Goal: Task Accomplishment & Management: Complete application form

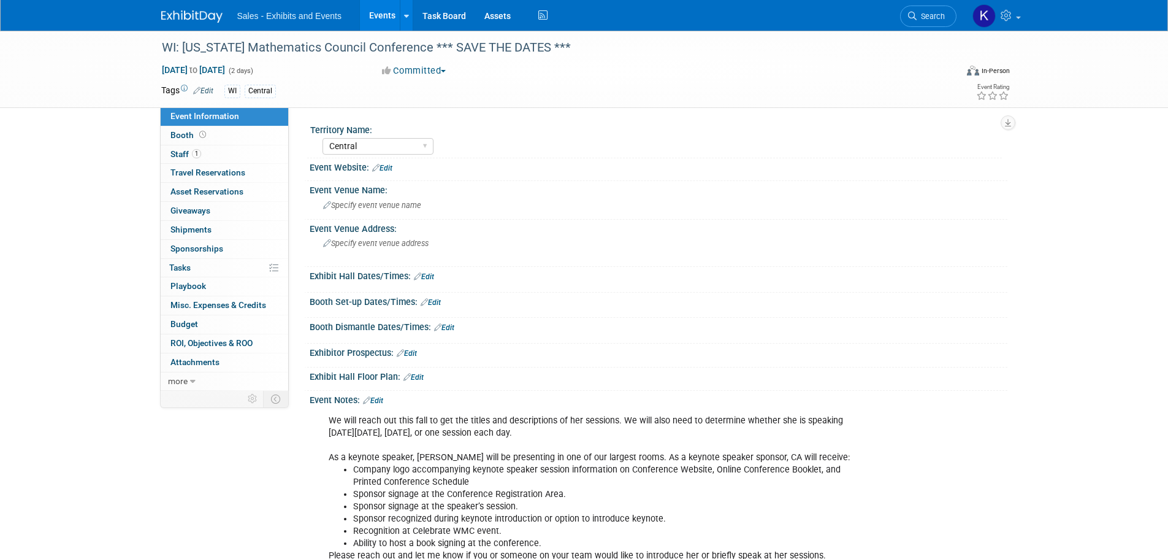
select select "Central"
click at [201, 15] on img at bounding box center [191, 16] width 61 height 12
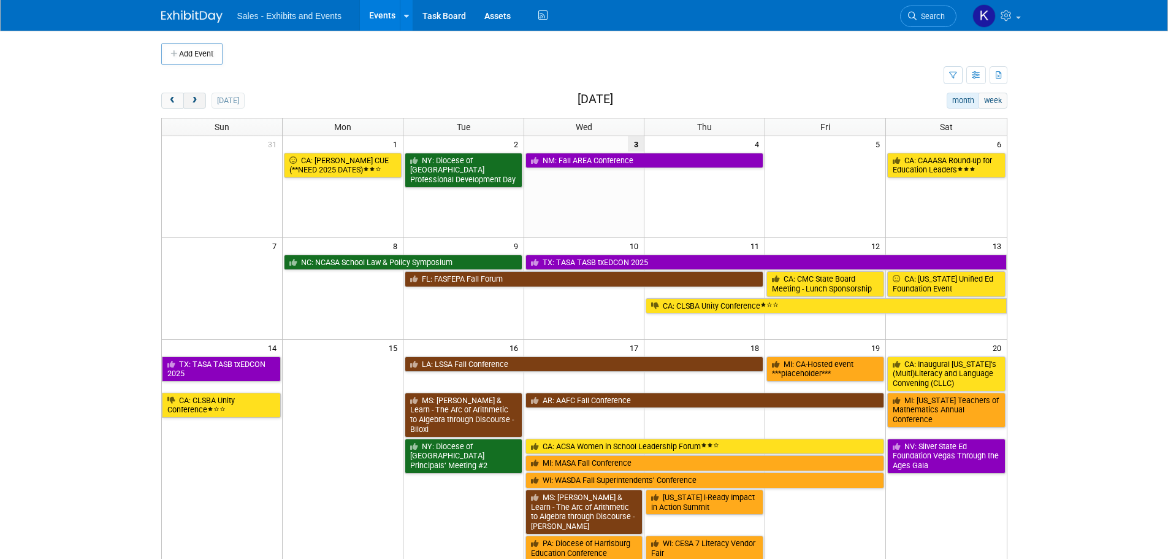
drag, startPoint x: 197, startPoint y: 94, endPoint x: 208, endPoint y: 98, distance: 11.6
click at [199, 94] on button "next" at bounding box center [194, 101] width 23 height 16
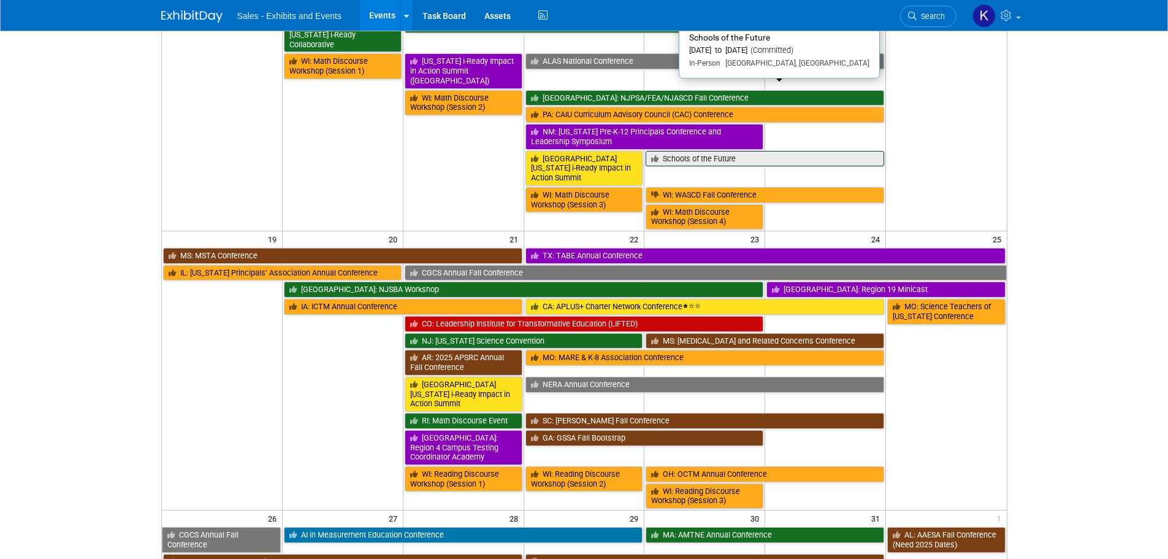
scroll to position [613, 0]
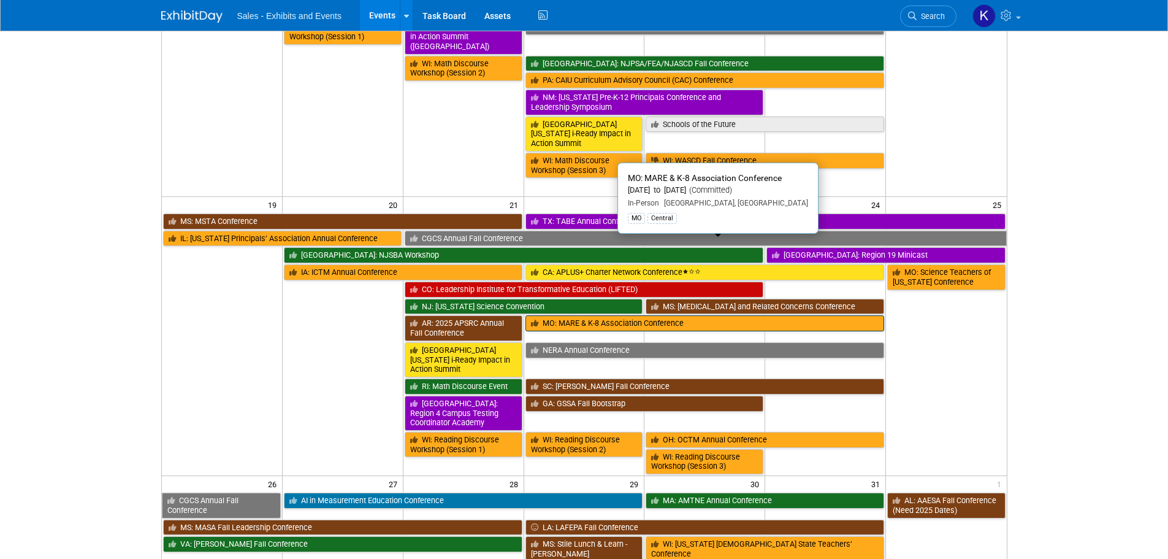
click at [586, 315] on link "MO: MARE & K-8 Association Conference" at bounding box center [704, 323] width 359 height 16
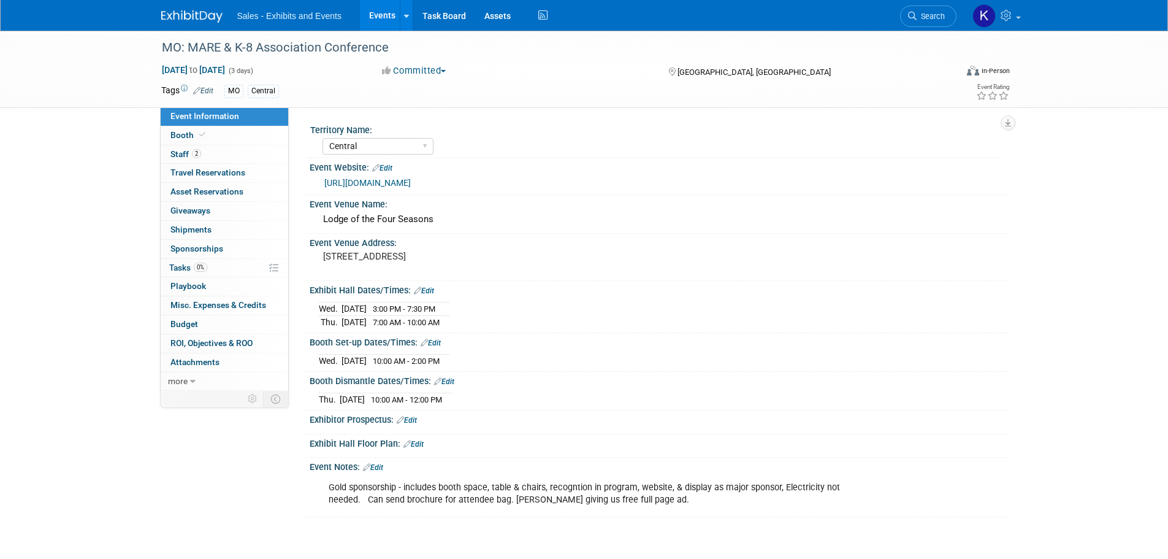
select select "Central"
click at [170, 266] on span "Tasks 0%" at bounding box center [188, 267] width 38 height 10
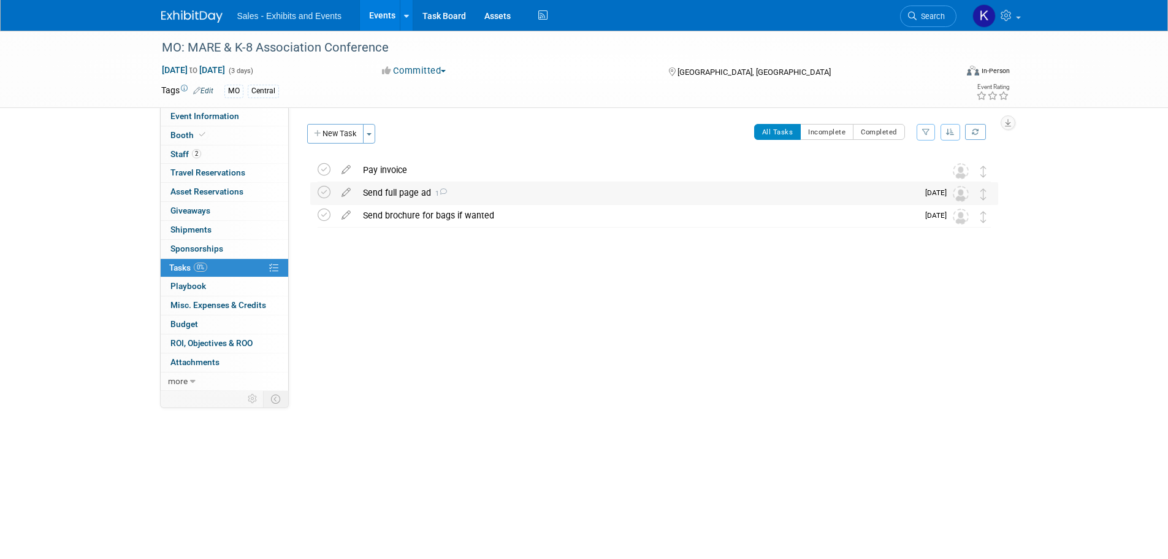
click at [404, 194] on div "Send full page ad 1" at bounding box center [637, 192] width 561 height 21
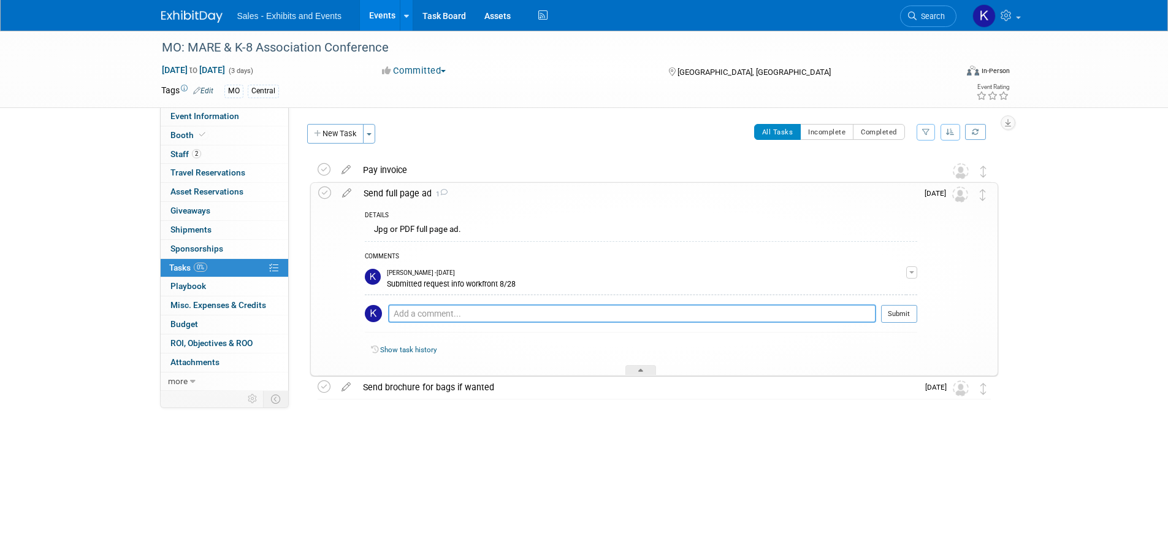
click at [459, 309] on textarea at bounding box center [632, 313] width 488 height 18
type textarea "Received ad & sent to Kevin 9/3."
click at [897, 316] on button "Submit" at bounding box center [899, 314] width 36 height 18
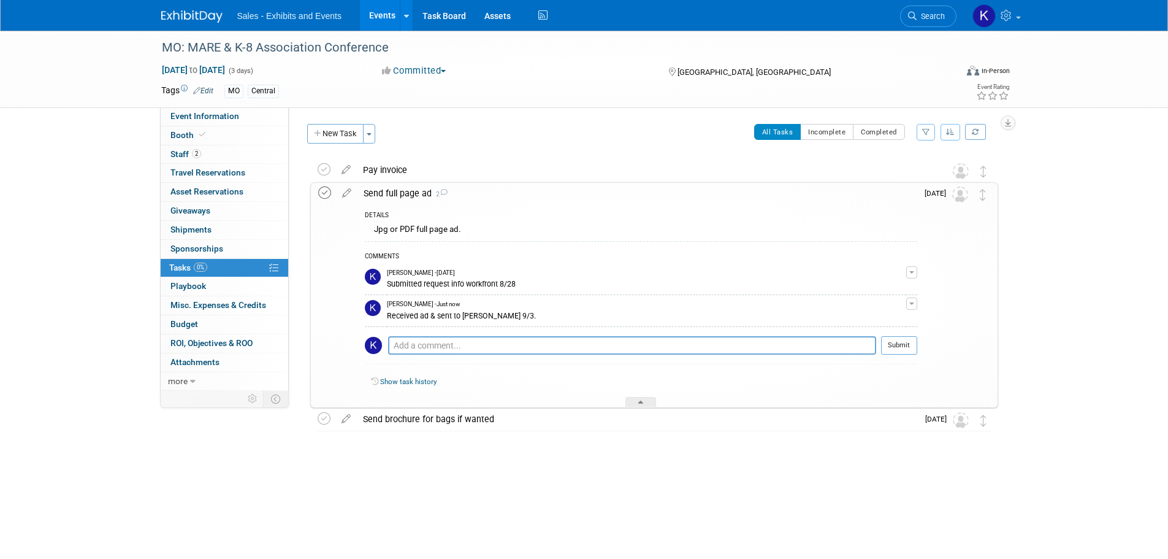
drag, startPoint x: 324, startPoint y: 191, endPoint x: 342, endPoint y: 192, distance: 17.8
click at [324, 191] on icon at bounding box center [324, 192] width 13 height 13
click at [557, 151] on td "All Tasks Incomplete Completed Filter by Assignee -- Select Assignee -- All una…" at bounding box center [690, 138] width 616 height 29
click at [638, 404] on icon at bounding box center [640, 403] width 5 height 7
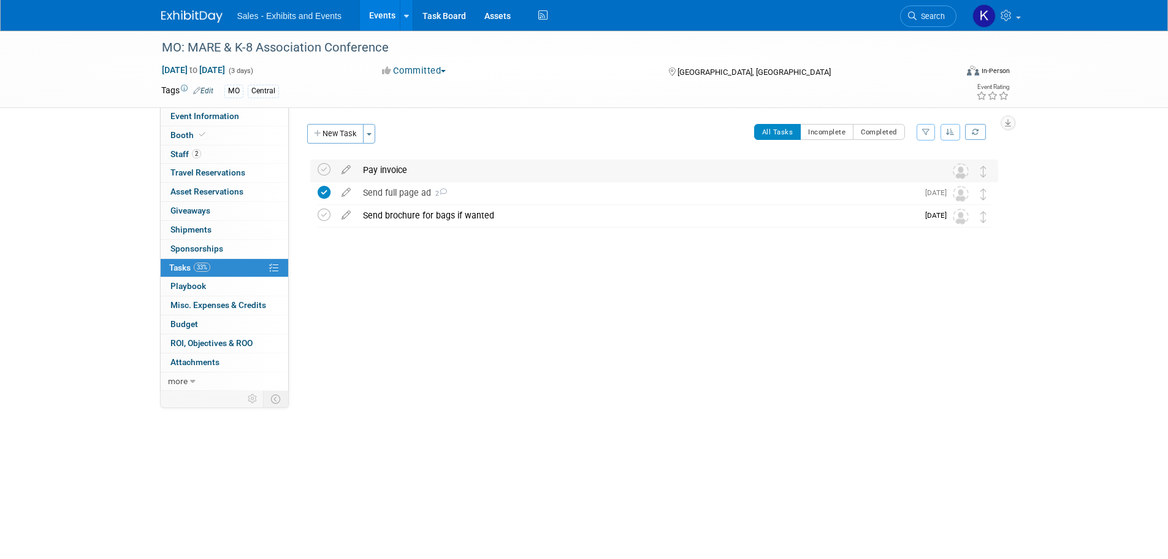
click at [387, 169] on div "Pay invoice" at bounding box center [642, 169] width 571 height 21
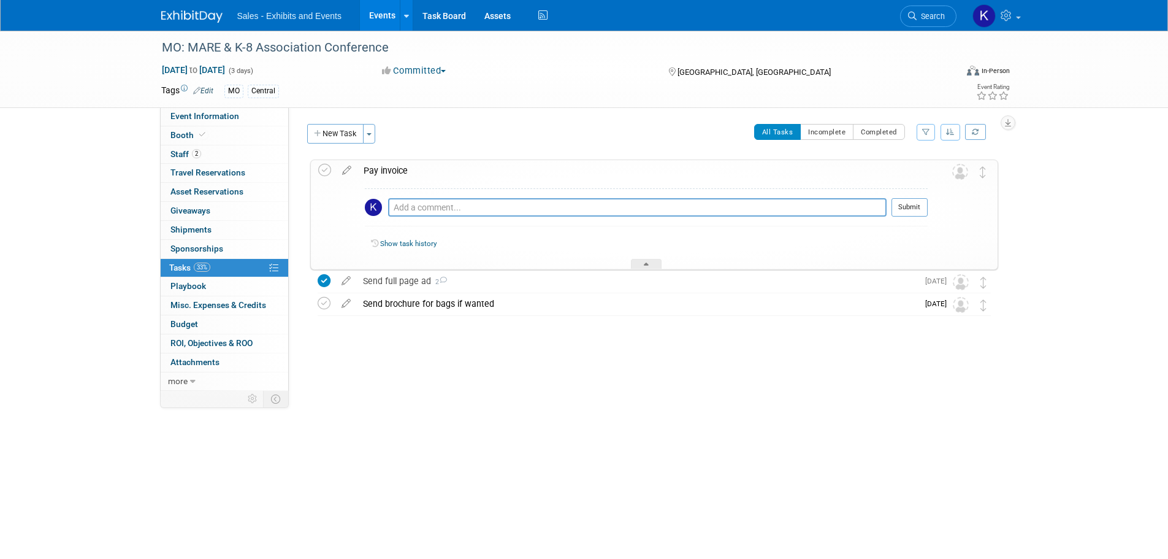
click at [387, 169] on div "Pay invoice" at bounding box center [642, 170] width 570 height 21
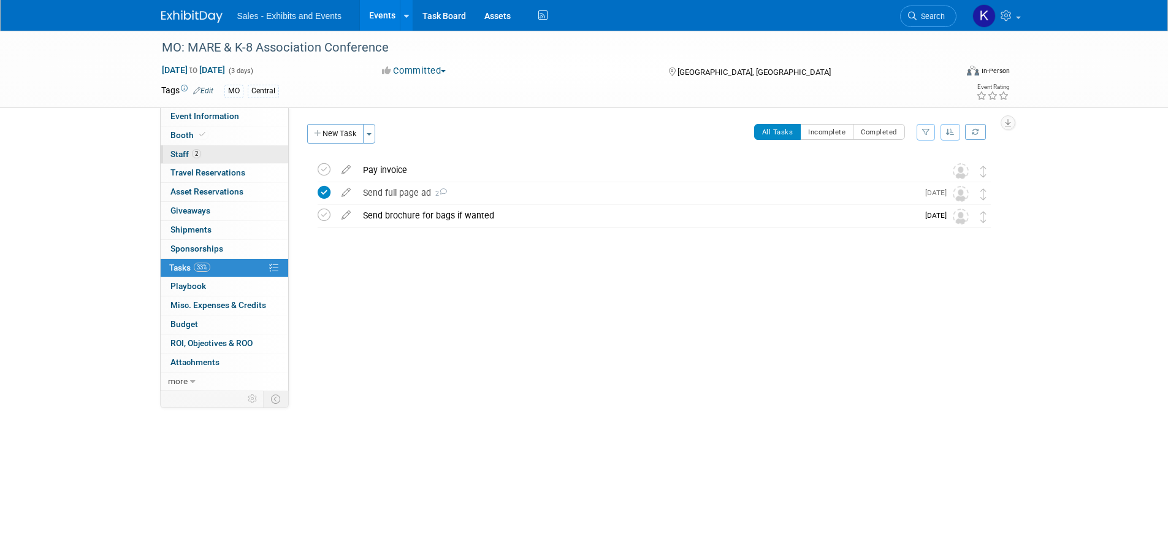
click at [181, 151] on span "Staff 2" at bounding box center [185, 154] width 31 height 10
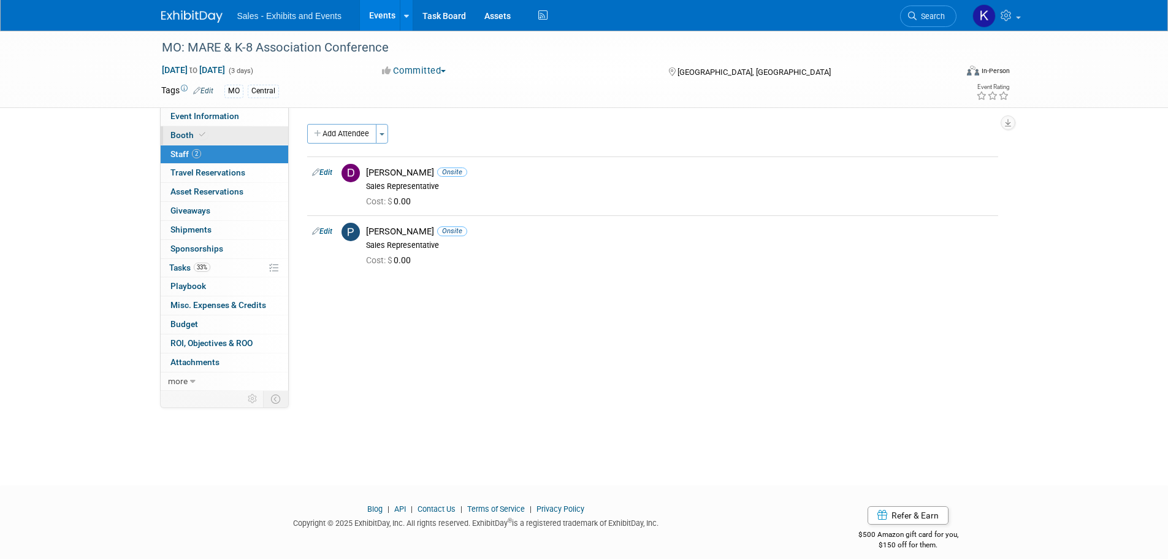
click at [179, 132] on span "Booth" at bounding box center [188, 135] width 37 height 10
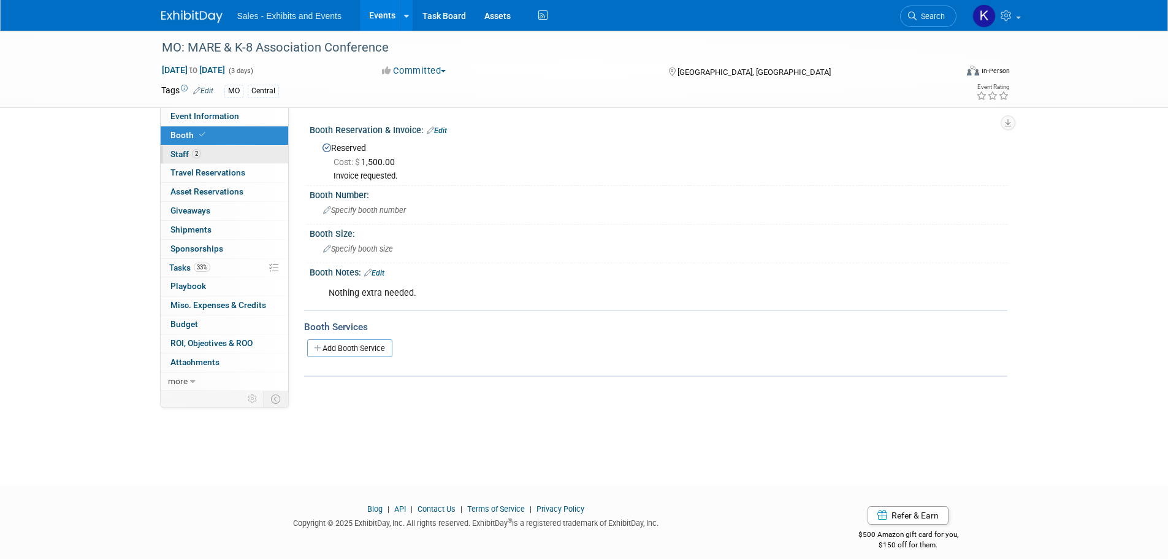
click at [181, 148] on link "2 Staff 2" at bounding box center [225, 154] width 128 height 18
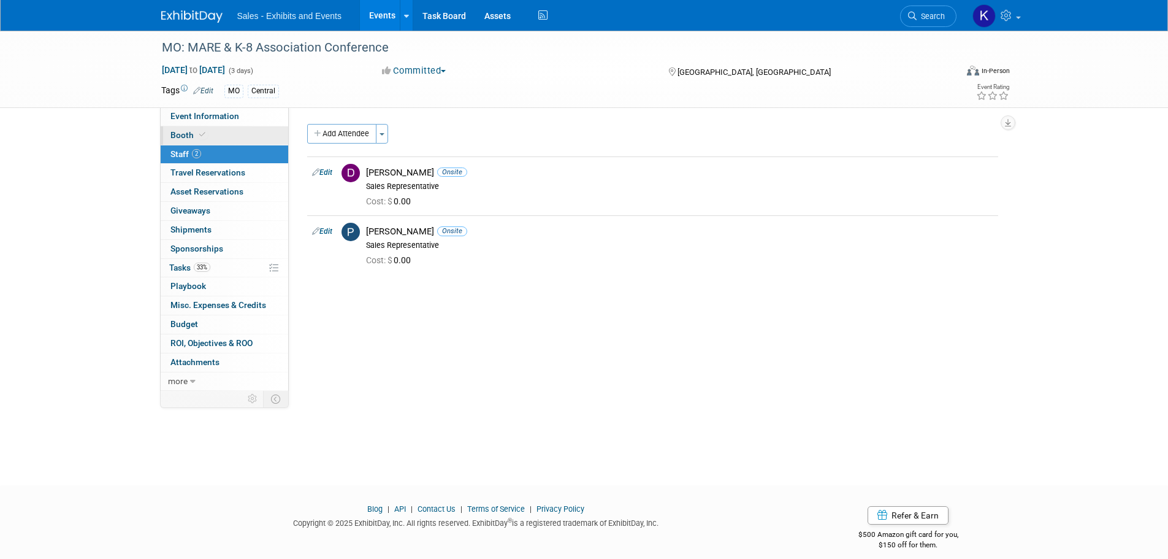
click at [183, 135] on span "Booth" at bounding box center [188, 135] width 37 height 10
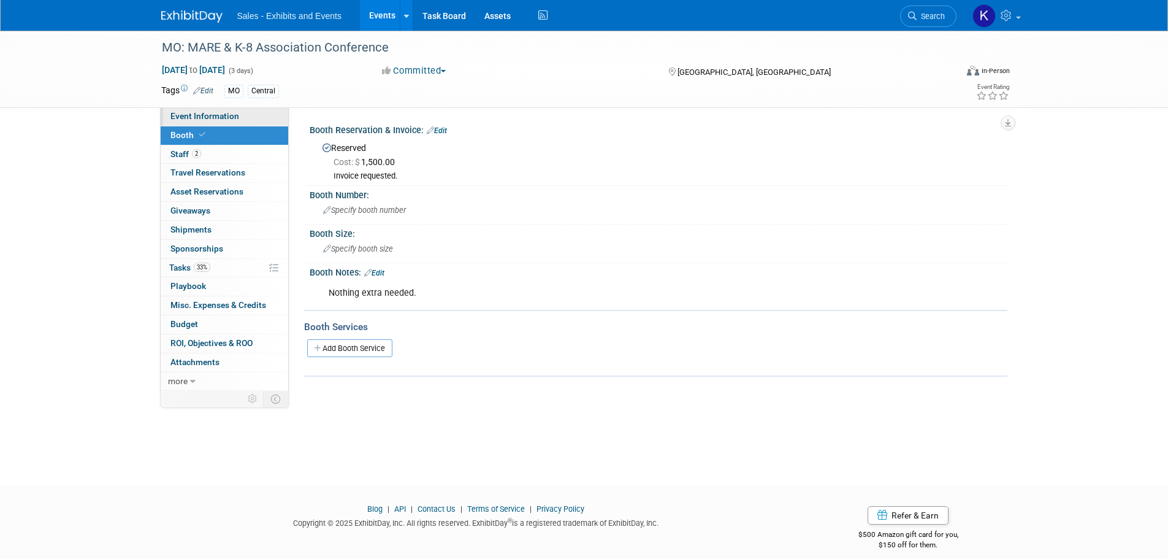
click at [188, 115] on span "Event Information" at bounding box center [204, 116] width 69 height 10
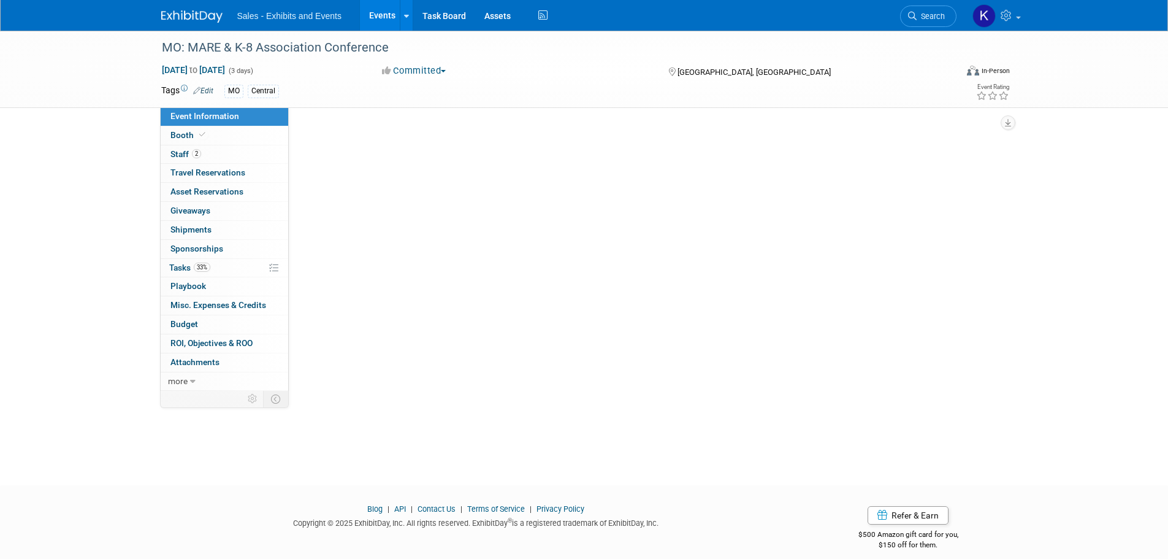
select select "Central"
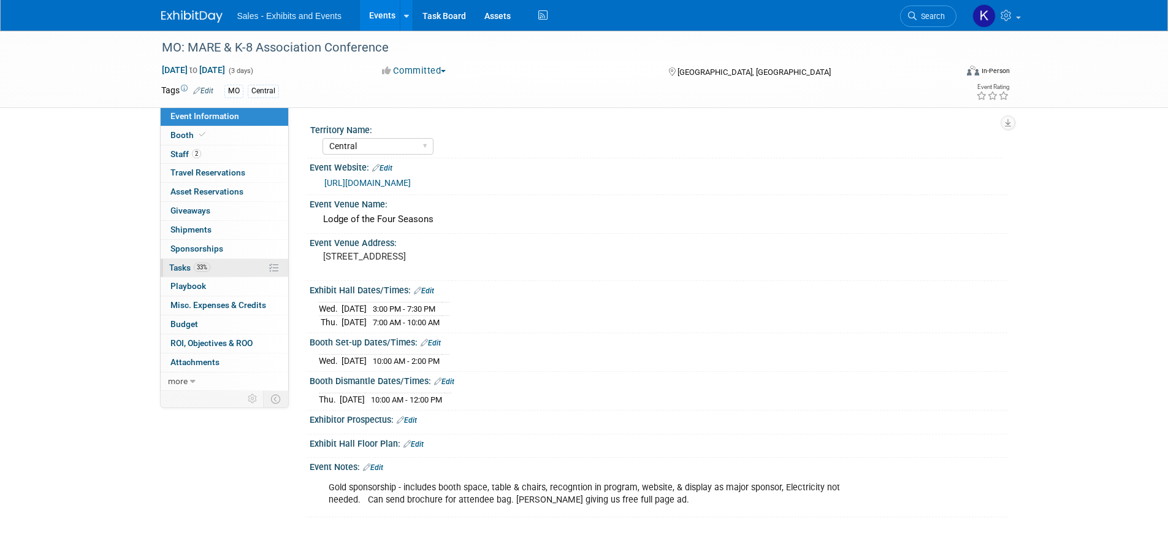
click at [181, 268] on span "Tasks 33%" at bounding box center [189, 267] width 41 height 10
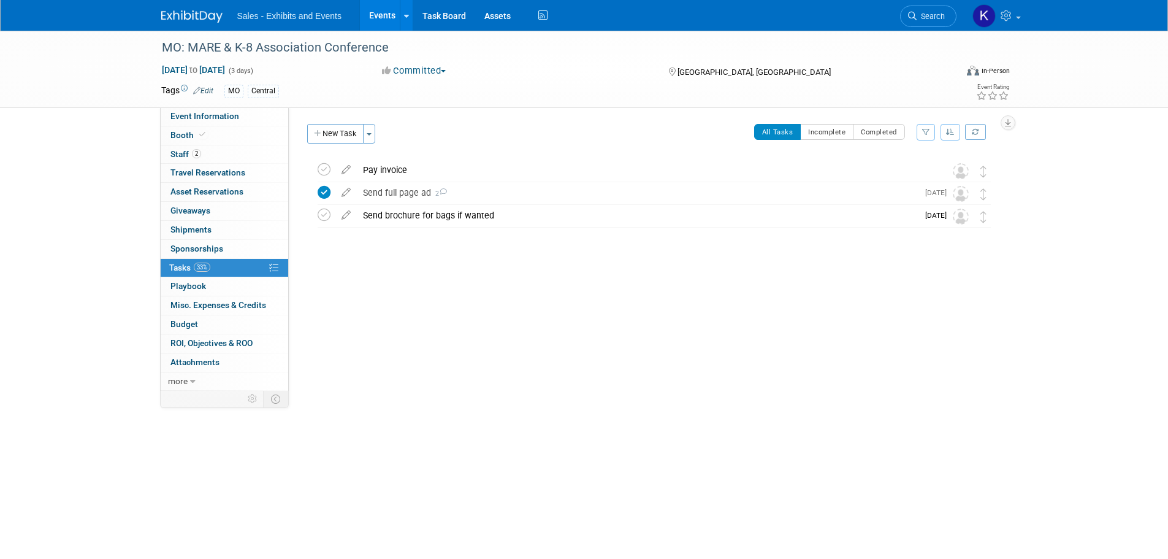
drag, startPoint x: 177, startPoint y: 15, endPoint x: 193, endPoint y: 22, distance: 17.3
click at [177, 15] on img at bounding box center [191, 16] width 61 height 12
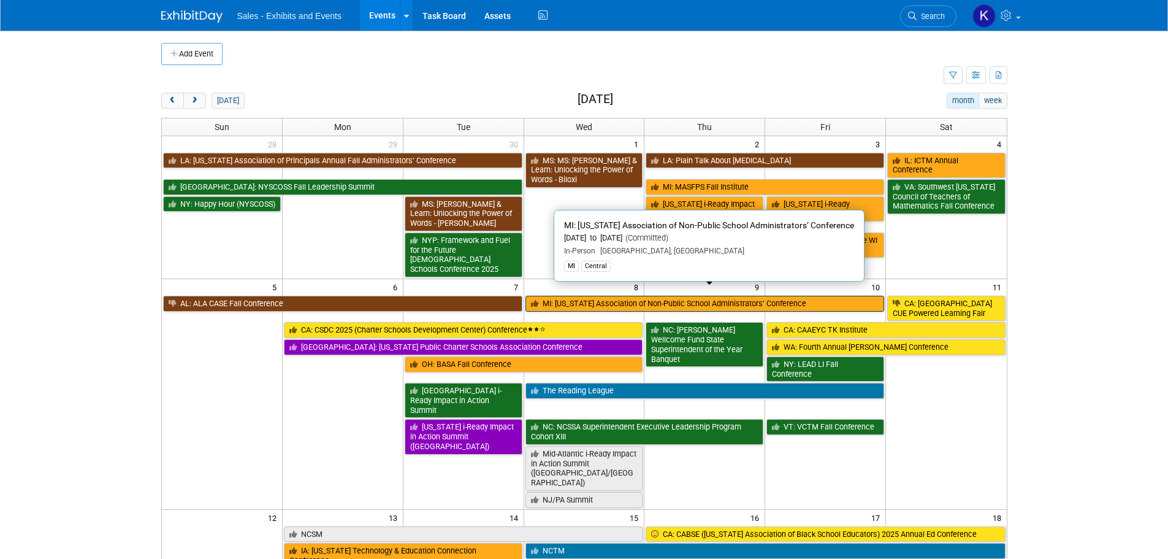
click at [649, 296] on link "MI: Michigan Association of Non-Public School Administrators’ Conference" at bounding box center [704, 304] width 359 height 16
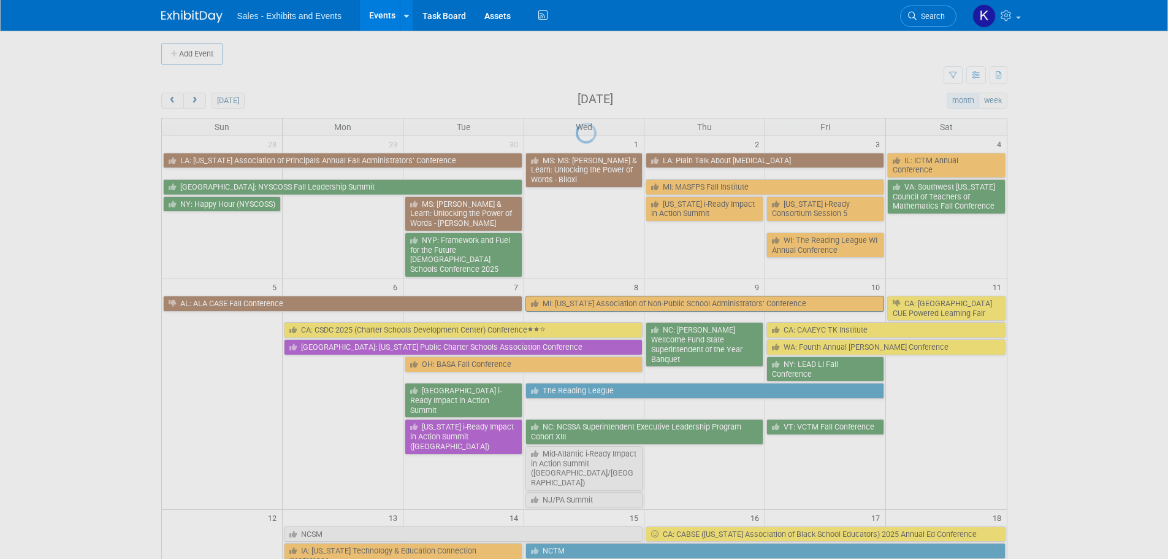
click at [593, 290] on div at bounding box center [584, 279] width 17 height 559
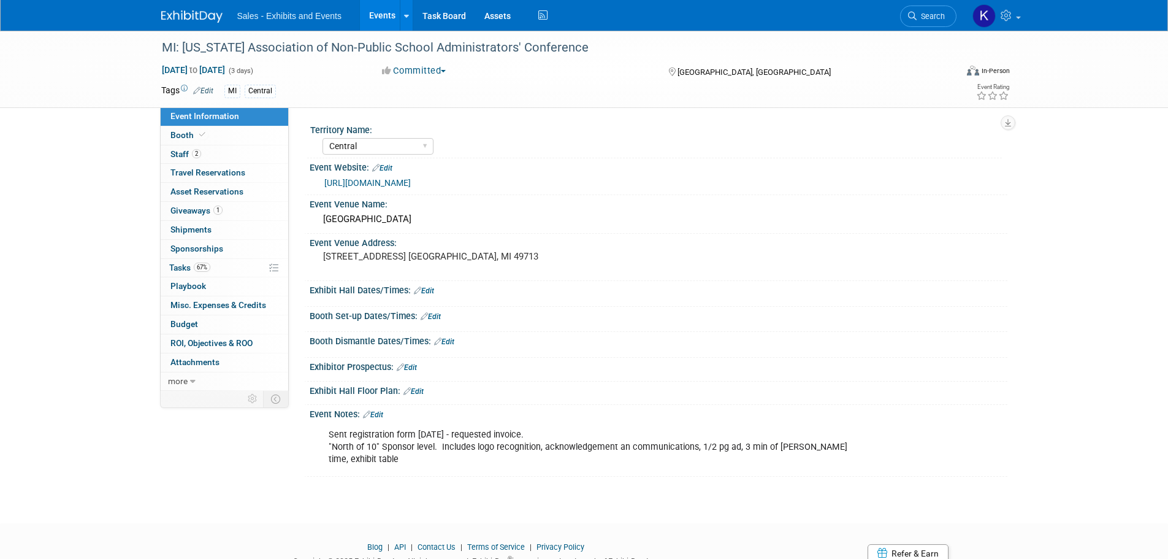
select select "Central"
click at [188, 281] on link "0 Playbook 0" at bounding box center [225, 286] width 128 height 18
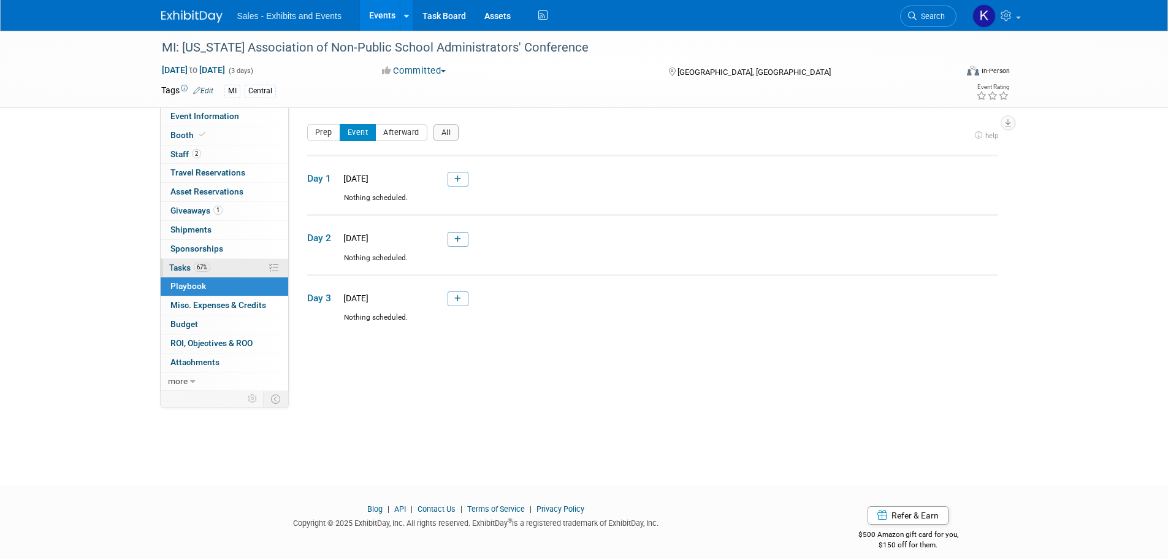
click at [183, 269] on span "Tasks 67%" at bounding box center [189, 267] width 41 height 10
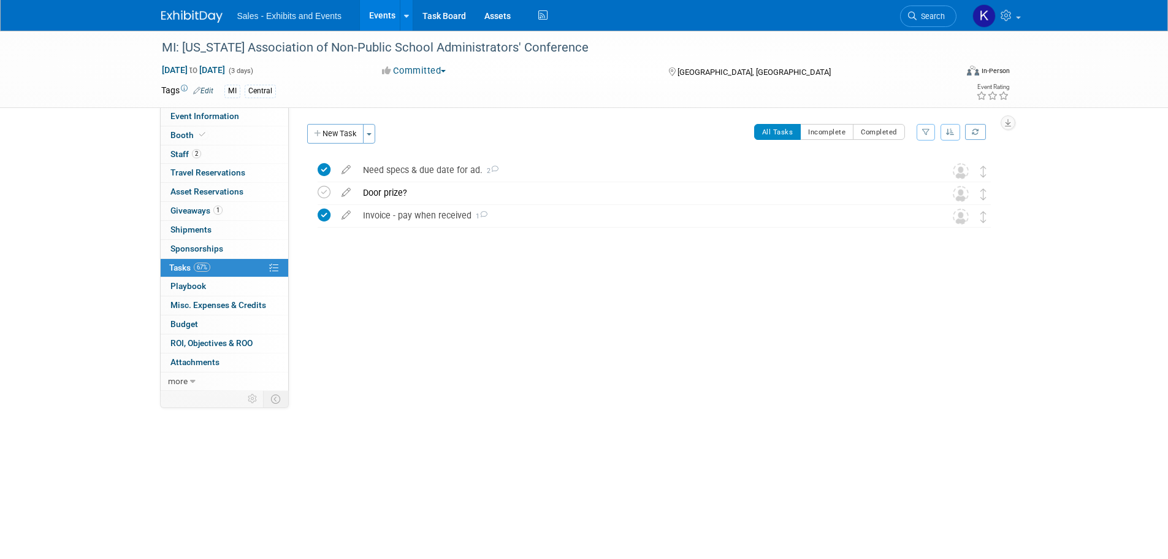
drag, startPoint x: 183, startPoint y: 13, endPoint x: 188, endPoint y: 17, distance: 6.5
click at [183, 13] on img at bounding box center [191, 16] width 61 height 12
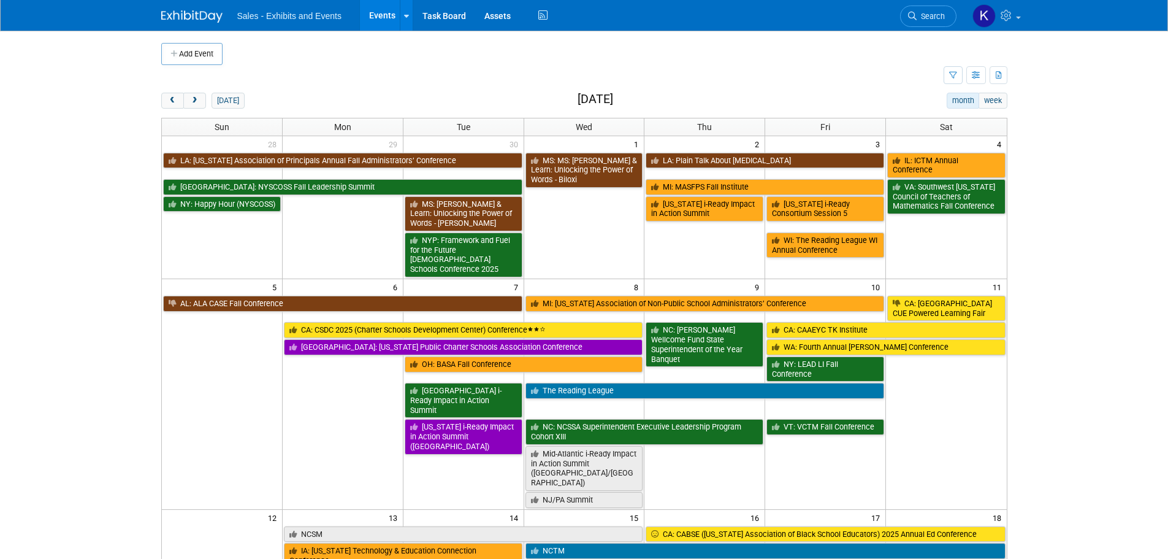
drag, startPoint x: 194, startPoint y: 100, endPoint x: 208, endPoint y: 101, distance: 14.1
click at [194, 101] on span "next" at bounding box center [194, 101] width 9 height 8
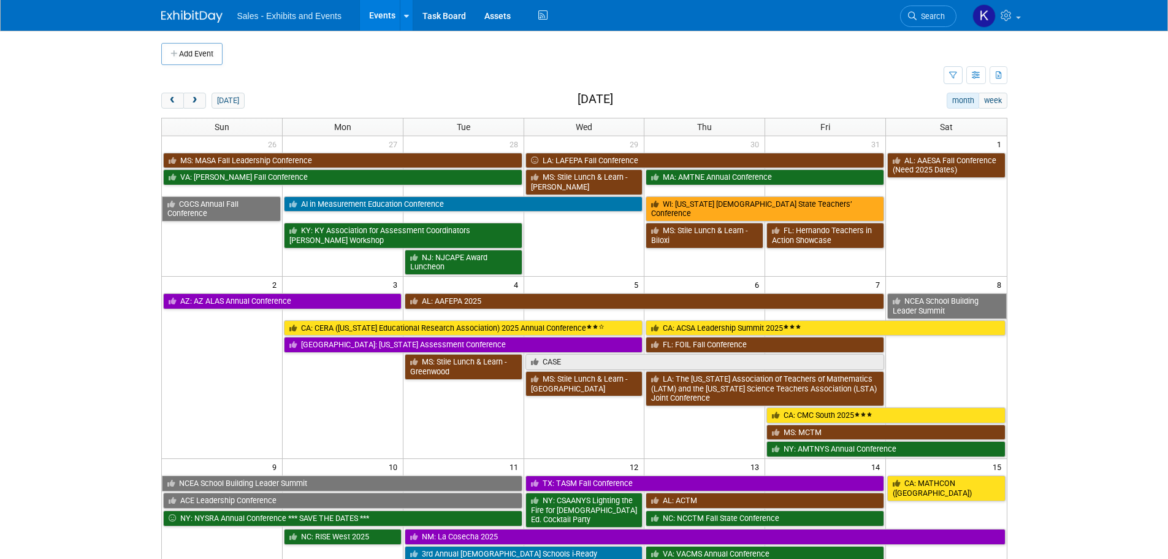
click at [174, 55] on icon "button" at bounding box center [174, 54] width 9 height 8
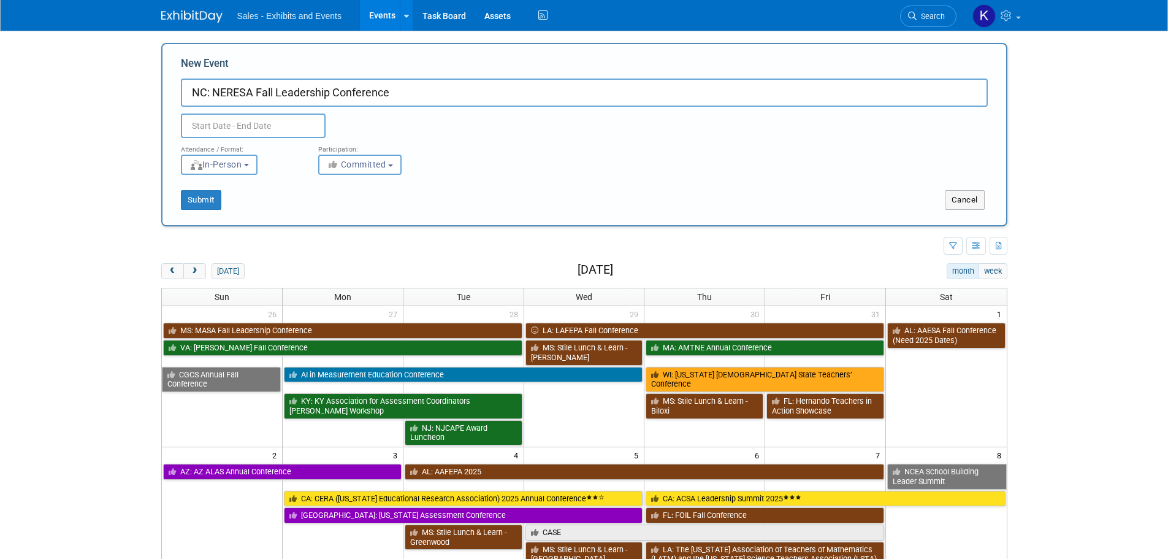
type input "NC: NERESA Fall Leadership Conference"
drag, startPoint x: 243, startPoint y: 116, endPoint x: 249, endPoint y: 122, distance: 8.2
click at [243, 117] on input "text" at bounding box center [253, 125] width 145 height 25
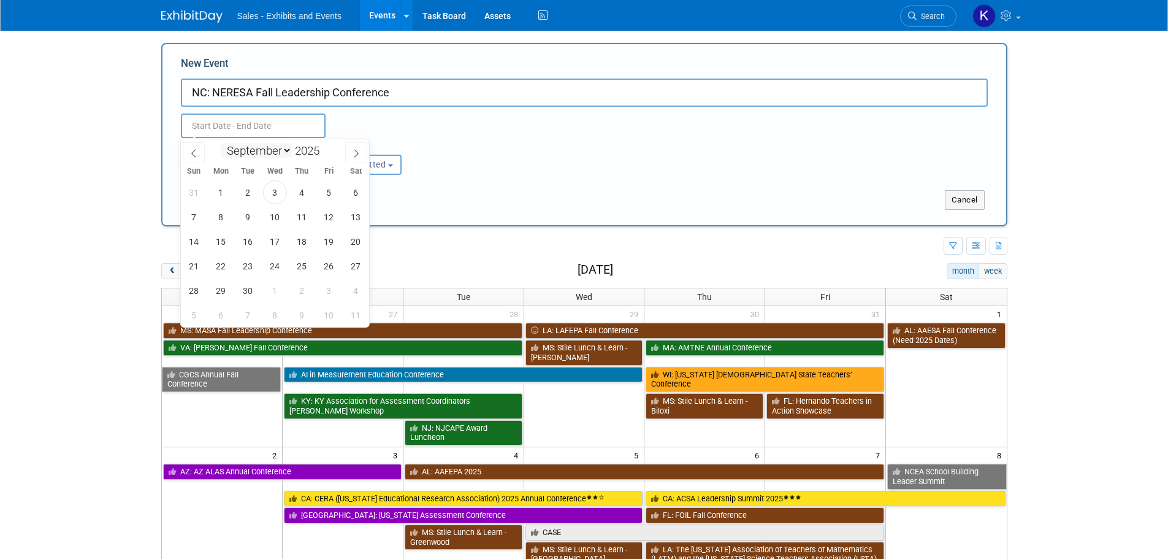
click at [282, 149] on select "January February March April May June July August September October November De…" at bounding box center [256, 150] width 71 height 15
select select "10"
click at [221, 143] on select "January February March April May June July August September October November De…" at bounding box center [256, 150] width 71 height 15
click at [303, 221] on span "6" at bounding box center [302, 217] width 24 height 24
click at [320, 221] on span "7" at bounding box center [329, 217] width 24 height 24
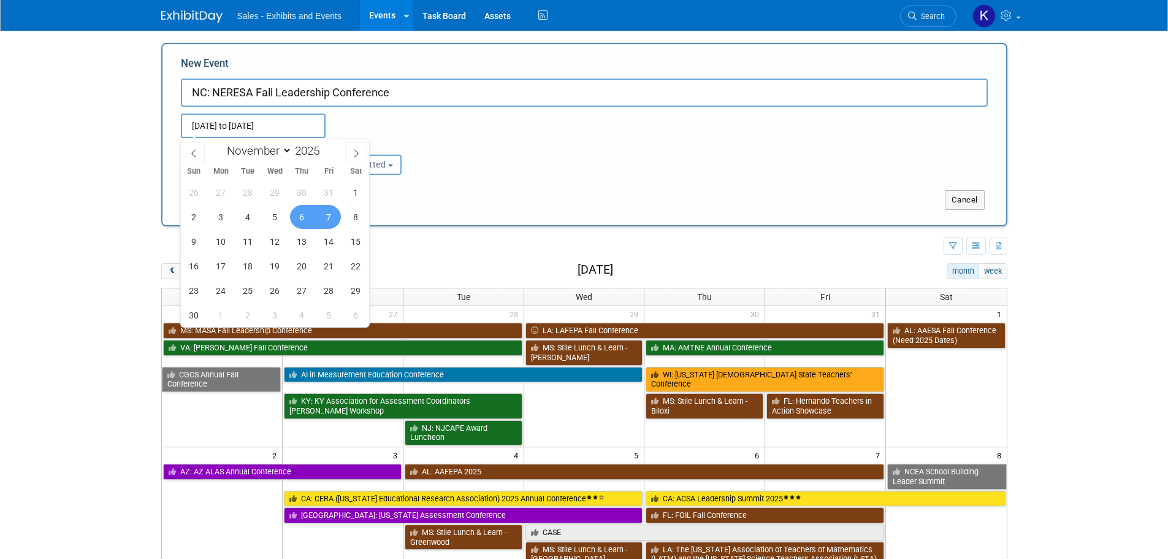
type input "[DATE] to [DATE]"
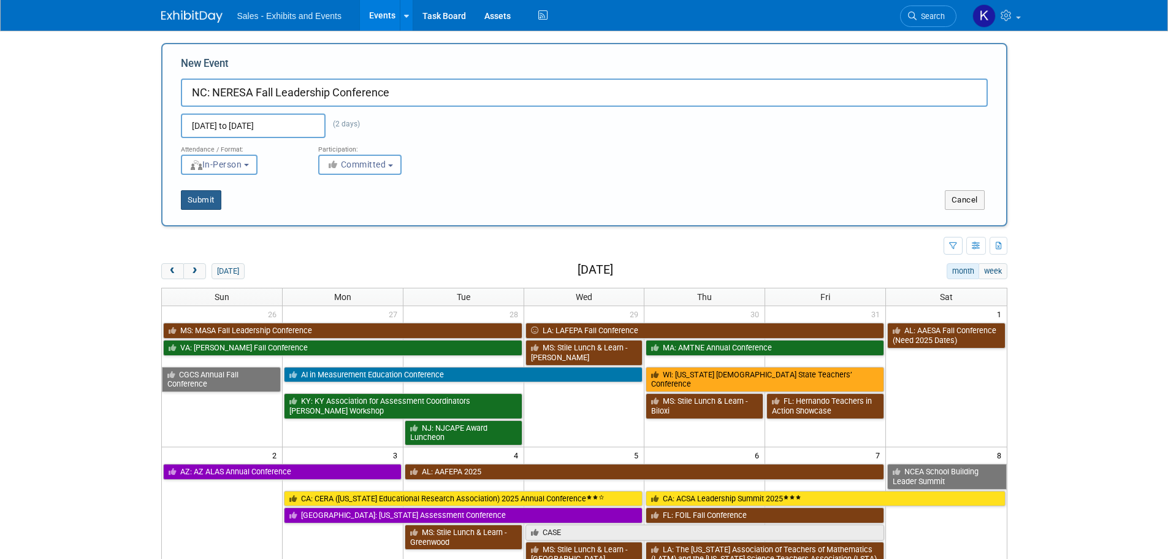
click at [196, 202] on button "Submit" at bounding box center [201, 200] width 40 height 20
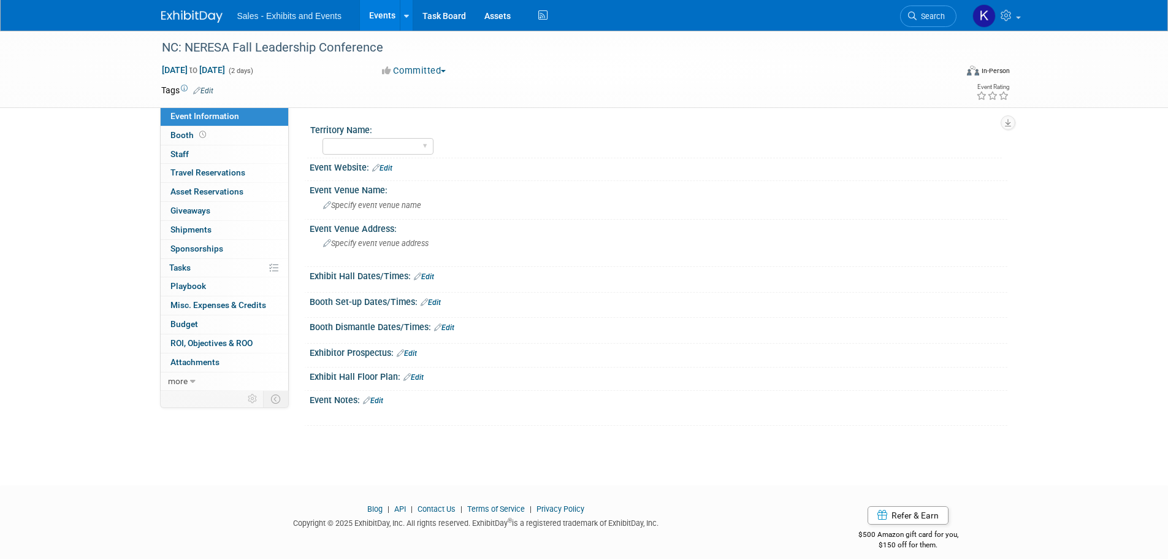
click at [208, 91] on link "Edit" at bounding box center [203, 90] width 20 height 9
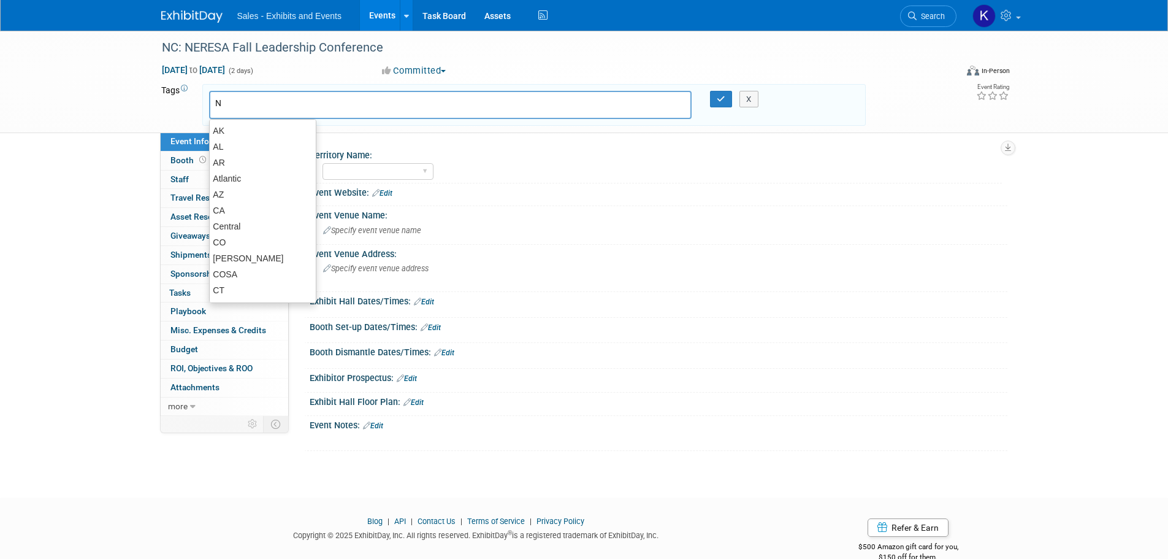
type input "NC"
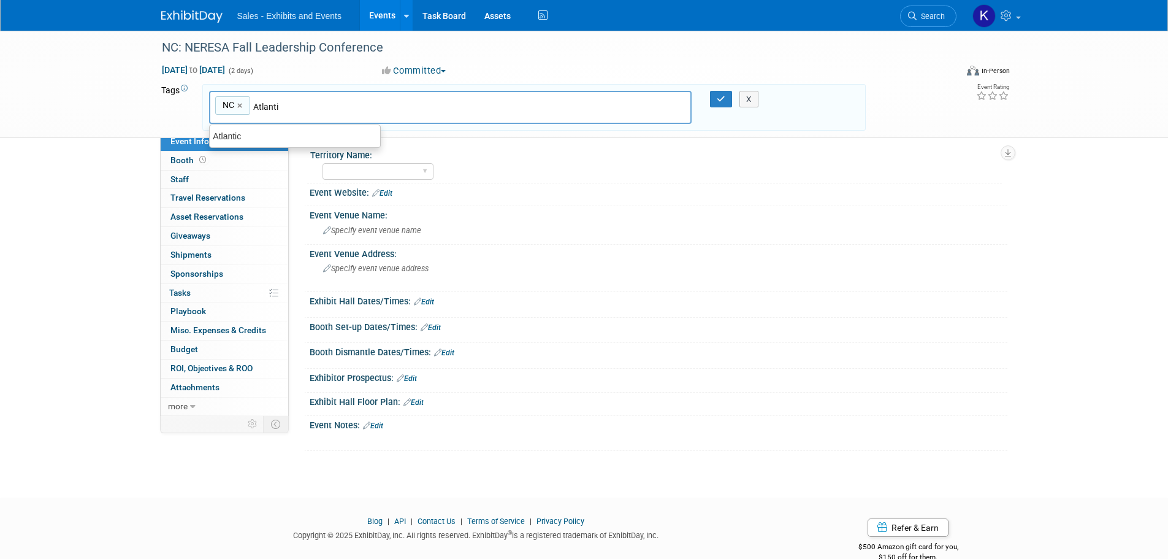
type input "Atlantic"
type input "NC, Atlantic"
click at [723, 102] on icon "button" at bounding box center [721, 99] width 9 height 8
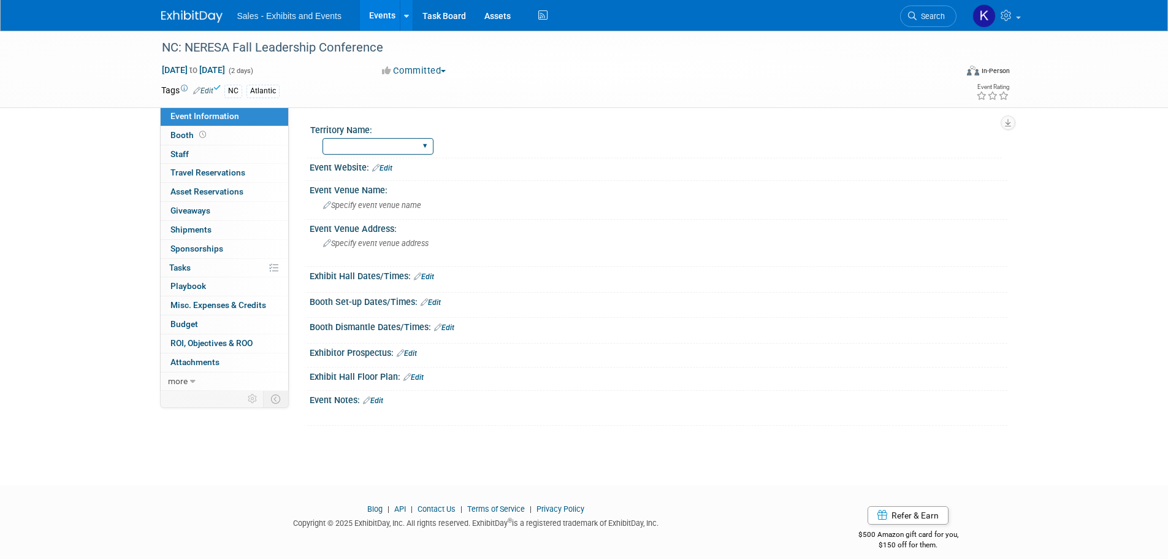
click at [408, 147] on select "Atlantic Southeast Central Southwest Pacific Mountain National Strategic Partne…" at bounding box center [377, 146] width 111 height 17
select select "Atlantic"
click at [322, 138] on select "Atlantic Southeast Central Southwest Pacific Mountain National Strategic Partne…" at bounding box center [377, 146] width 111 height 17
click at [390, 166] on link "Edit" at bounding box center [382, 168] width 20 height 9
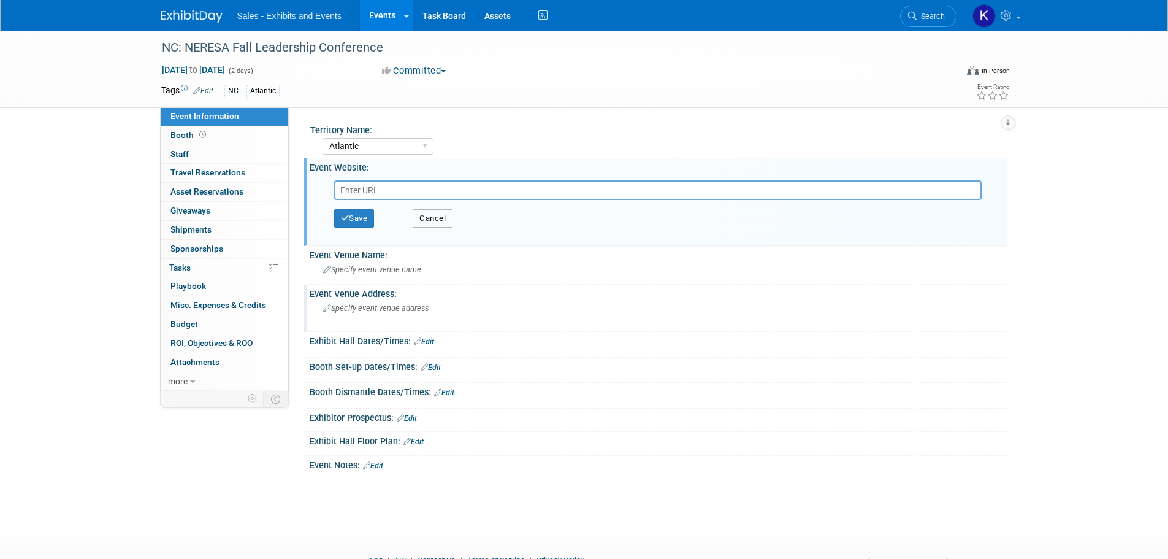
drag, startPoint x: 438, startPoint y: 221, endPoint x: 424, endPoint y: 239, distance: 22.3
click at [438, 221] on button "Cancel" at bounding box center [433, 218] width 40 height 18
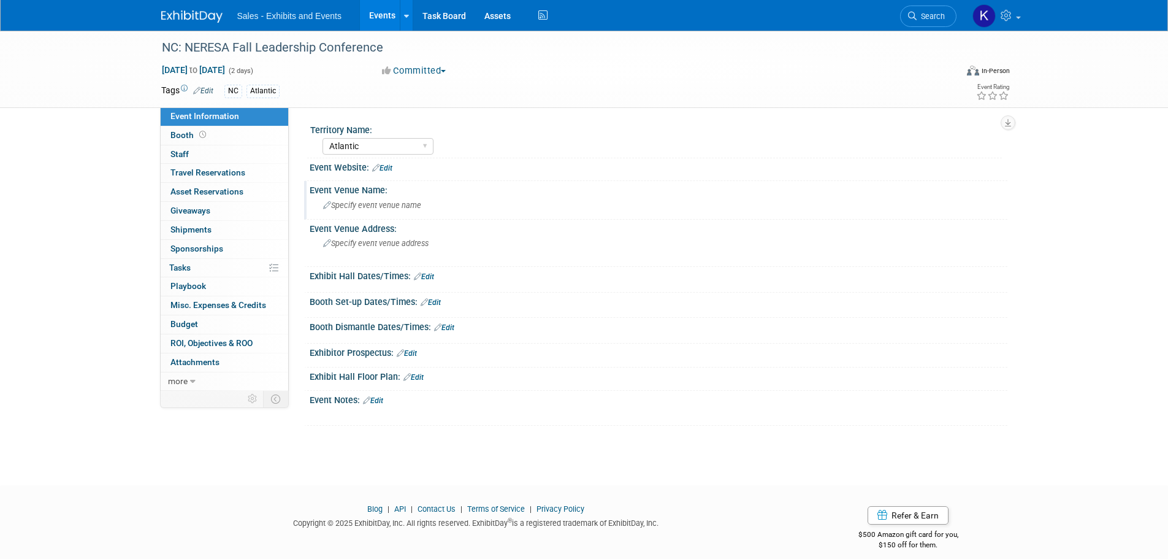
click at [376, 205] on span "Specify event venue name" at bounding box center [372, 204] width 98 height 9
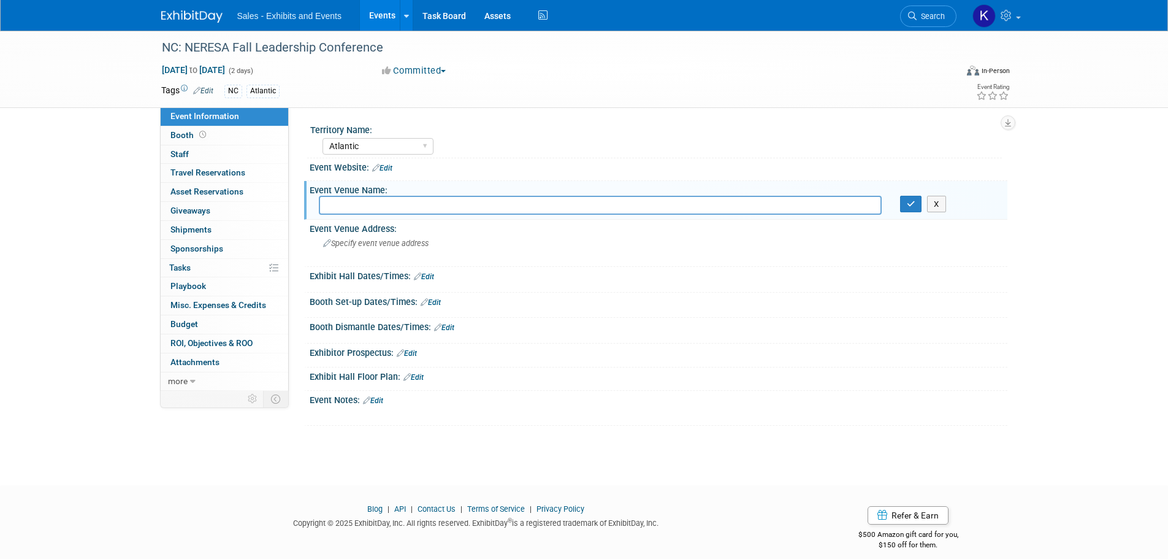
click at [392, 173] on div at bounding box center [658, 174] width 679 height 3
click at [386, 166] on link "Edit" at bounding box center [382, 168] width 20 height 9
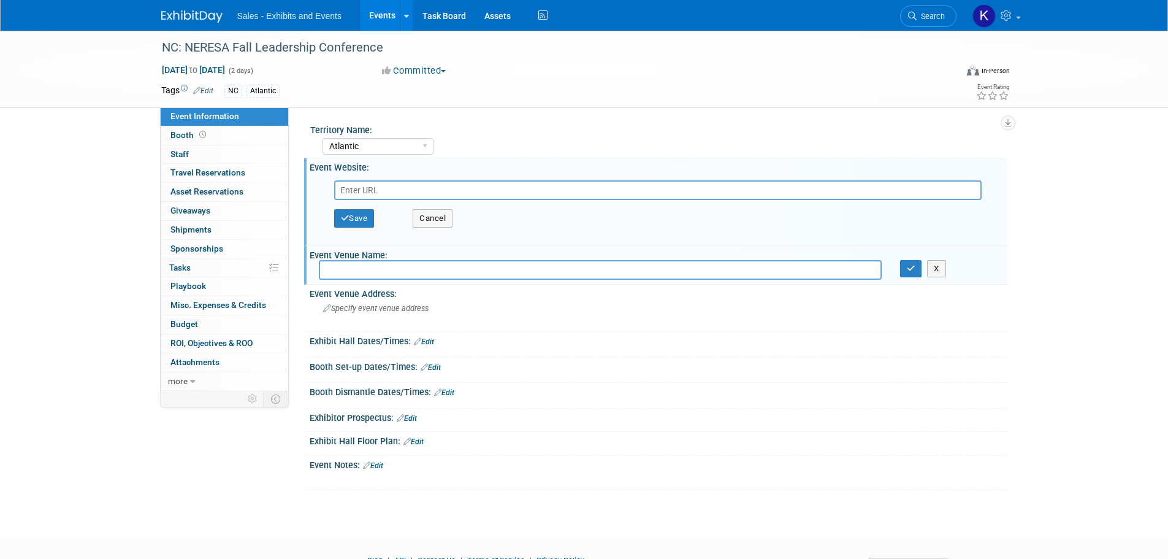
click at [350, 189] on input "text" at bounding box center [657, 190] width 647 height 20
paste input "https://www.neresa.org/conference-page.html"
type input "https://www.neresa.org/conference-page.html"
click at [356, 218] on button "Save" at bounding box center [354, 218] width 40 height 18
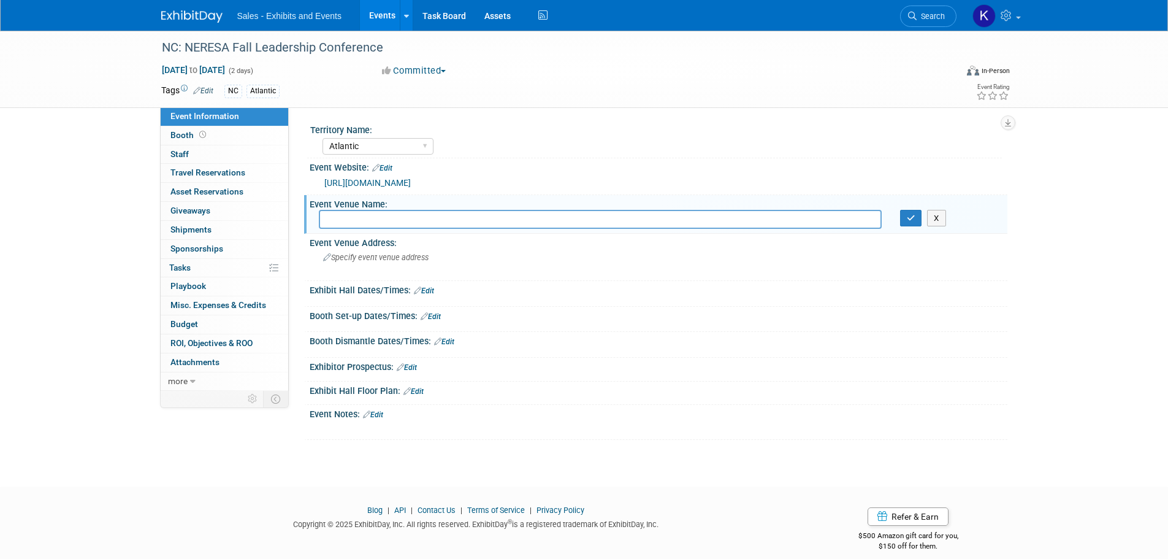
click at [393, 220] on input "text" at bounding box center [600, 219] width 563 height 19
type input "Hilton Garden Inn Outer Banks/Kitty Hawk"
click at [910, 217] on icon "button" at bounding box center [911, 218] width 9 height 8
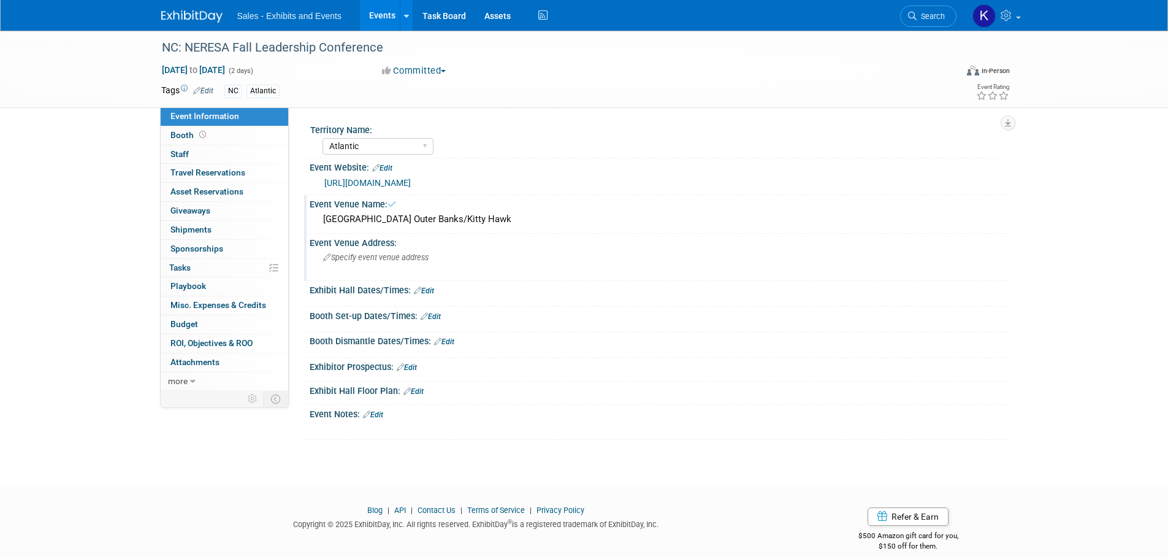
click at [447, 257] on div "Specify event venue address" at bounding box center [455, 262] width 272 height 28
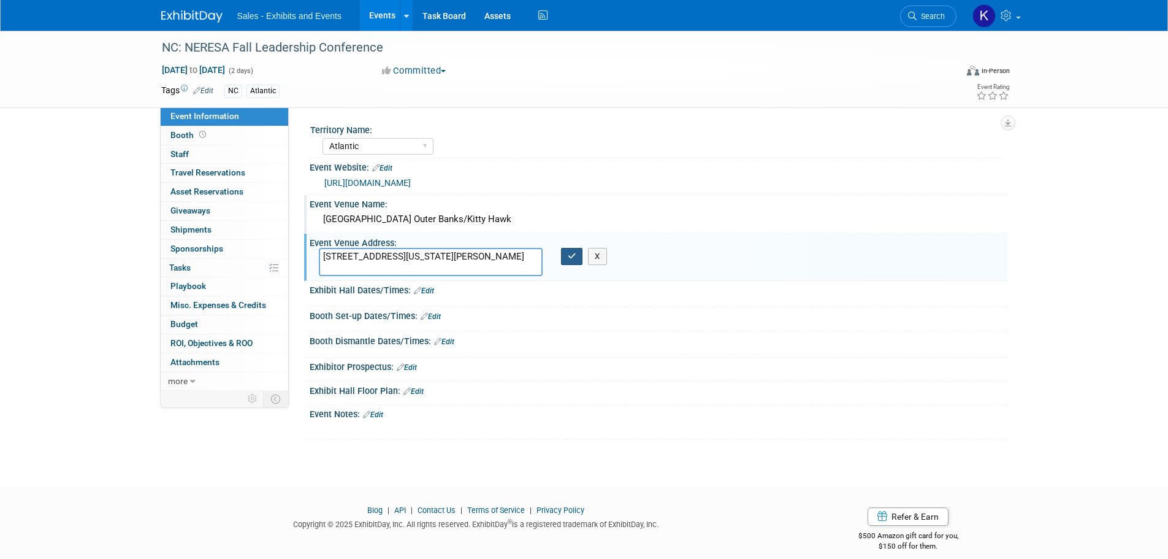
type textarea "5353 N. Virginia Dare Trail, Kitty Hawk, NC 27949"
click at [572, 254] on icon "button" at bounding box center [572, 256] width 9 height 8
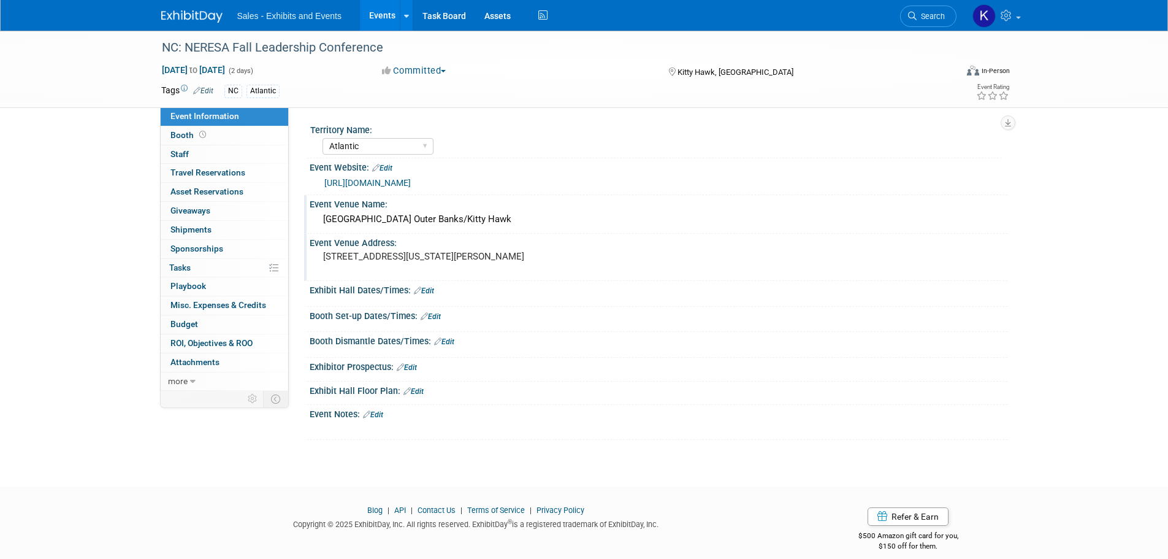
click at [378, 415] on link "Edit" at bounding box center [373, 414] width 20 height 9
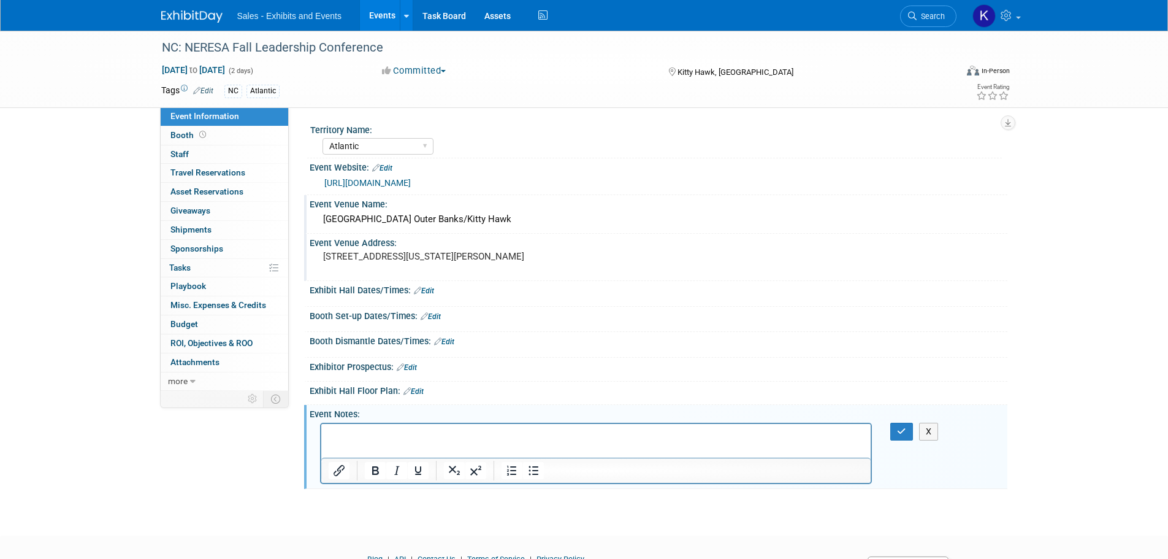
click at [411, 423] on html at bounding box center [596, 431] width 550 height 17
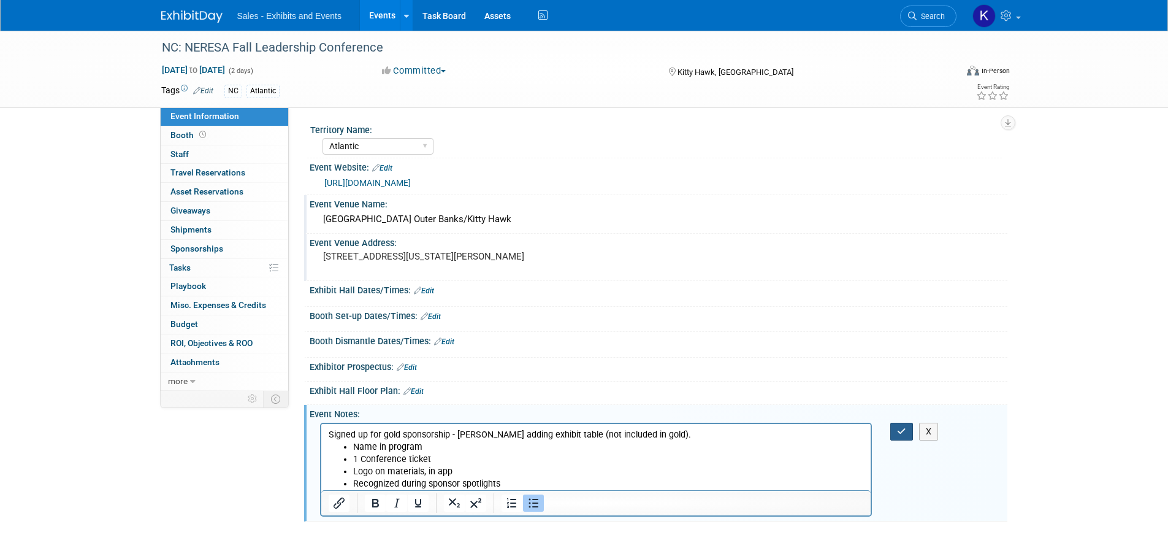
click at [906, 433] on icon "button" at bounding box center [901, 431] width 9 height 9
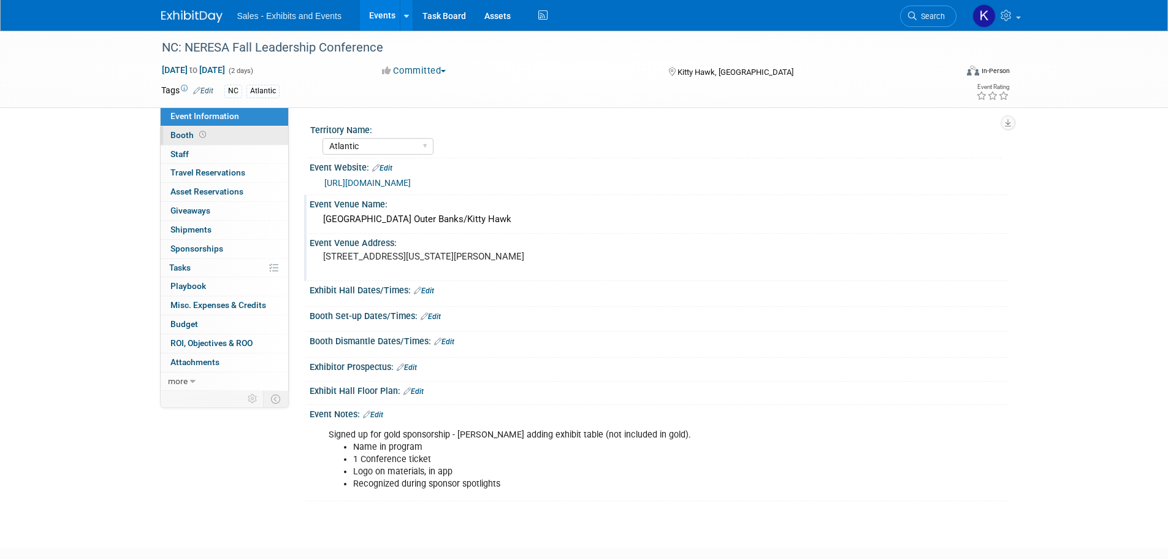
click at [178, 135] on span "Booth" at bounding box center [189, 135] width 38 height 10
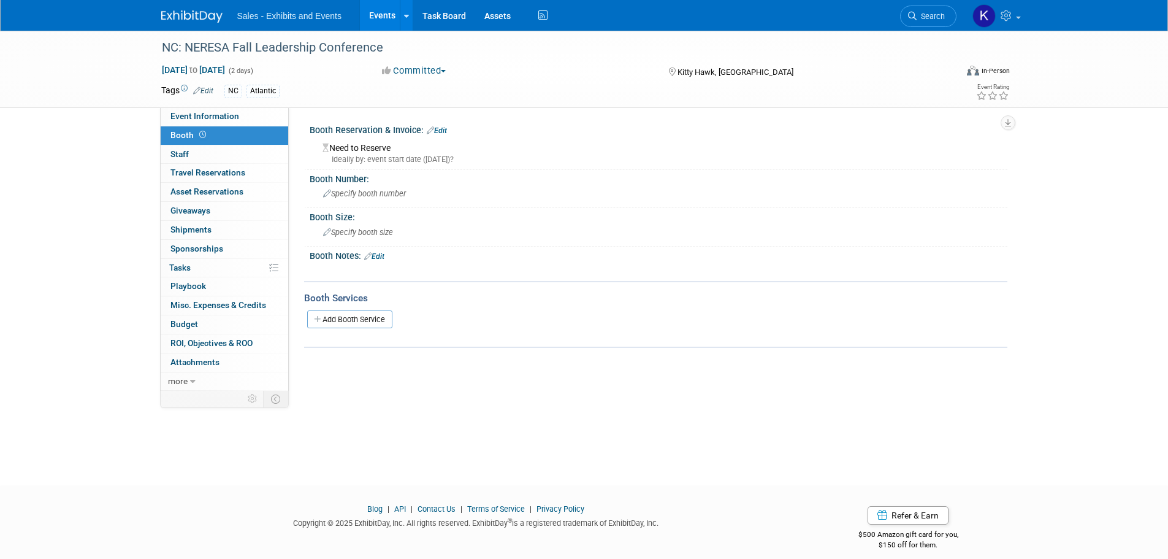
click at [447, 131] on link "Edit" at bounding box center [437, 130] width 20 height 9
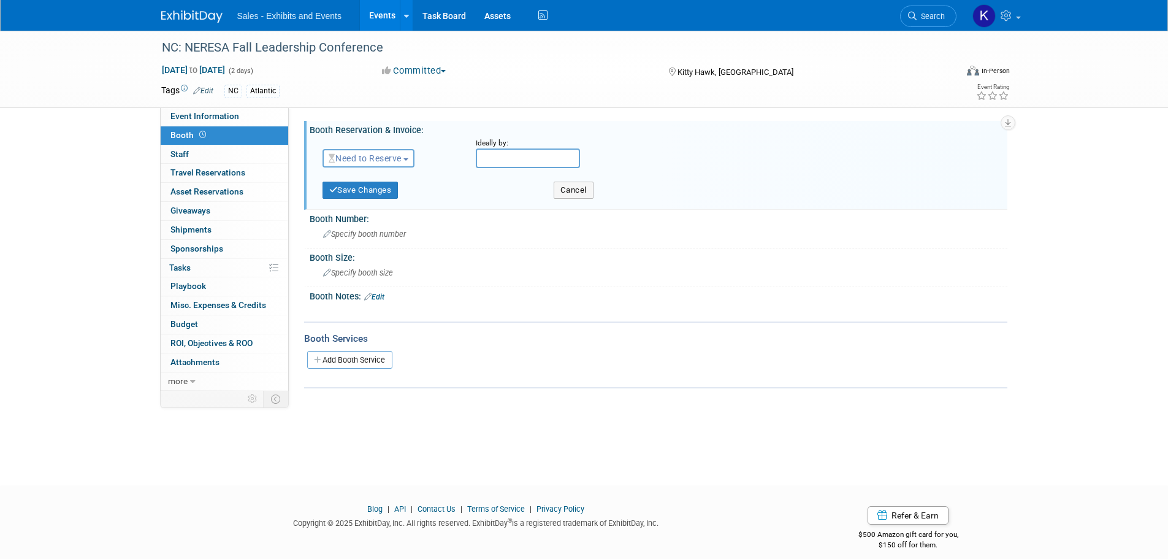
click at [402, 156] on span "Need to Reserve" at bounding box center [365, 158] width 73 height 10
drag, startPoint x: 380, startPoint y: 193, endPoint x: 394, endPoint y: 197, distance: 14.2
click at [380, 193] on link "Reserved" at bounding box center [388, 196] width 131 height 17
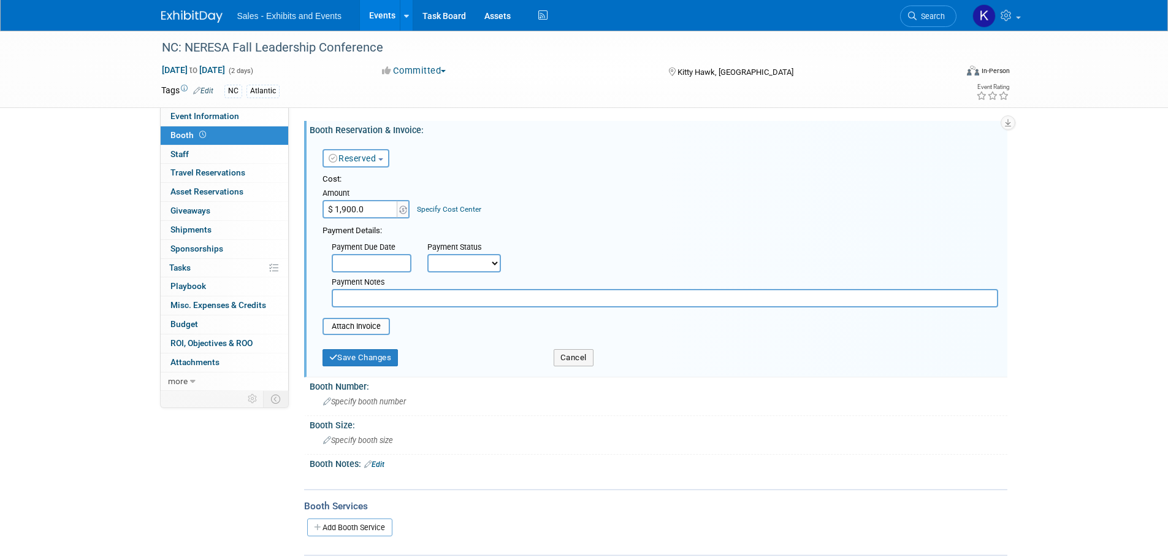
type input "$ 1,900.00"
drag, startPoint x: 357, startPoint y: 297, endPoint x: 378, endPoint y: 298, distance: 20.9
click at [362, 298] on input "text" at bounding box center [665, 298] width 666 height 18
type input "Received invoice - submitted into Workday 9/3."
drag, startPoint x: 383, startPoint y: 359, endPoint x: 424, endPoint y: 370, distance: 41.8
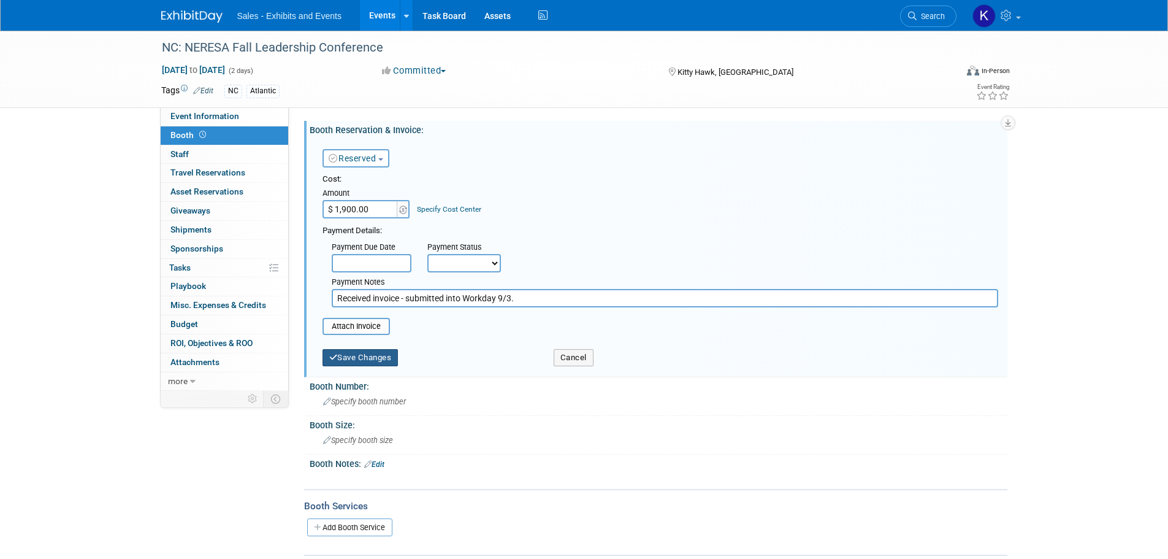
click at [385, 359] on button "Save Changes" at bounding box center [360, 357] width 76 height 17
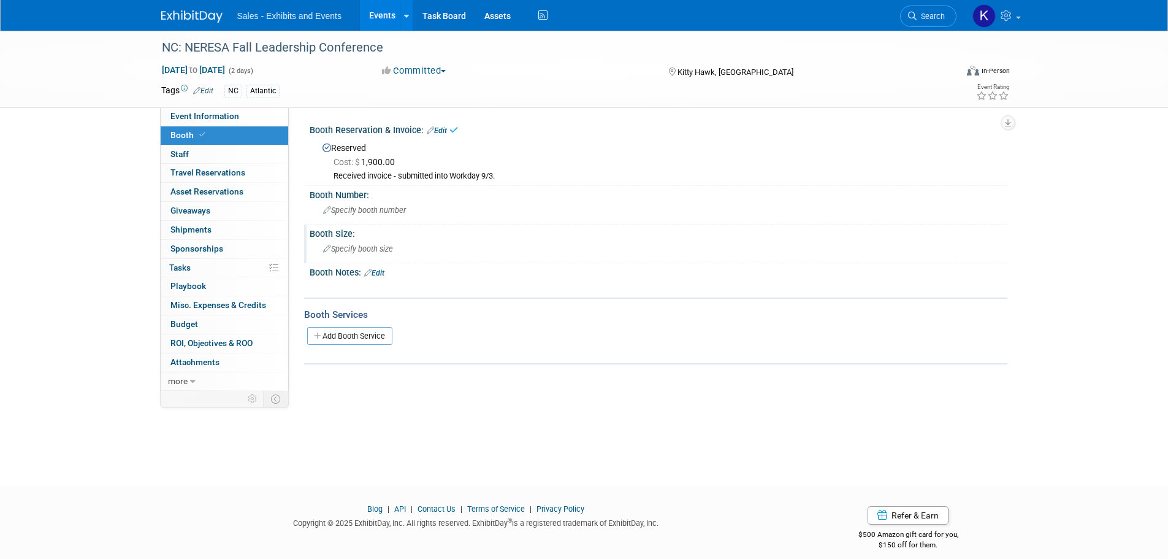
click at [368, 251] on span "Specify booth size" at bounding box center [358, 248] width 70 height 9
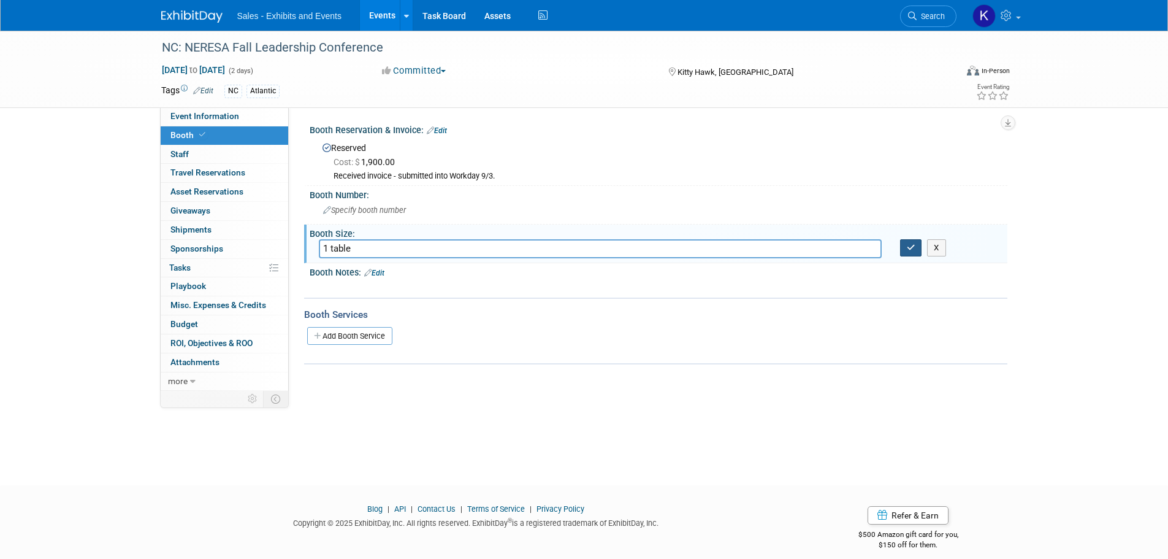
type input "1 table"
click at [916, 247] on button "button" at bounding box center [911, 247] width 22 height 17
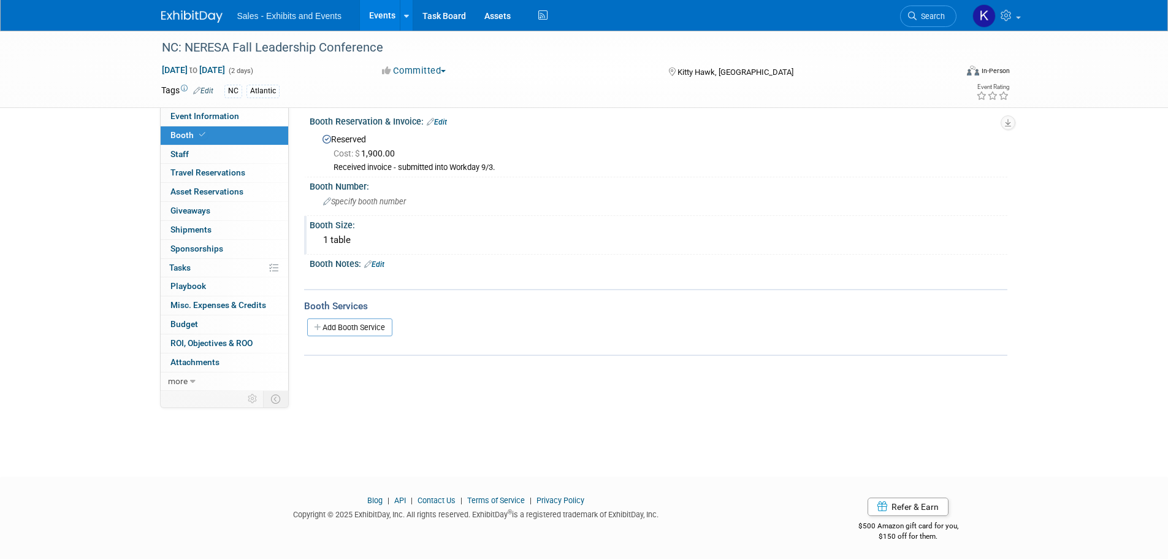
scroll to position [12, 0]
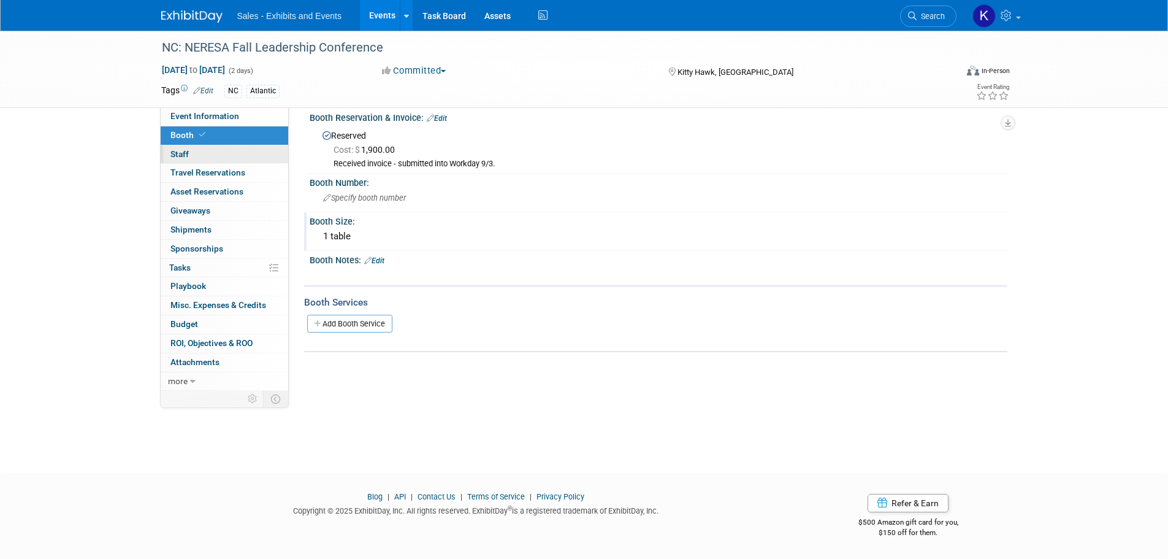
drag, startPoint x: 189, startPoint y: 146, endPoint x: 233, endPoint y: 156, distance: 44.6
click at [189, 147] on link "0 Staff 0" at bounding box center [225, 154] width 128 height 18
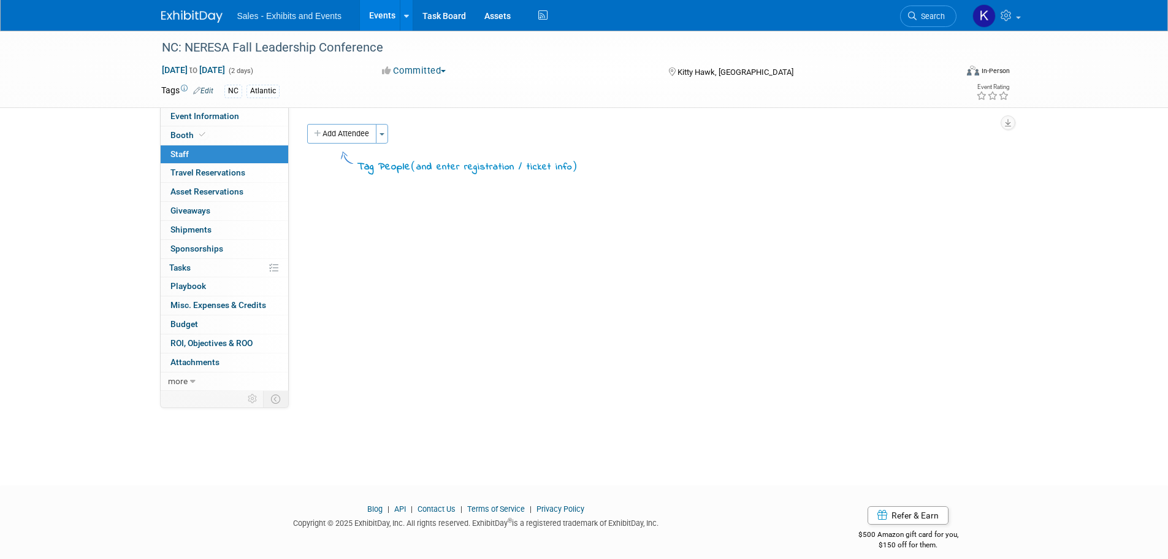
click at [335, 136] on button "Add Attendee" at bounding box center [341, 134] width 69 height 20
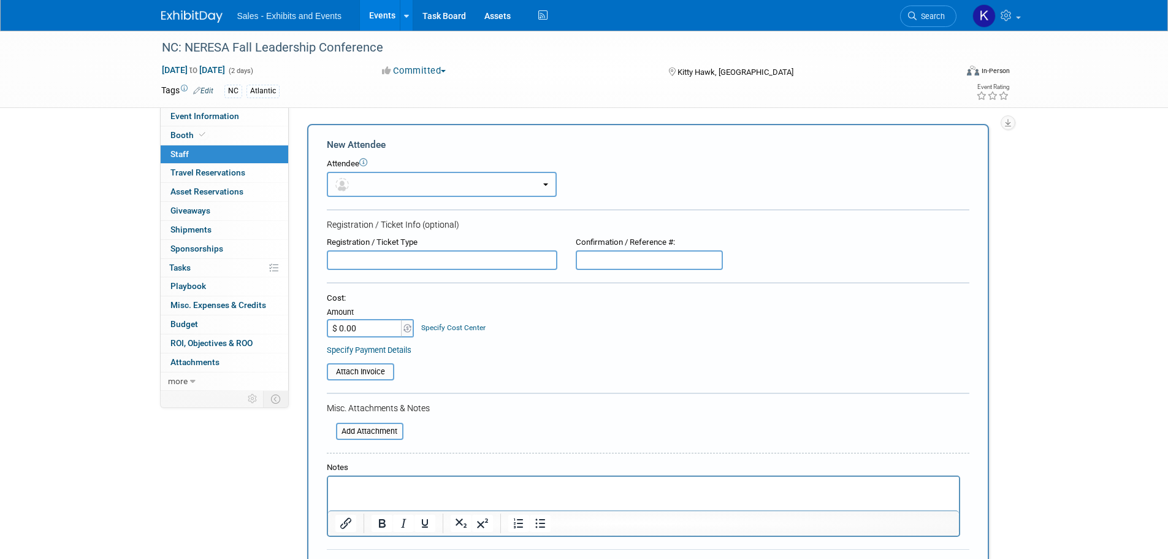
click at [403, 183] on button "button" at bounding box center [442, 184] width 230 height 25
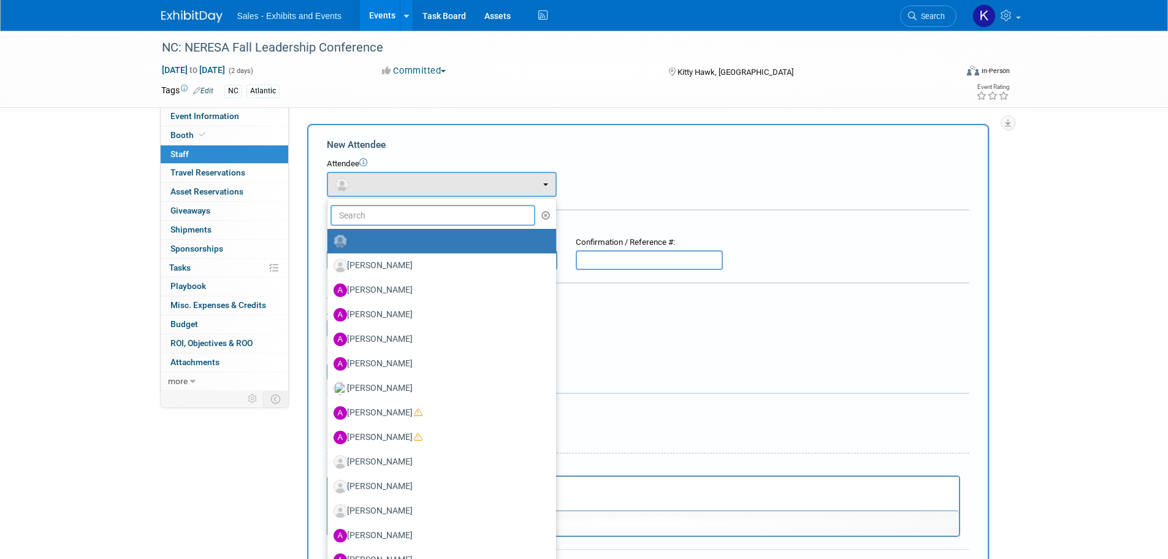
click at [418, 210] on input "text" at bounding box center [432, 215] width 205 height 21
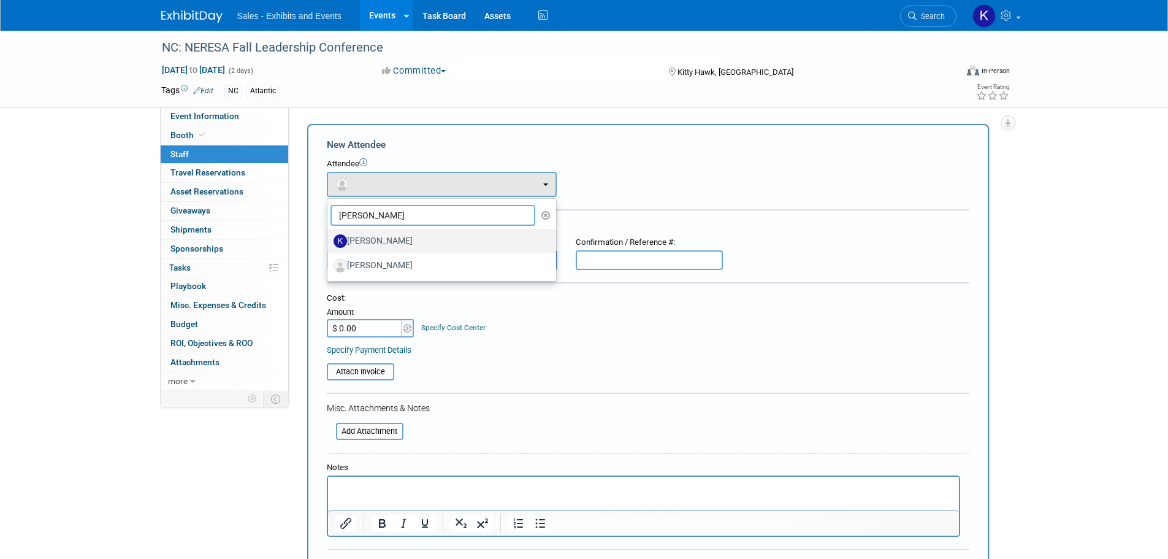
type input "Kellie"
click at [386, 242] on label "[PERSON_NAME]" at bounding box center [439, 241] width 210 height 20
click at [375, 240] on label "[PERSON_NAME]" at bounding box center [439, 241] width 210 height 20
click at [329, 240] on input "[PERSON_NAME]" at bounding box center [325, 239] width 8 height 8
select select "e92d1d23-a063-4010-a1a0-4968275b8384"
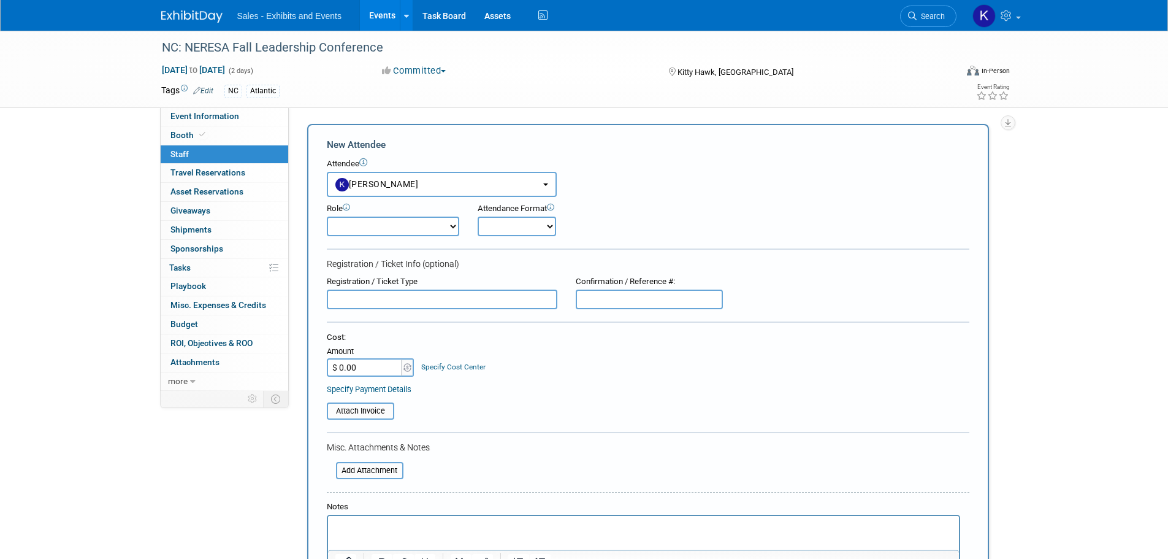
click at [441, 225] on select "Author Demonstrator Host Planner Presenter Product Rep Sales Representative" at bounding box center [393, 226] width 132 height 20
select select "4"
click at [327, 216] on select "Author Demonstrator Host Planner Presenter Product Rep Sales Representative" at bounding box center [393, 226] width 132 height 20
click at [549, 229] on select "Onsite Remote" at bounding box center [517, 226] width 78 height 20
select select "1"
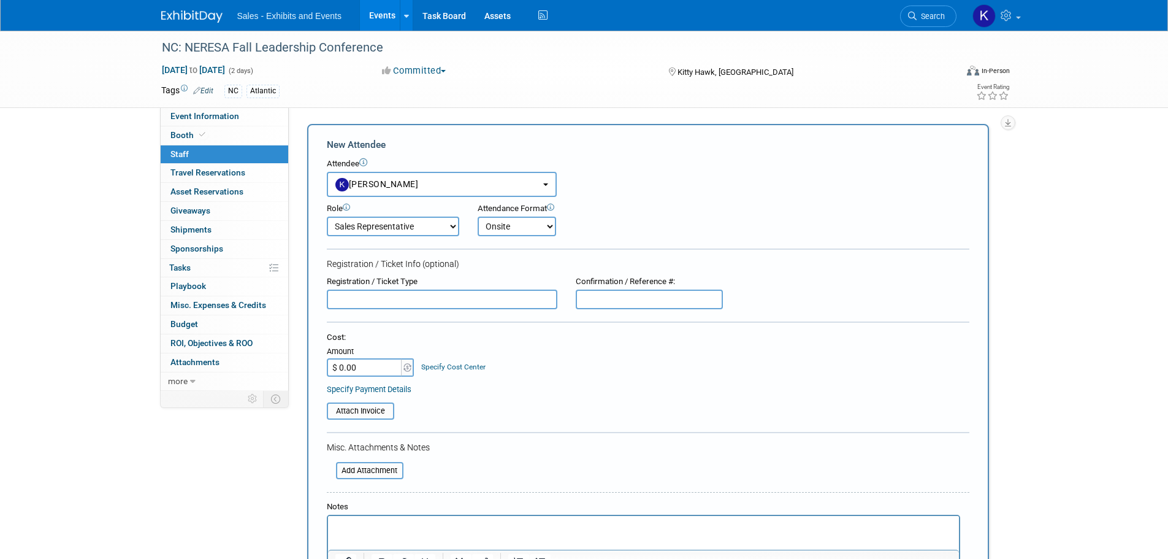
click at [478, 216] on select "Onsite Remote" at bounding box center [517, 226] width 78 height 20
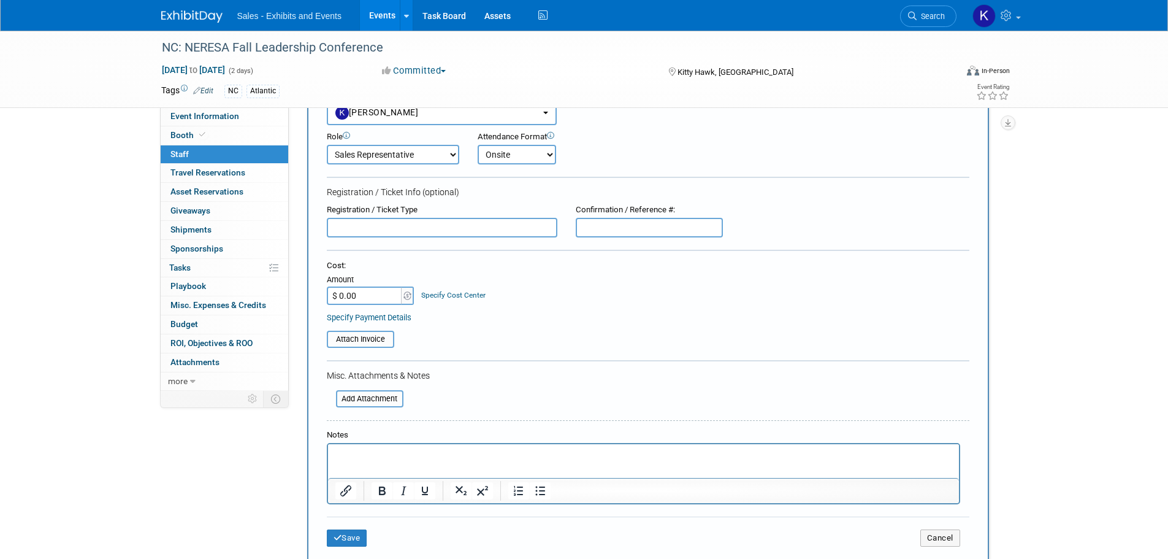
scroll to position [229, 0]
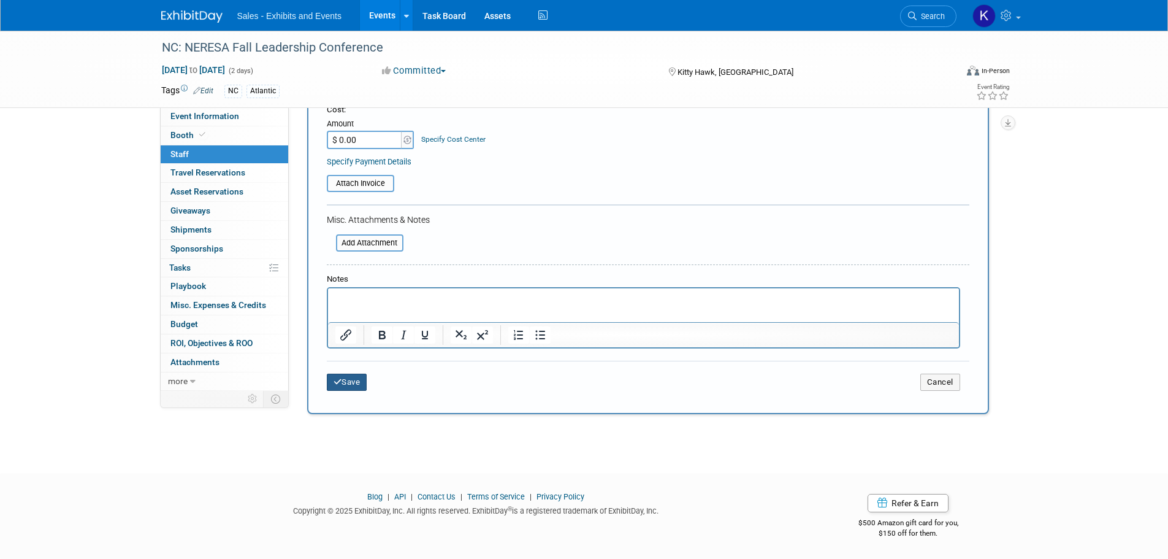
drag, startPoint x: 351, startPoint y: 381, endPoint x: 390, endPoint y: 375, distance: 39.6
click at [351, 381] on button "Save" at bounding box center [347, 381] width 40 height 17
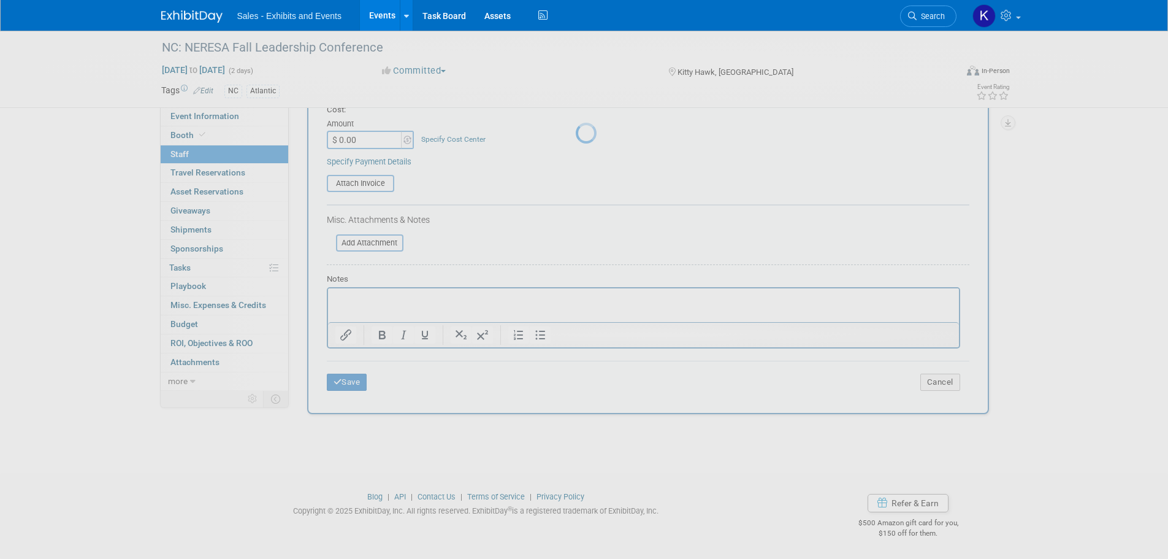
scroll to position [12, 0]
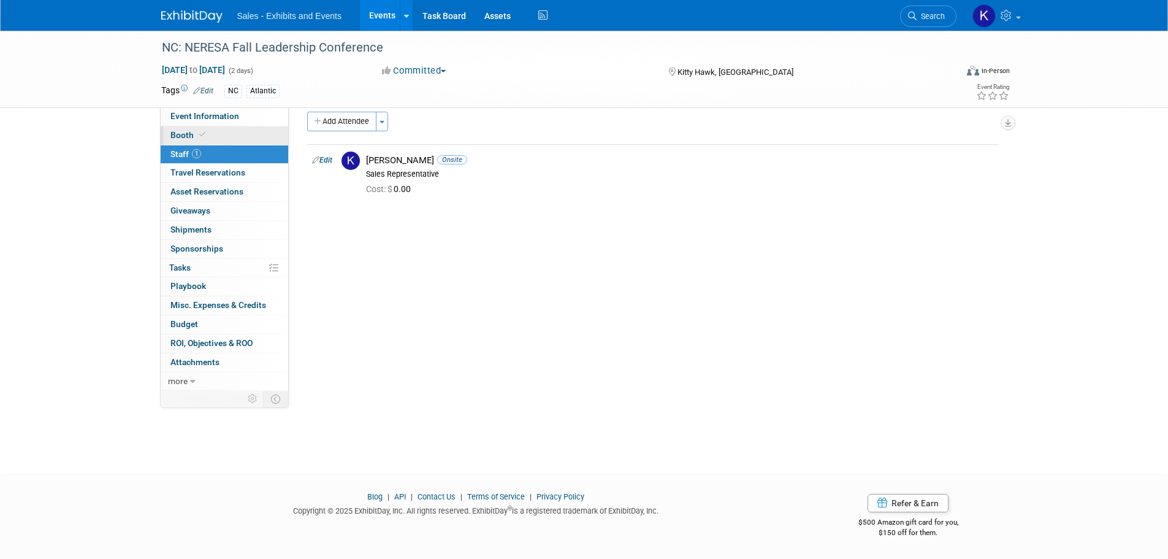
click at [181, 134] on span "Booth" at bounding box center [188, 135] width 37 height 10
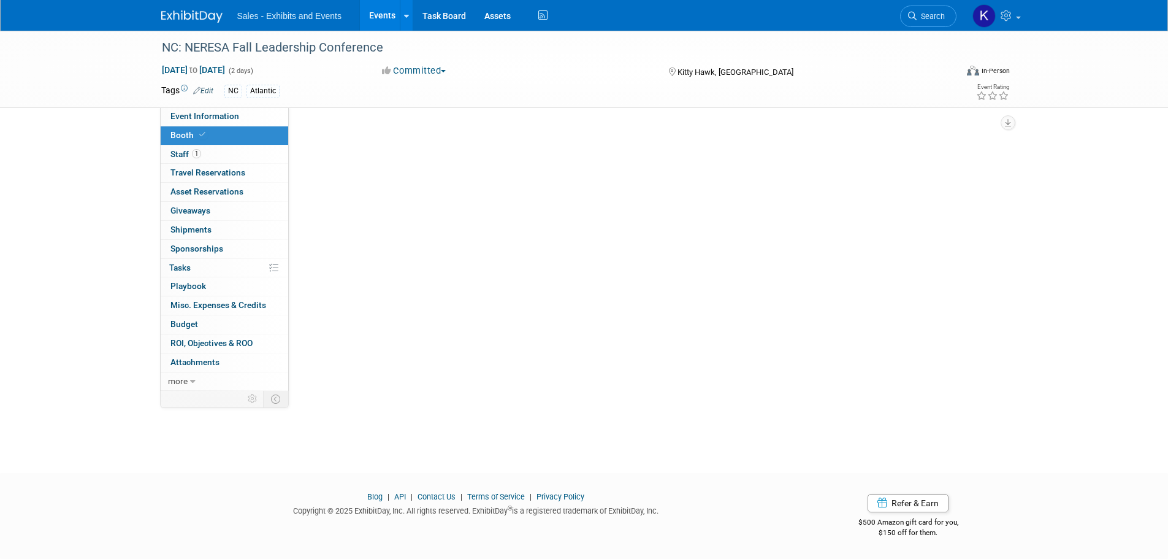
scroll to position [0, 0]
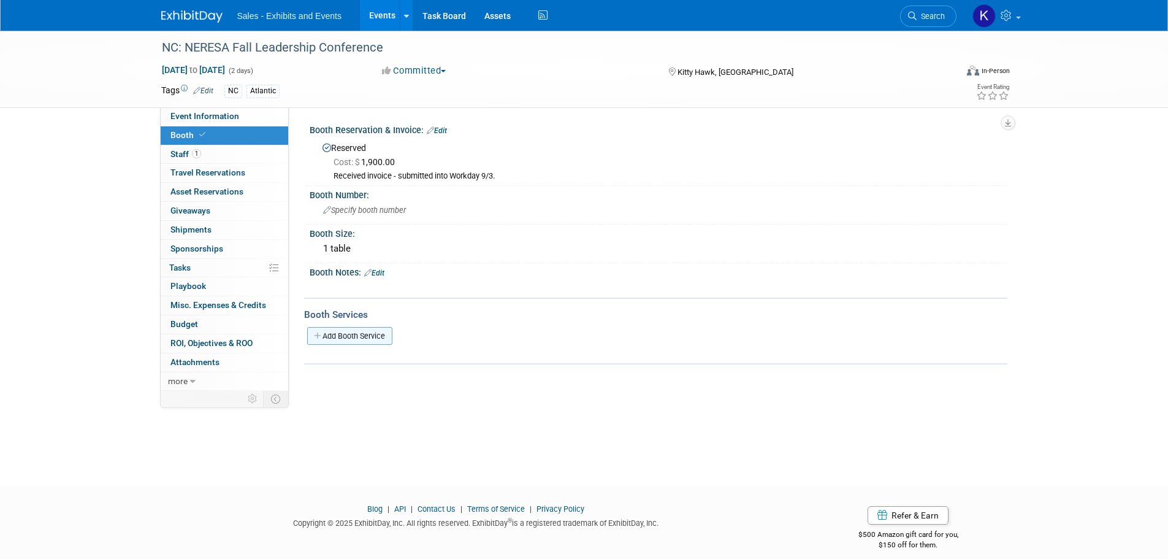
click at [373, 337] on link "Add Booth Service" at bounding box center [349, 336] width 85 height 18
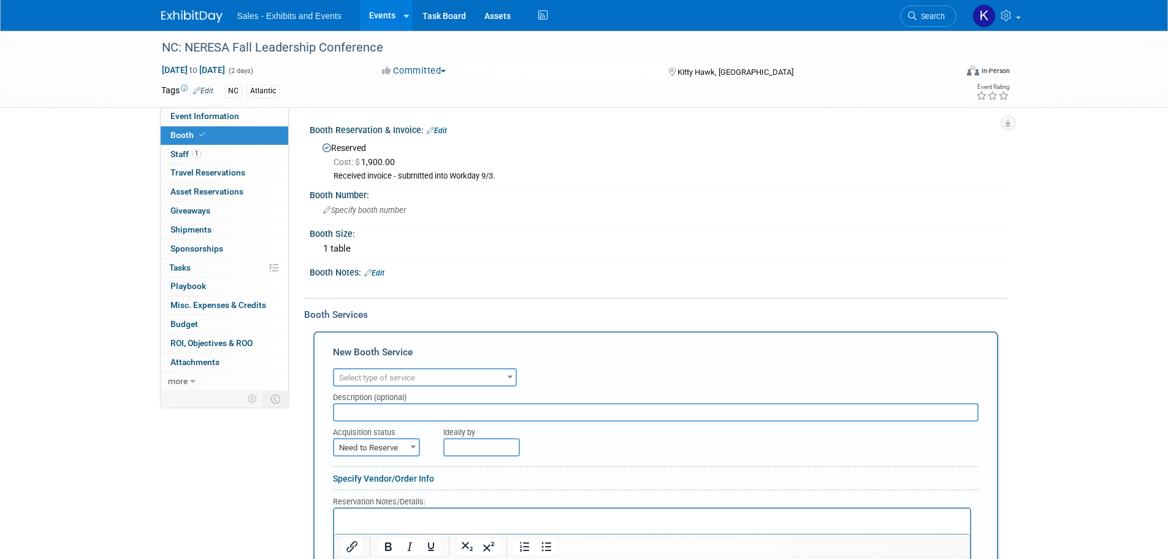
drag, startPoint x: 489, startPoint y: 388, endPoint x: 484, endPoint y: 381, distance: 8.8
click at [486, 384] on form "Audio / Video Carpet / Flooring Catering / Food / Beverage Floral / Decorative …" at bounding box center [656, 516] width 646 height 302
click at [484, 380] on span "Select type of service" at bounding box center [424, 377] width 181 height 17
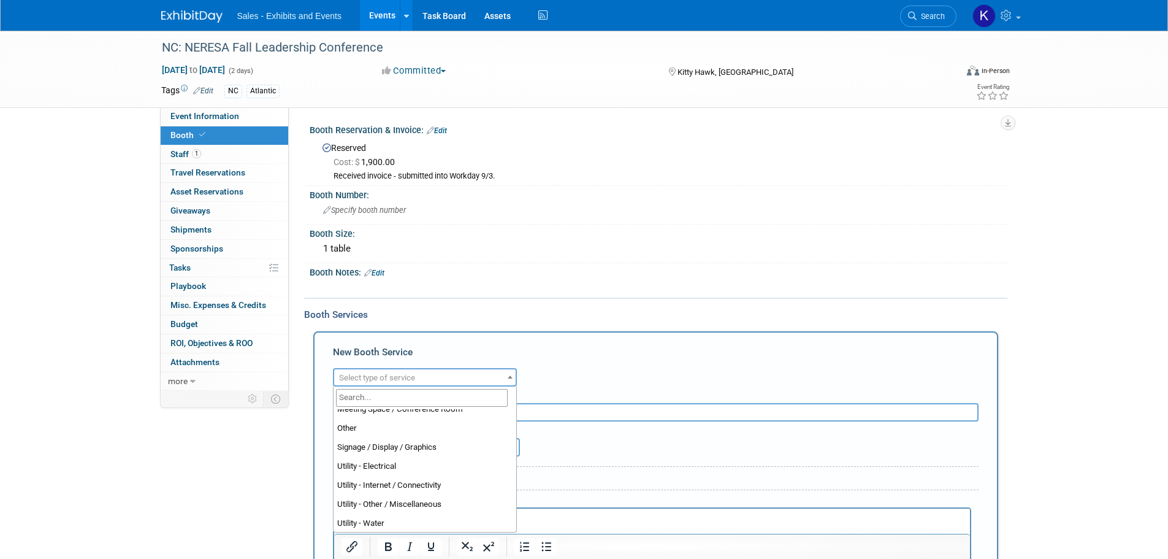
scroll to position [314, 0]
drag, startPoint x: 395, startPoint y: 464, endPoint x: 402, endPoint y: 464, distance: 6.7
select select "8"
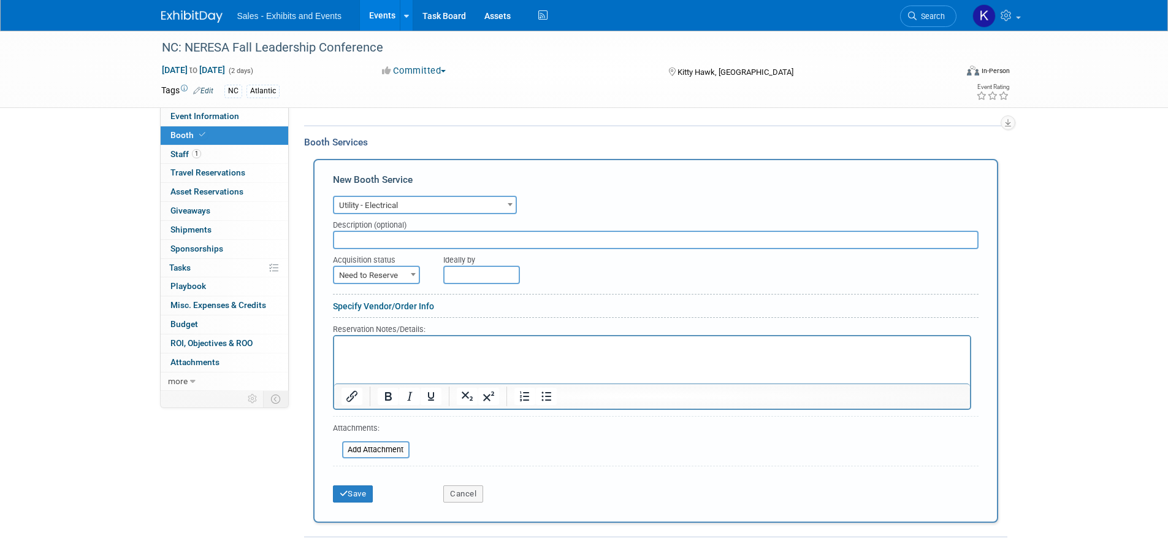
scroll to position [184, 0]
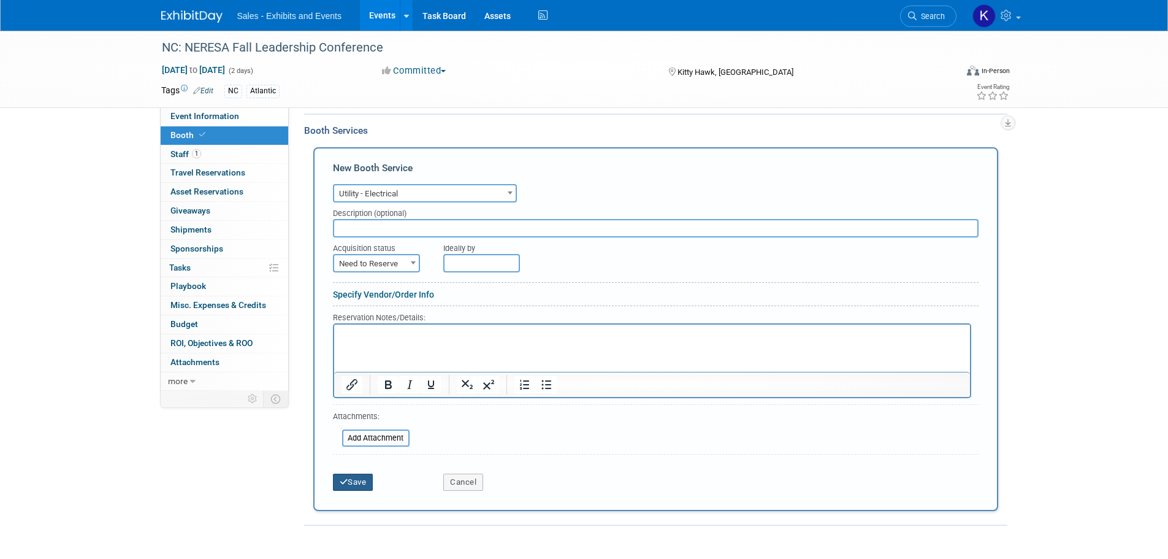
click at [367, 483] on button "Save" at bounding box center [353, 481] width 40 height 17
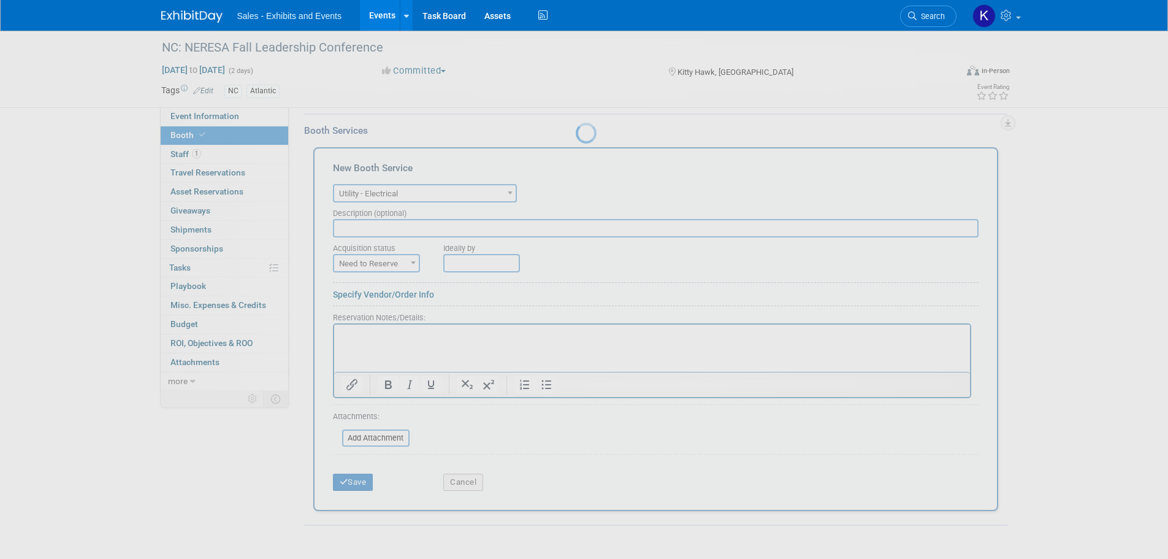
scroll to position [12, 0]
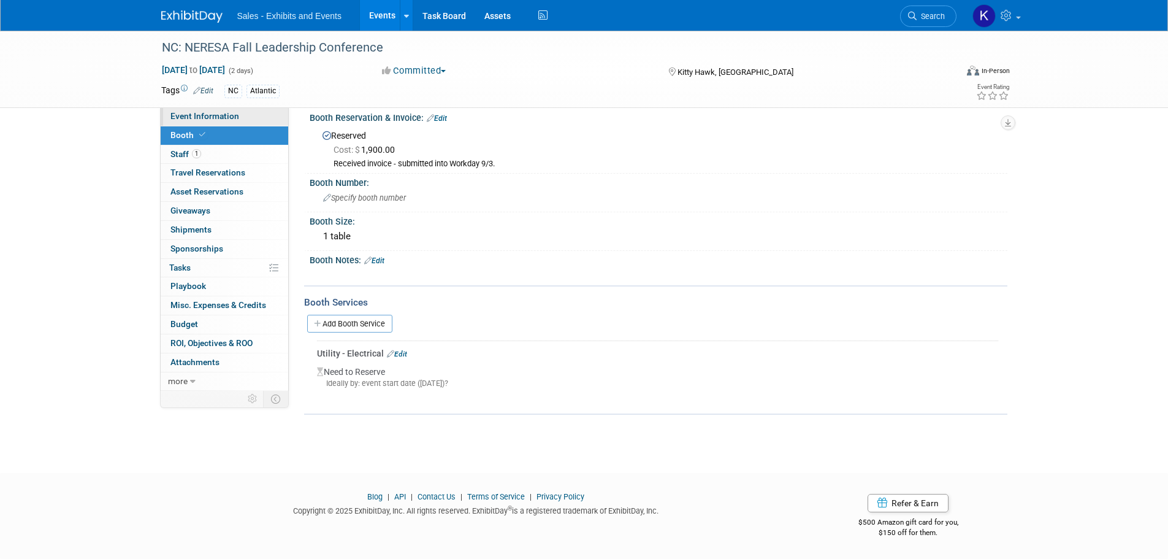
click at [204, 120] on span "Event Information" at bounding box center [204, 116] width 69 height 10
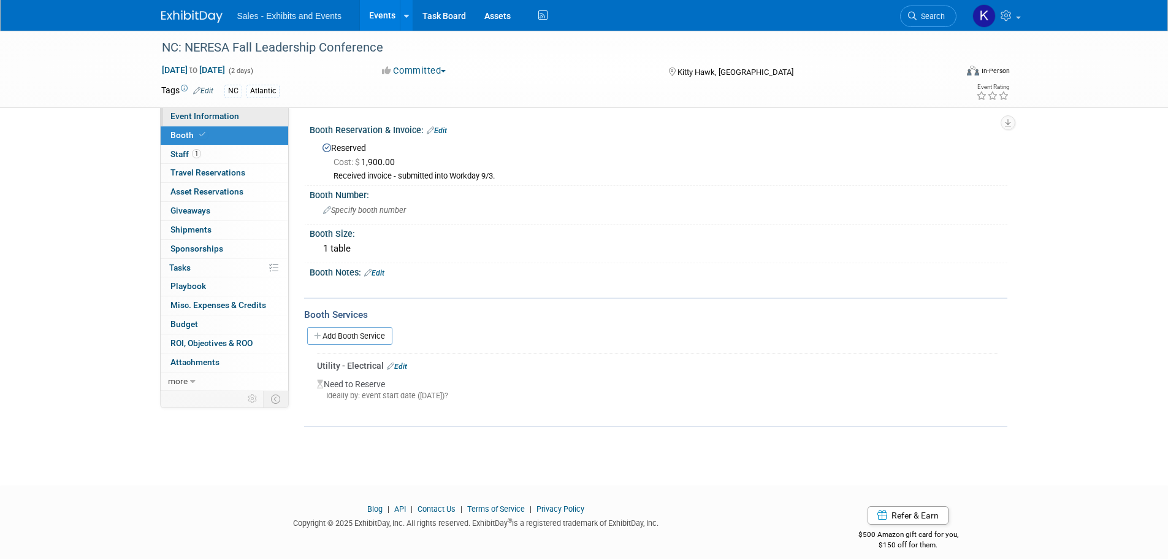
select select "Atlantic"
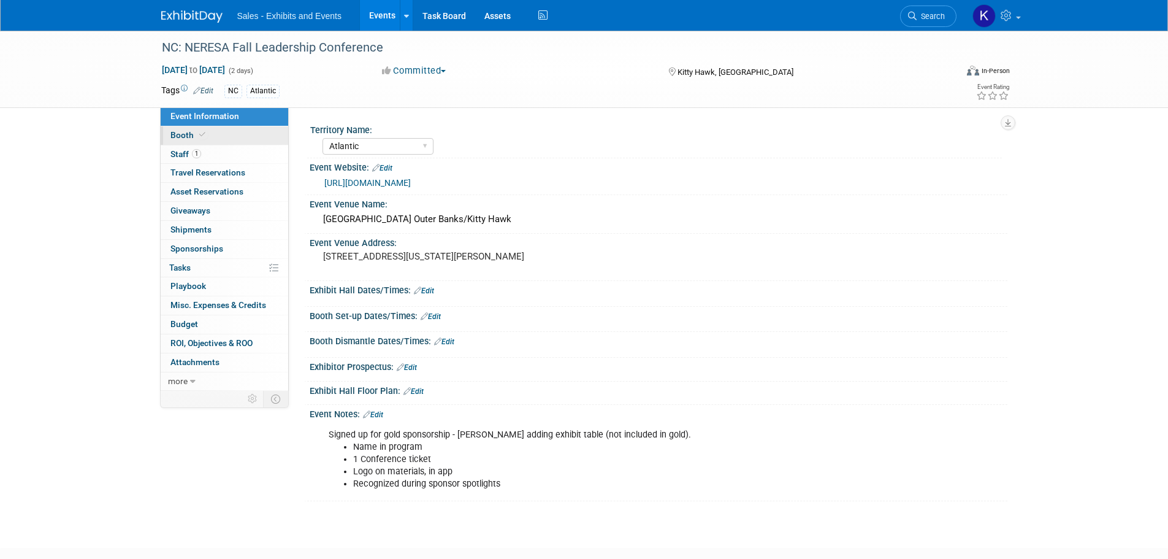
click at [183, 137] on span "Booth" at bounding box center [188, 135] width 37 height 10
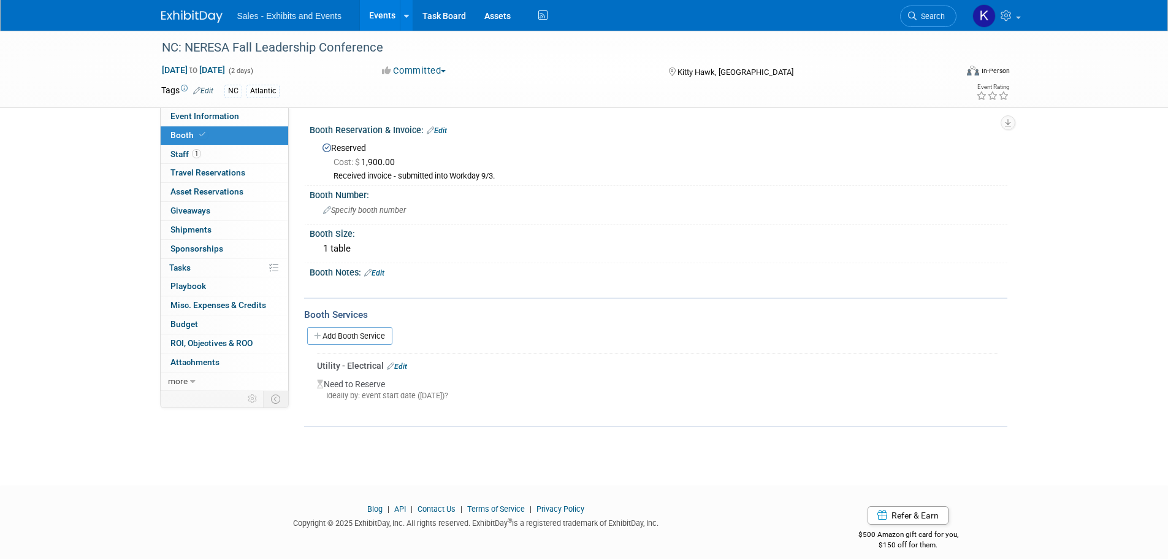
click at [195, 21] on img at bounding box center [191, 16] width 61 height 12
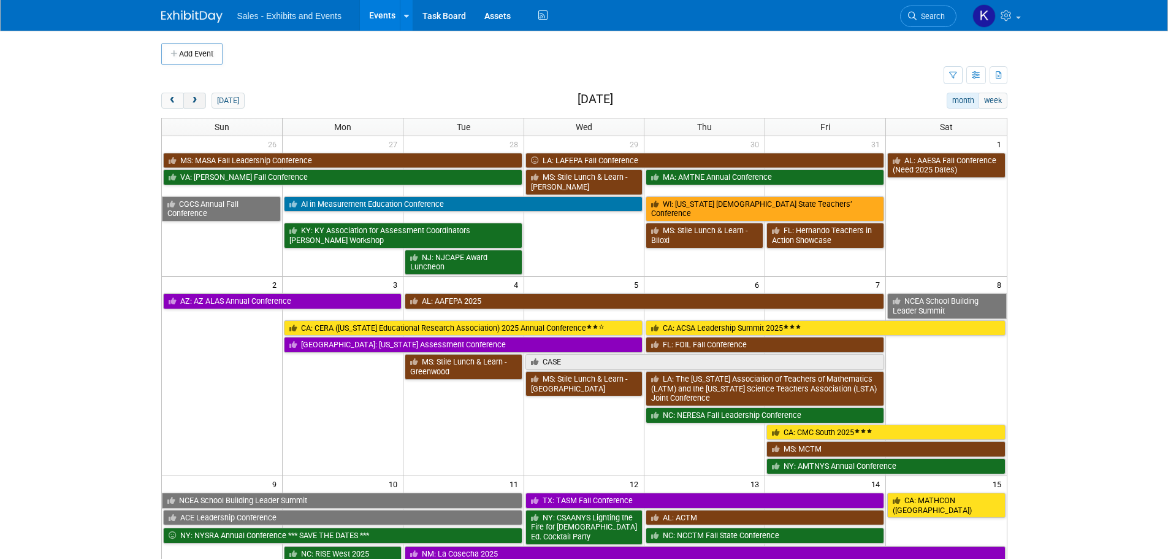
click at [194, 103] on span "next" at bounding box center [194, 101] width 9 height 8
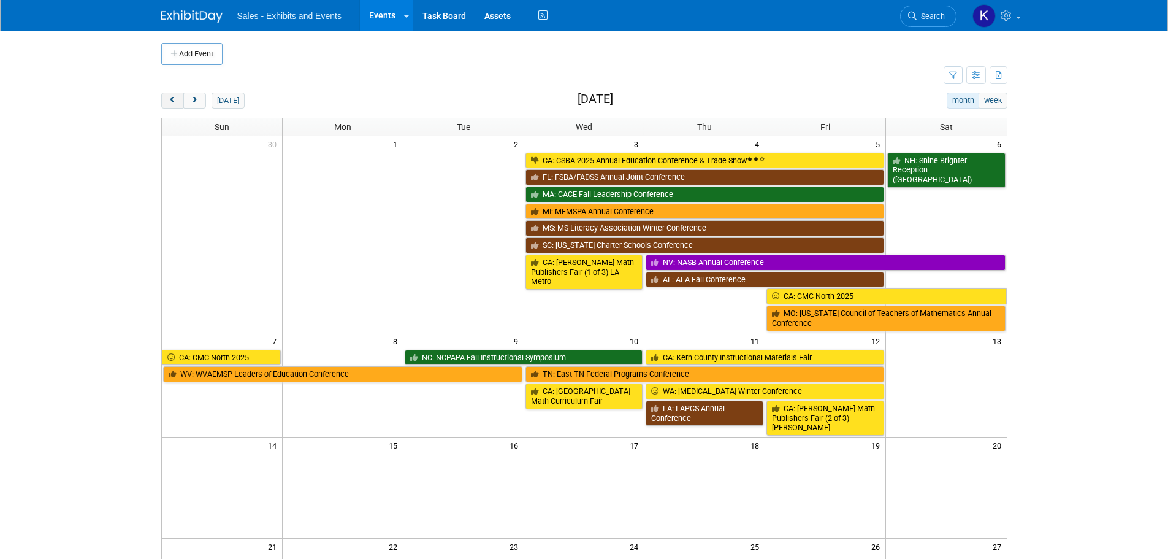
drag, startPoint x: 169, startPoint y: 105, endPoint x: 180, endPoint y: 109, distance: 10.9
click at [169, 105] on button "prev" at bounding box center [172, 101] width 23 height 16
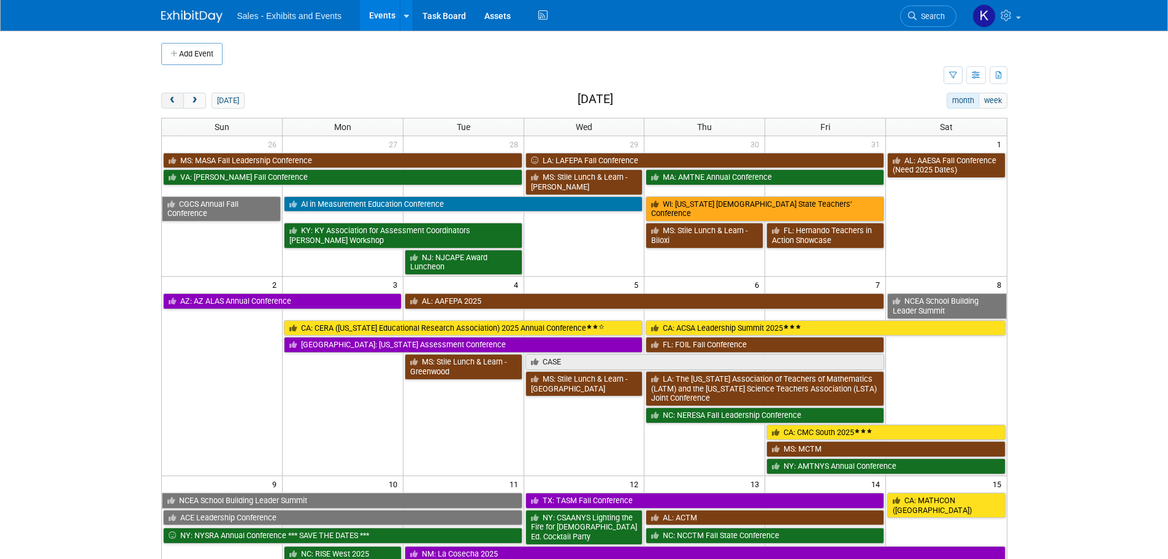
click at [175, 100] on span "prev" at bounding box center [172, 101] width 9 height 8
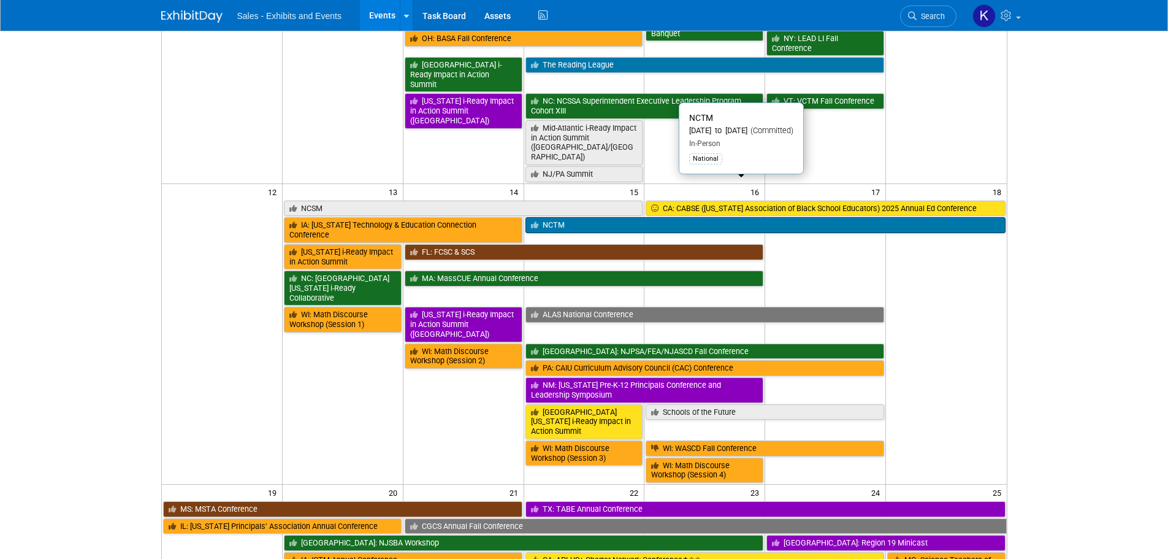
scroll to position [429, 0]
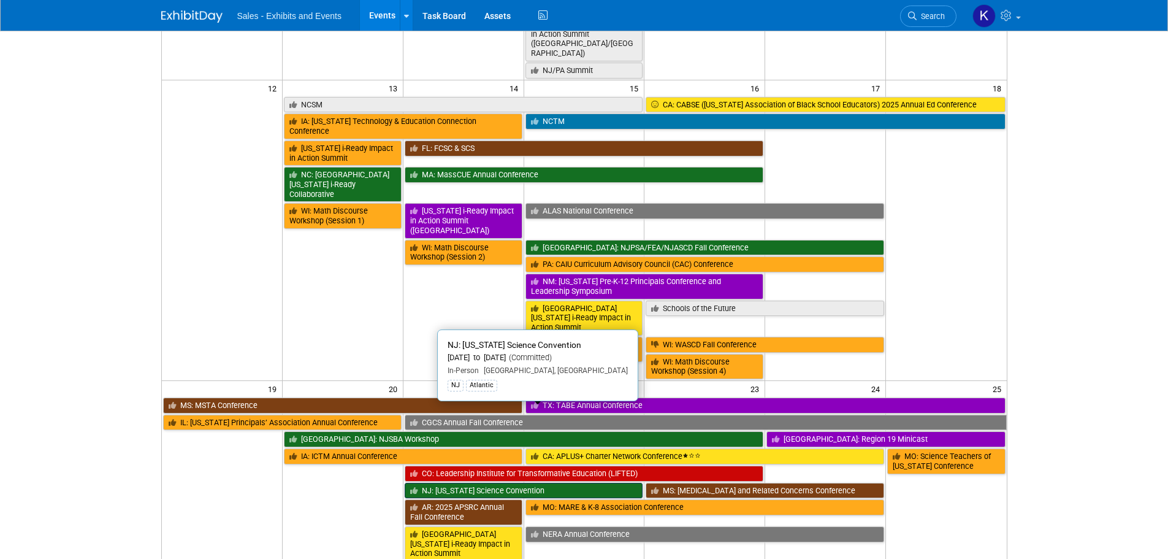
click at [556, 483] on link "NJ: [US_STATE] Science Convention" at bounding box center [524, 491] width 239 height 16
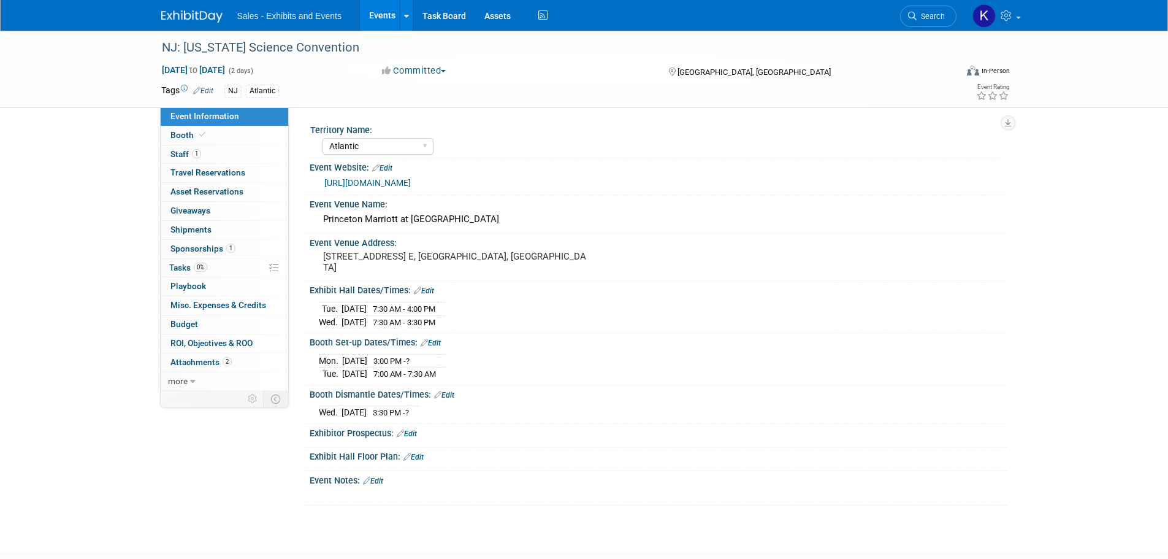
select select "Atlantic"
click at [186, 269] on span "Tasks 0%" at bounding box center [188, 267] width 38 height 10
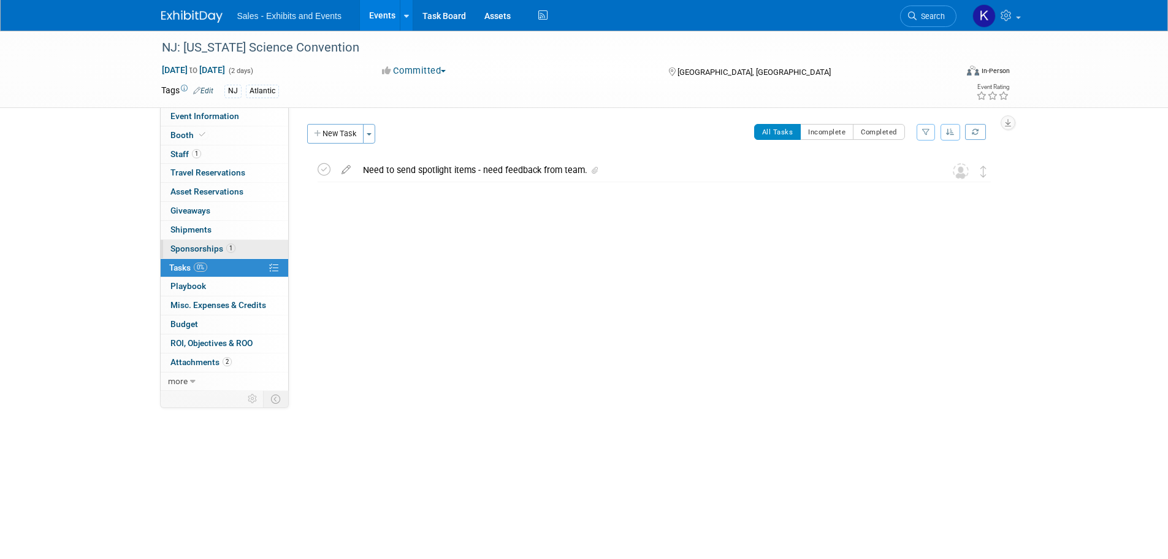
click at [178, 246] on span "Sponsorships 1" at bounding box center [202, 248] width 65 height 10
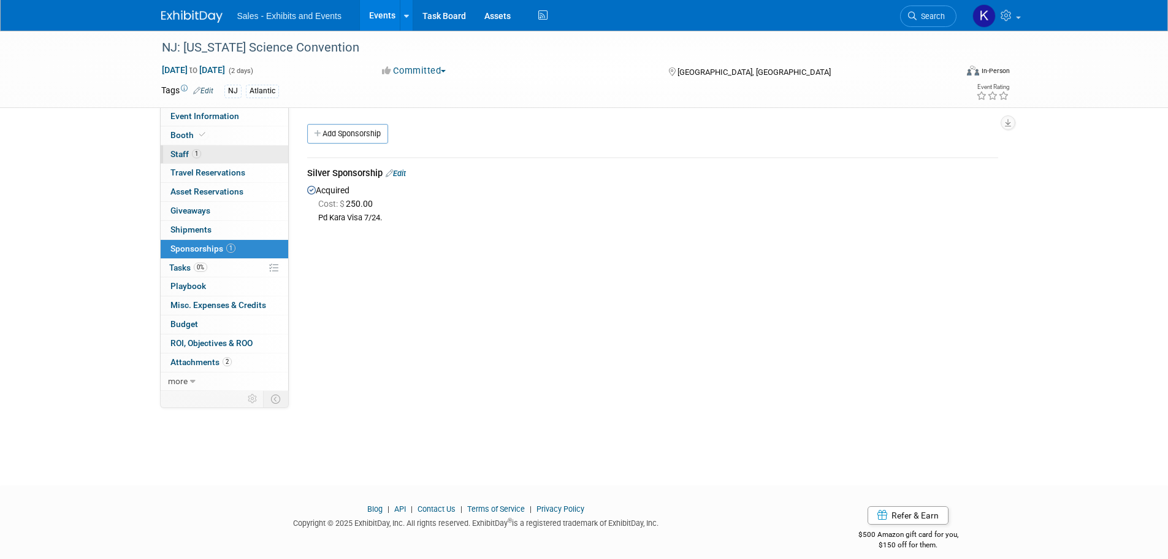
click at [176, 156] on span "Staff 1" at bounding box center [185, 154] width 31 height 10
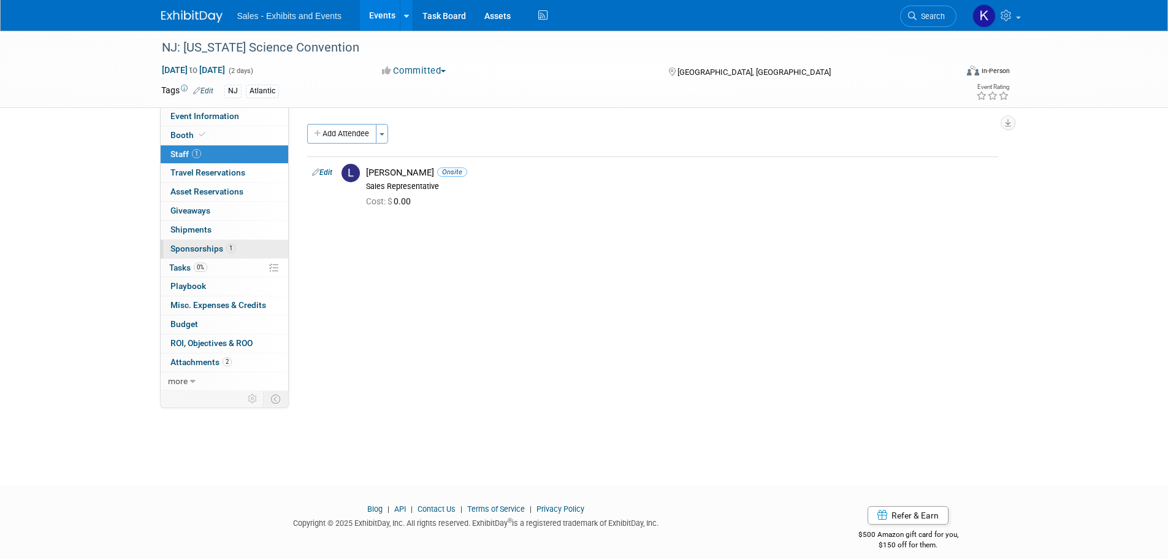
click at [199, 245] on span "Sponsorships 1" at bounding box center [202, 248] width 65 height 10
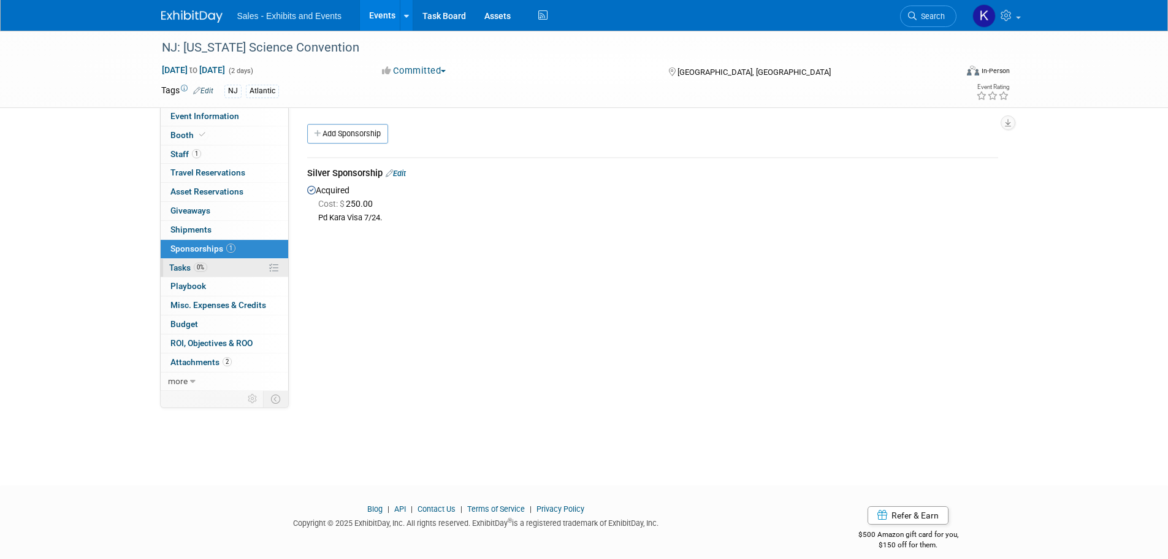
click at [174, 267] on span "Tasks 0%" at bounding box center [188, 267] width 38 height 10
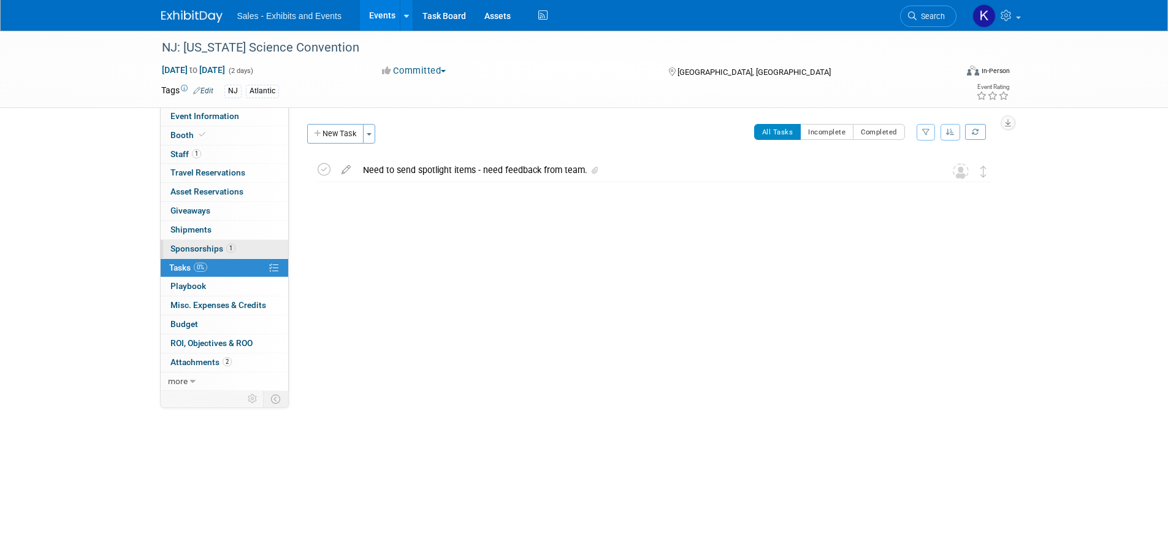
click at [193, 250] on span "Sponsorships 1" at bounding box center [202, 248] width 65 height 10
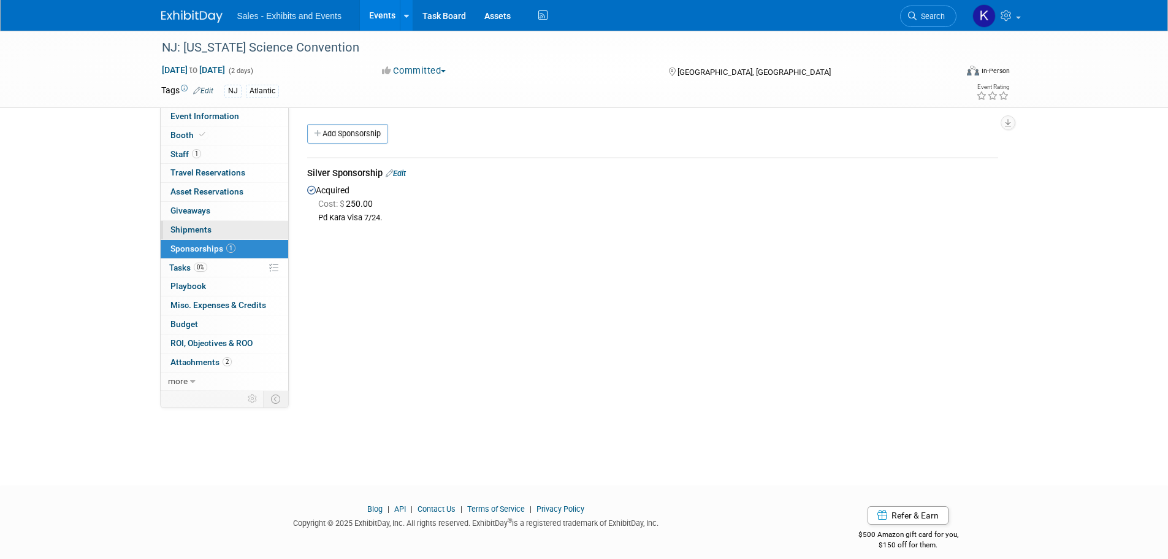
click at [202, 230] on span "Shipments 0" at bounding box center [190, 229] width 41 height 10
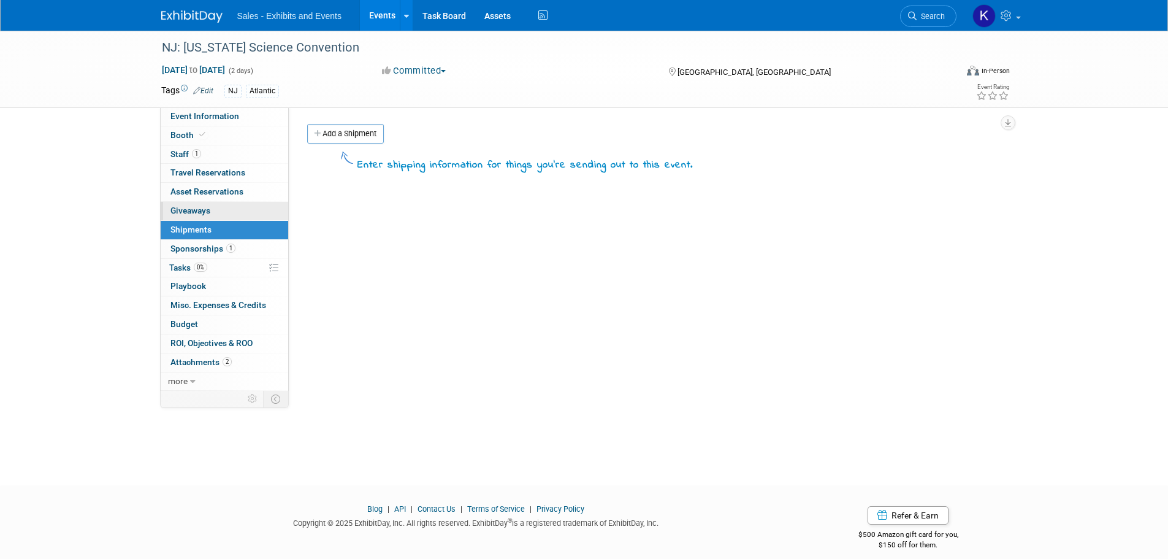
click at [196, 212] on span "Giveaways 0" at bounding box center [190, 210] width 40 height 10
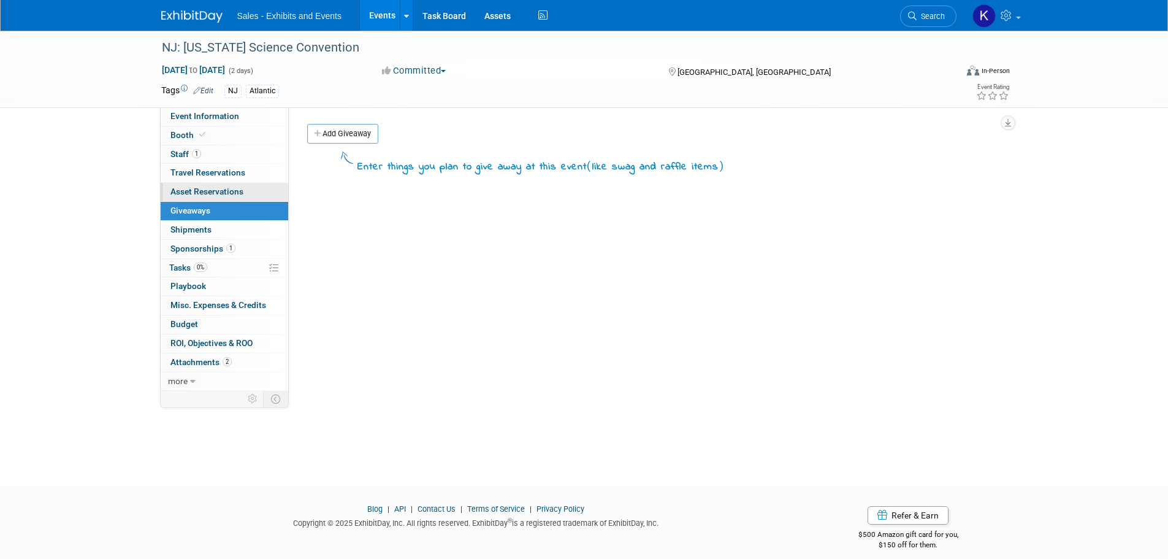
click at [197, 192] on span "Asset Reservations 0" at bounding box center [206, 191] width 73 height 10
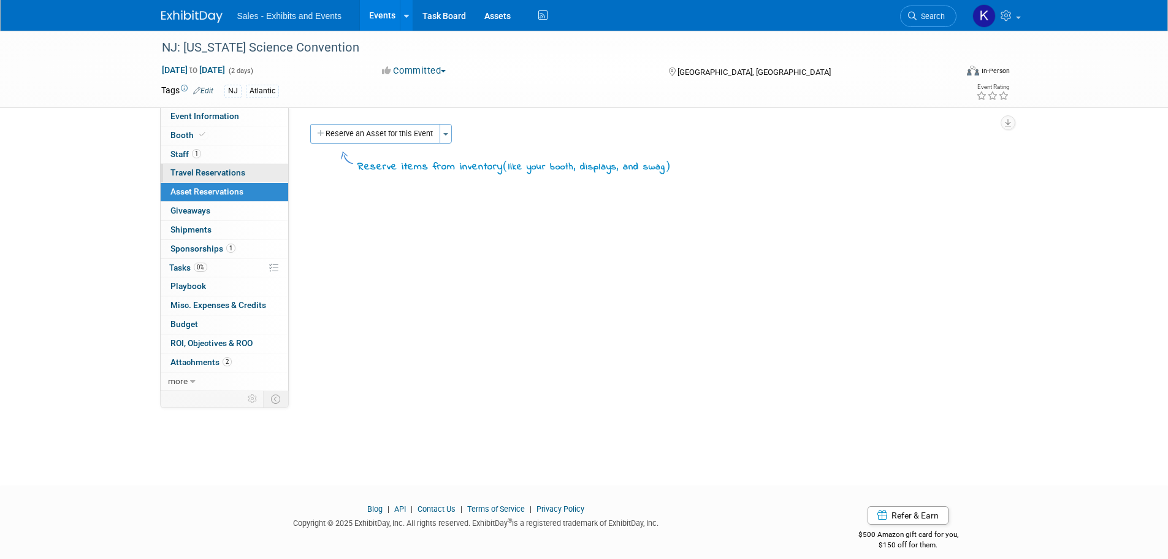
click at [201, 171] on span "Travel Reservations 0" at bounding box center [207, 172] width 75 height 10
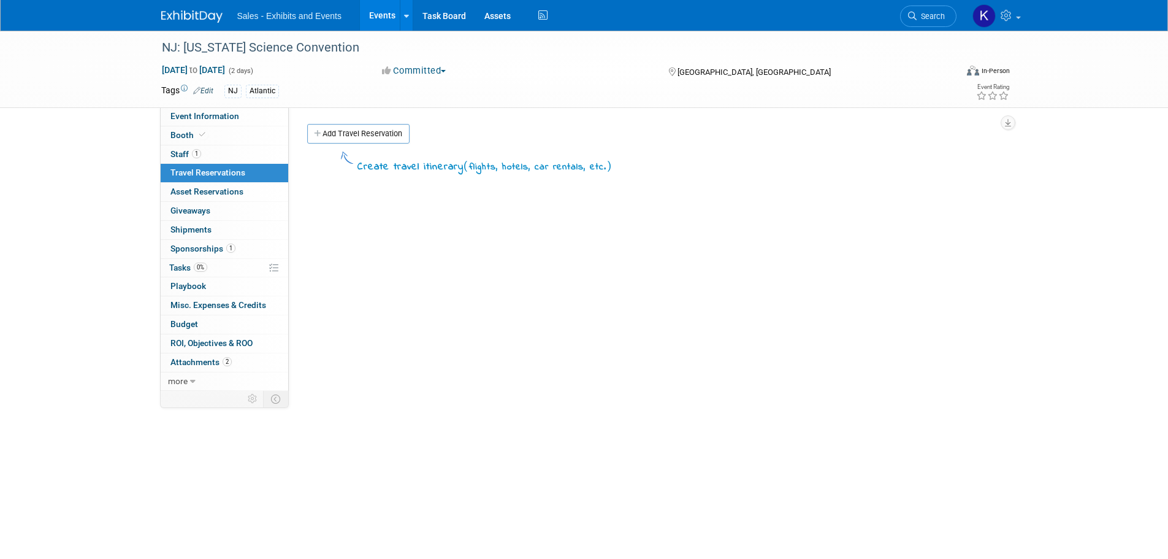
click at [202, 248] on span "Sponsorships 1" at bounding box center [202, 248] width 65 height 10
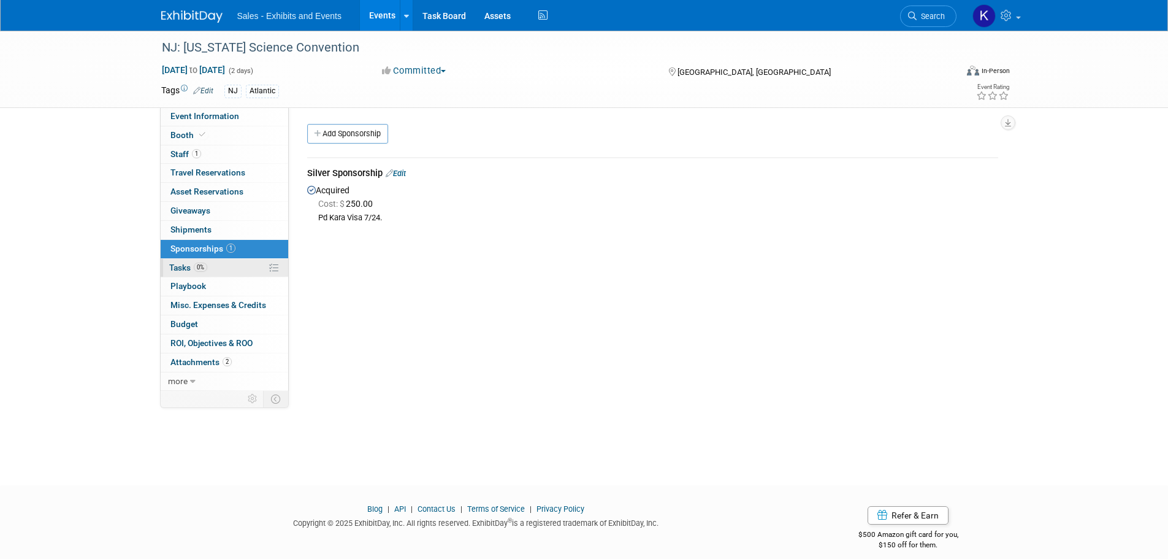
click at [183, 267] on span "Tasks 0%" at bounding box center [188, 267] width 38 height 10
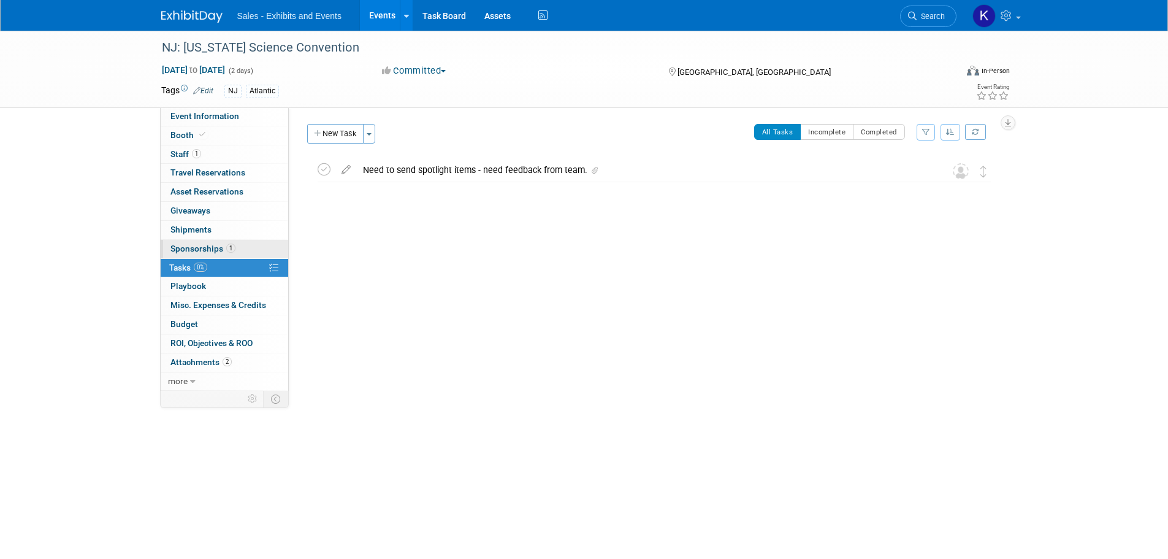
click at [205, 245] on span "Sponsorships 1" at bounding box center [202, 248] width 65 height 10
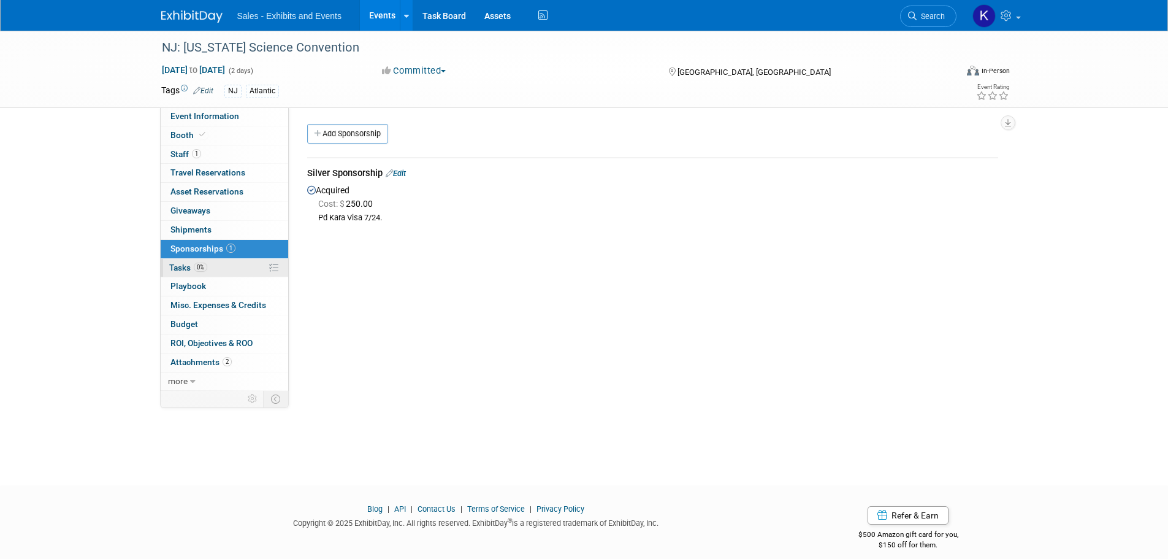
click at [183, 268] on span "Tasks 0%" at bounding box center [188, 267] width 38 height 10
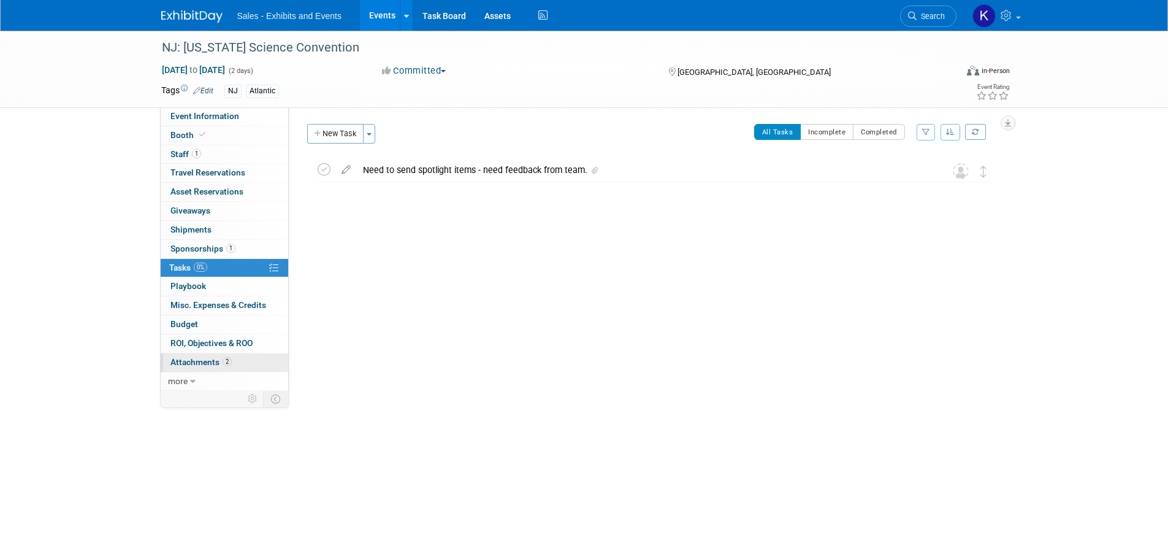
click at [202, 367] on link "2 Attachments 2" at bounding box center [225, 362] width 128 height 18
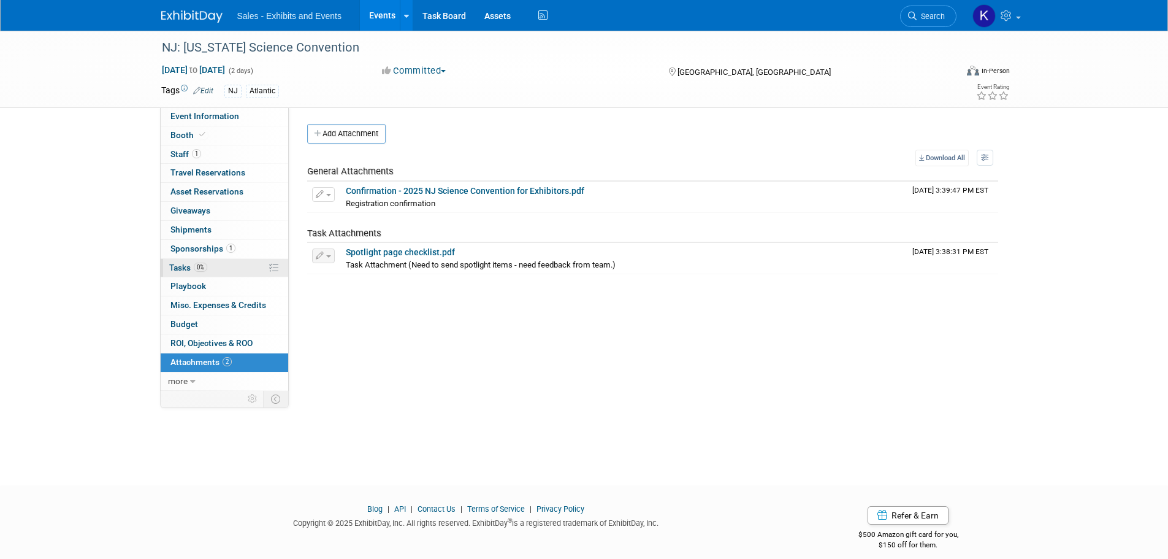
click at [185, 267] on span "Tasks 0%" at bounding box center [188, 267] width 38 height 10
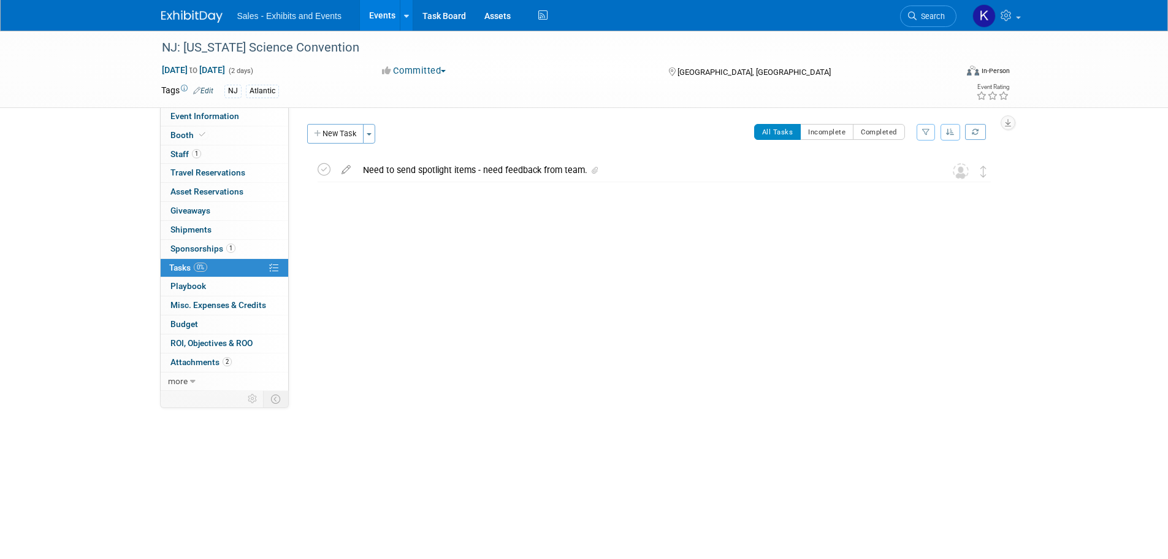
click at [199, 249] on span "Sponsorships 1" at bounding box center [202, 248] width 65 height 10
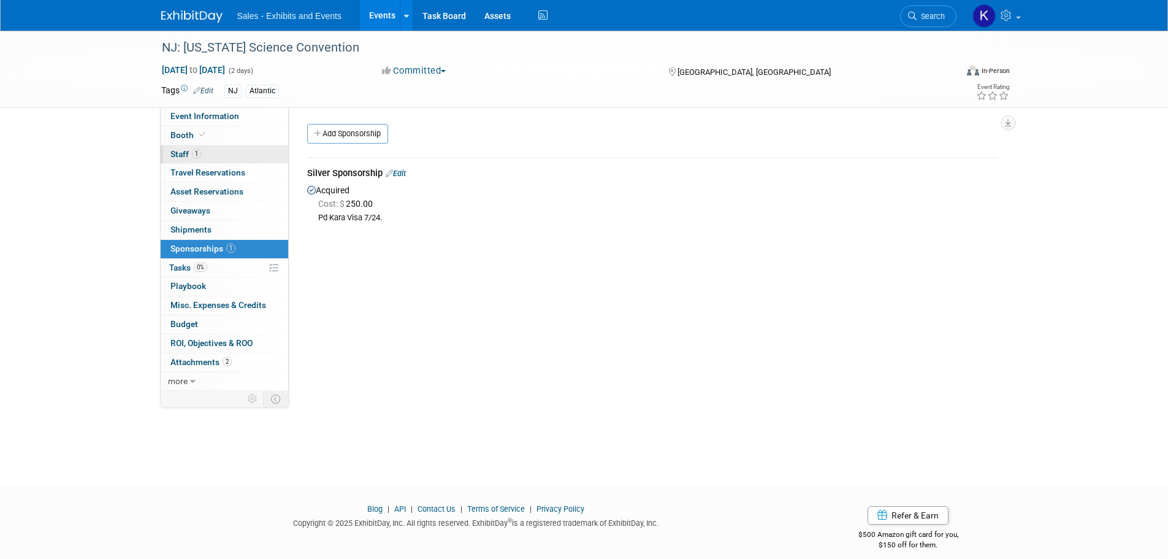
click at [180, 153] on span "Staff 1" at bounding box center [185, 154] width 31 height 10
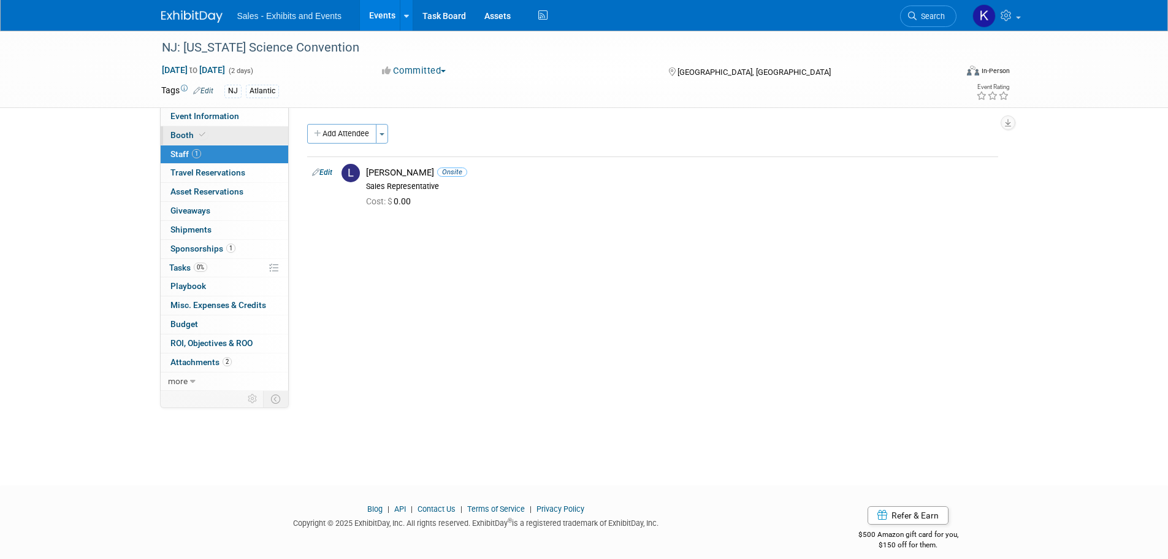
click at [187, 135] on span "Booth" at bounding box center [188, 135] width 37 height 10
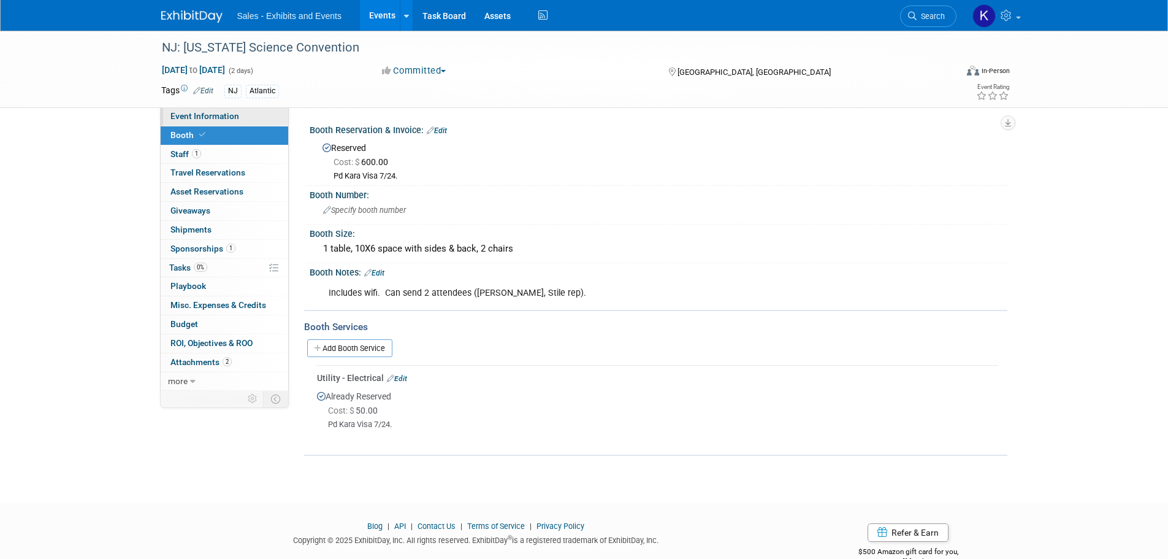
click at [191, 116] on span "Event Information" at bounding box center [204, 116] width 69 height 10
select select "Atlantic"
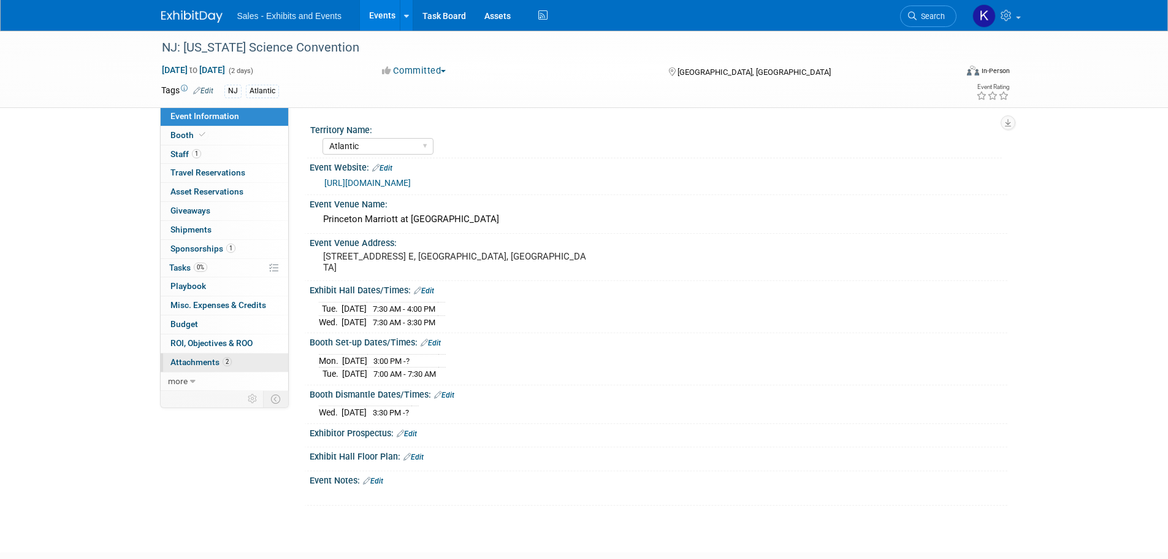
click at [197, 368] on link "2 Attachments 2" at bounding box center [225, 362] width 128 height 18
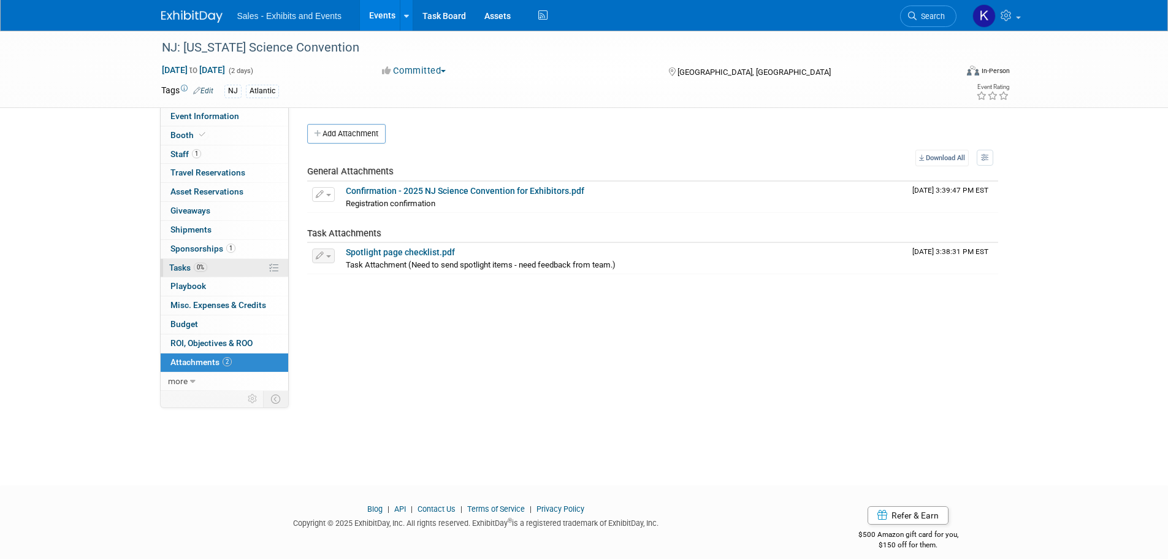
click at [185, 268] on span "Tasks 0%" at bounding box center [188, 267] width 38 height 10
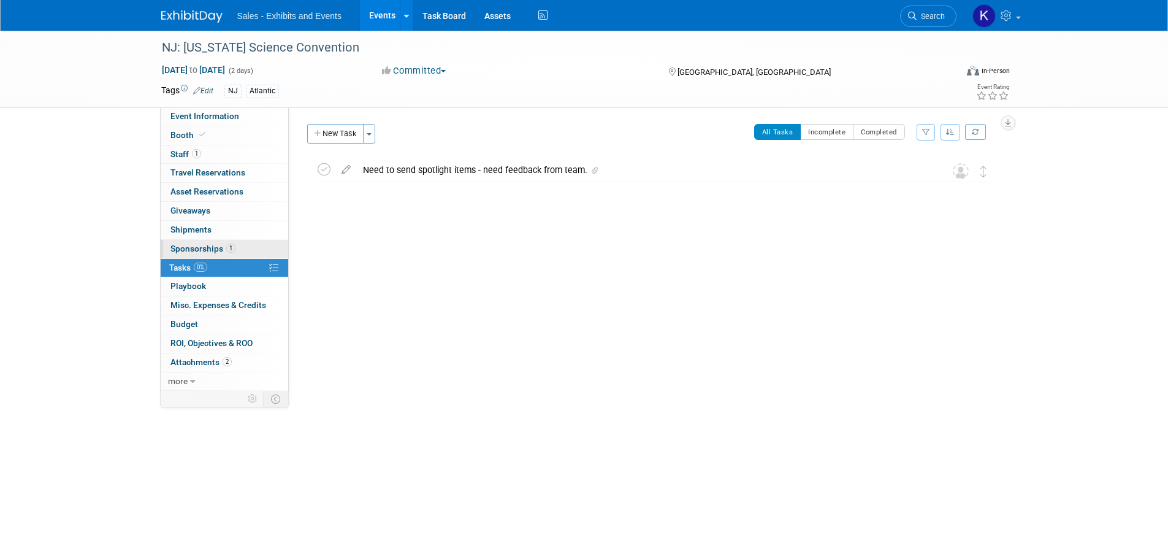
click at [205, 251] on span "Sponsorships 1" at bounding box center [202, 248] width 65 height 10
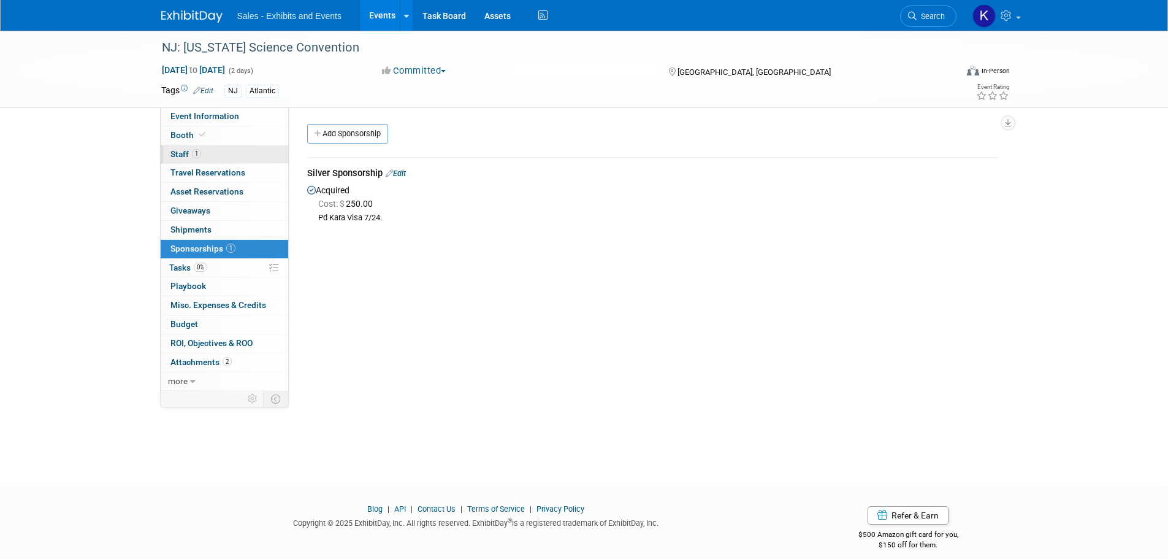
drag, startPoint x: 177, startPoint y: 155, endPoint x: 203, endPoint y: 161, distance: 27.2
click at [177, 155] on span "Staff 1" at bounding box center [185, 154] width 31 height 10
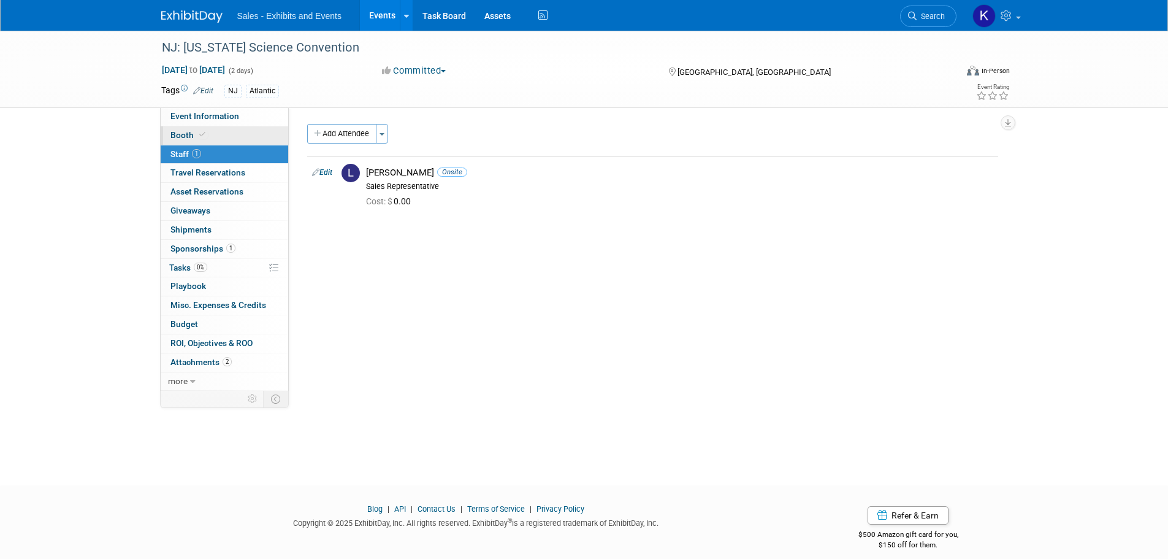
click at [181, 134] on span "Booth" at bounding box center [188, 135] width 37 height 10
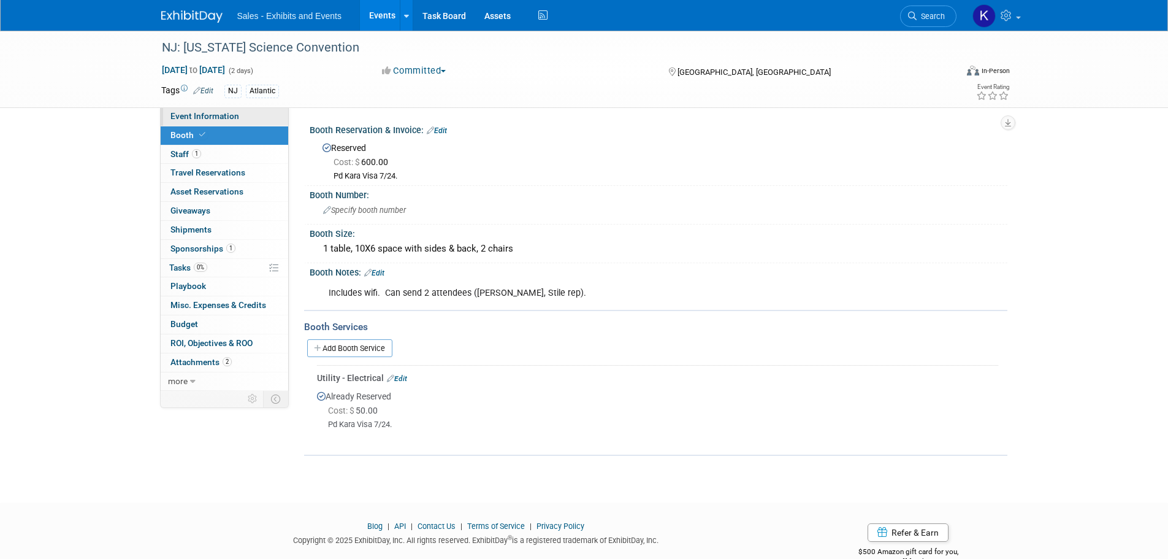
click at [205, 115] on span "Event Information" at bounding box center [204, 116] width 69 height 10
select select "Atlantic"
